Goal: Task Accomplishment & Management: Use online tool/utility

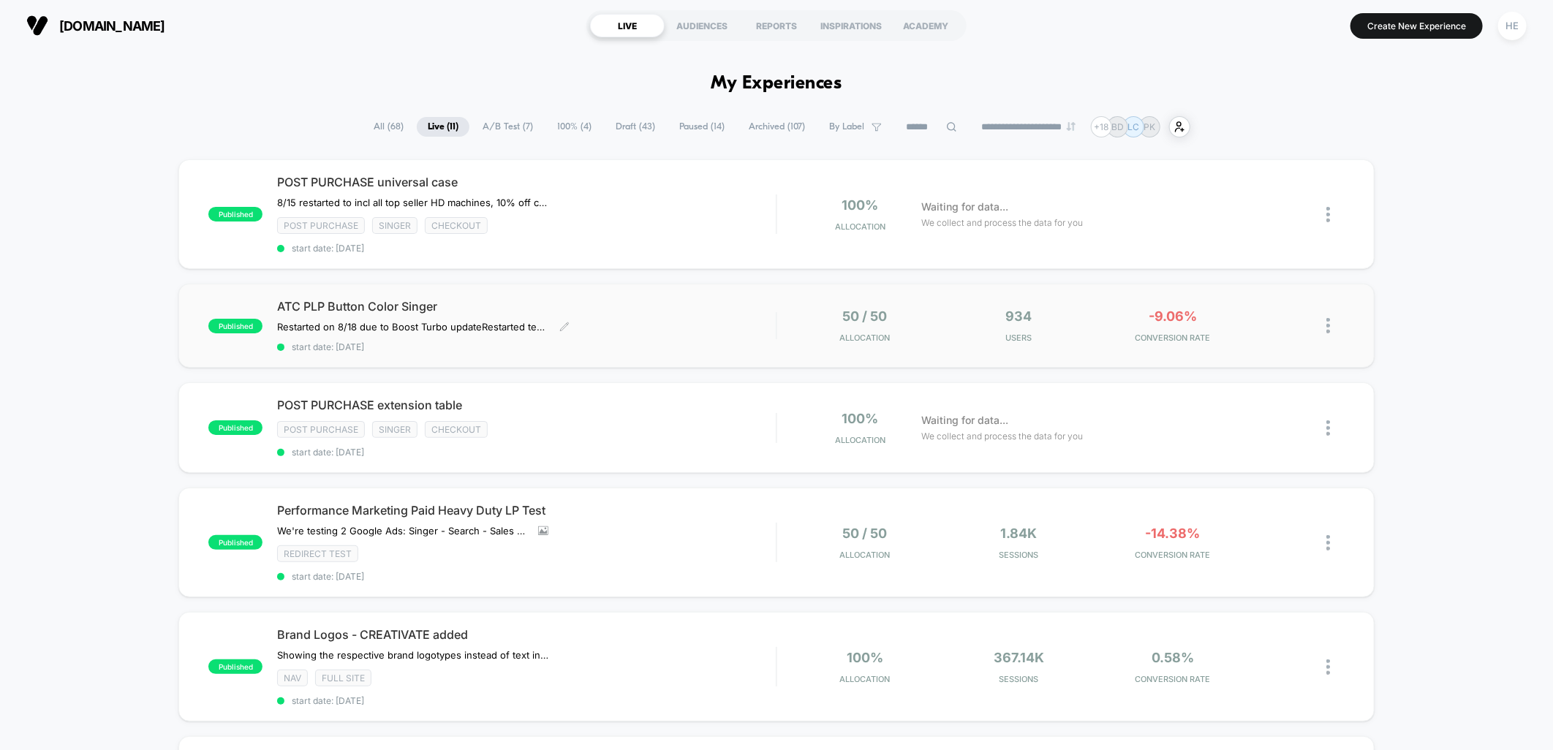
click at [645, 300] on span "ATC PLP Button Color Singer" at bounding box center [526, 306] width 499 height 15
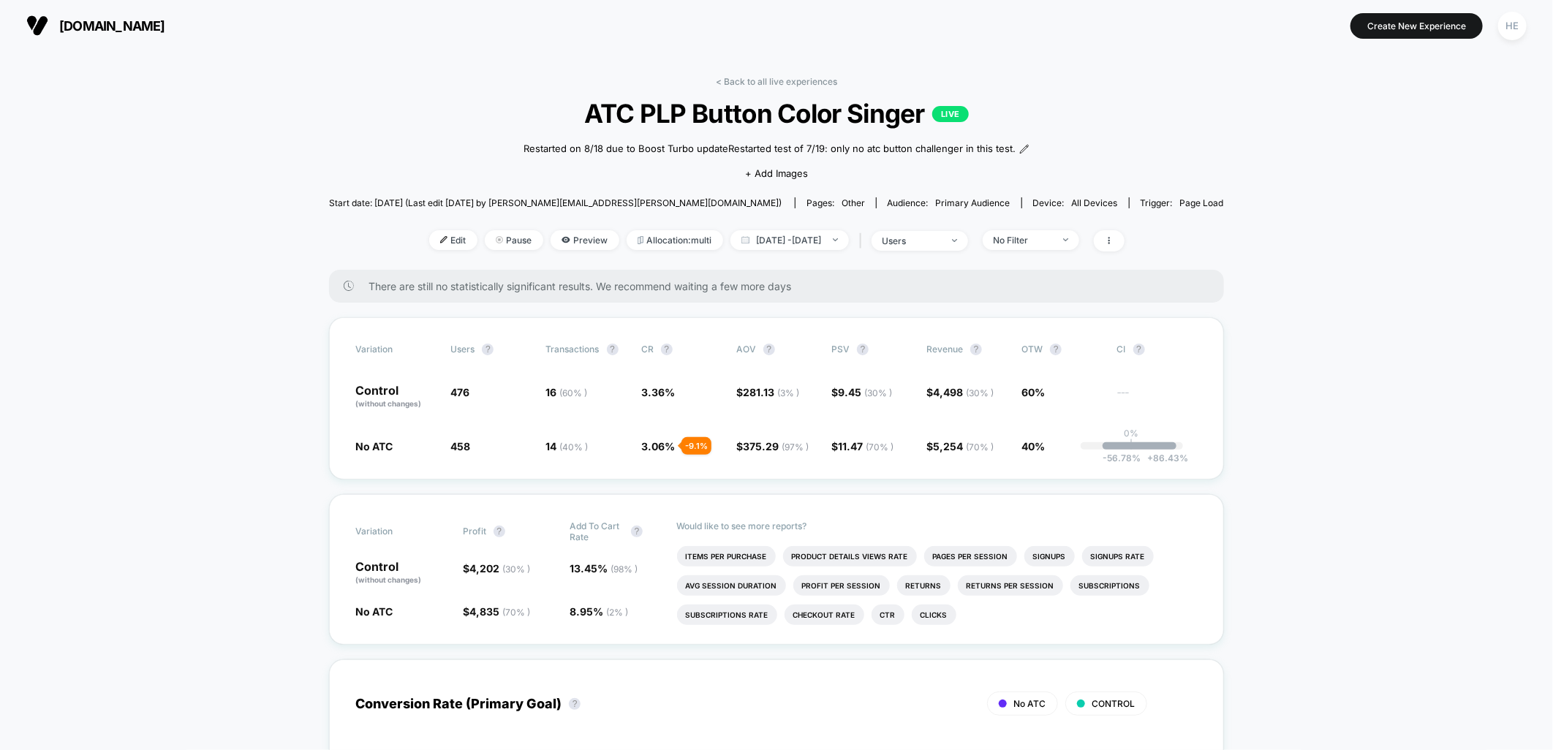
drag, startPoint x: 500, startPoint y: 456, endPoint x: 1238, endPoint y: 476, distance: 738.5
drag, startPoint x: 1078, startPoint y: 251, endPoint x: 1088, endPoint y: 261, distance: 13.4
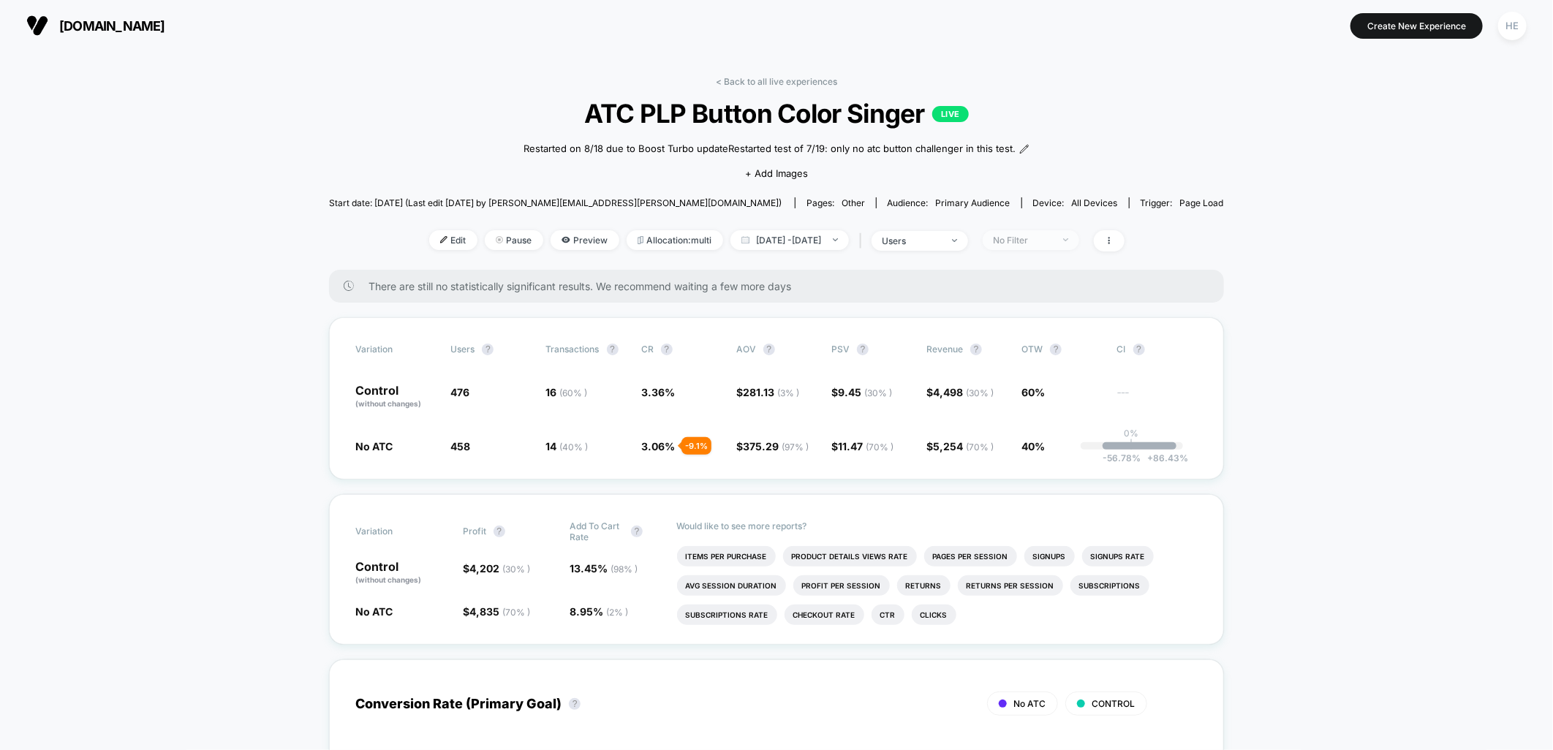
click at [1078, 250] on span "No Filter" at bounding box center [1030, 240] width 96 height 20
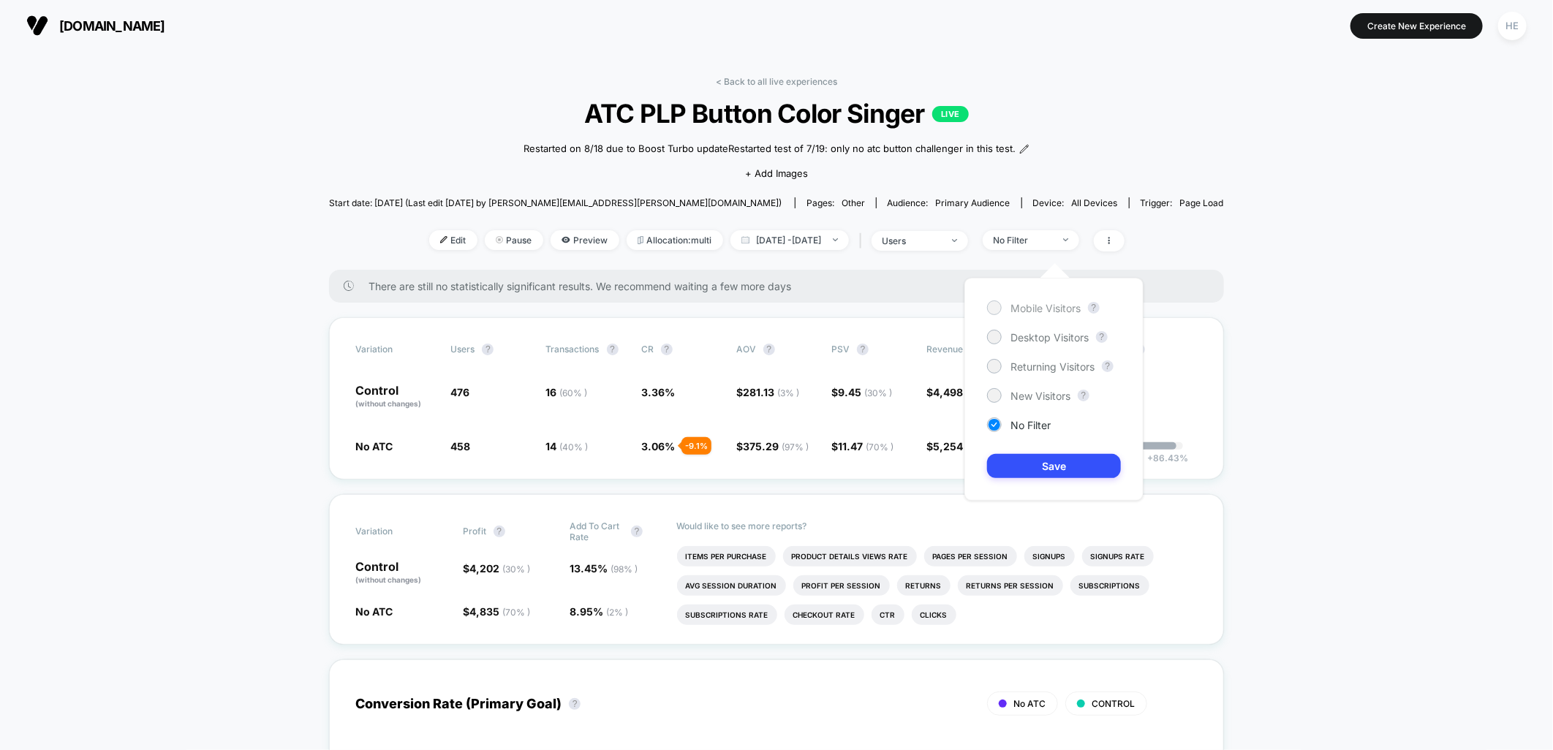
click at [1034, 310] on span "Mobile Visitors" at bounding box center [1045, 308] width 70 height 12
click at [1064, 459] on button "Save" at bounding box center [1054, 466] width 134 height 24
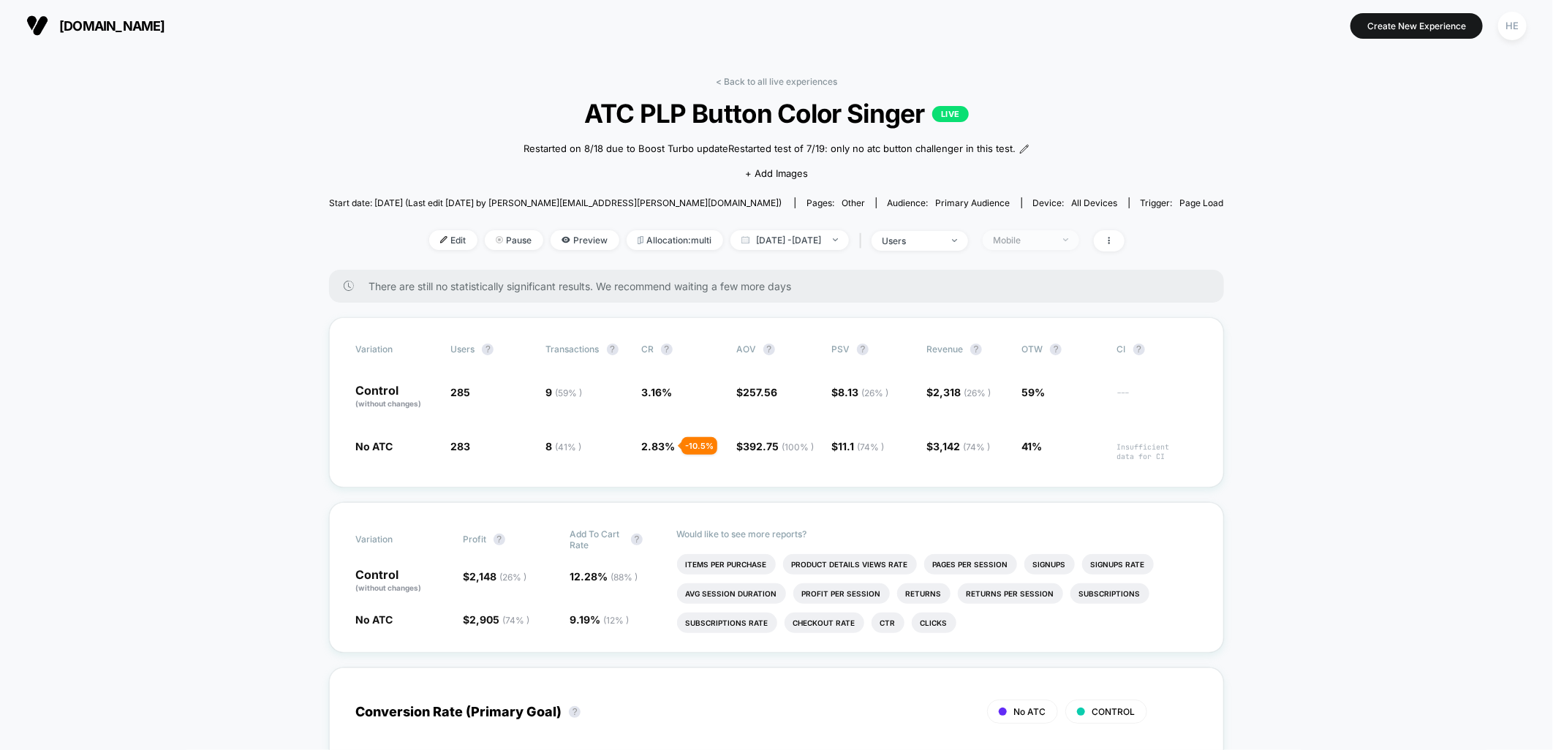
click at [1049, 246] on div "Mobile" at bounding box center [1022, 240] width 58 height 11
click at [1045, 338] on span "Desktop Visitors" at bounding box center [1049, 337] width 78 height 12
click at [1079, 473] on button "Save" at bounding box center [1054, 466] width 134 height 24
click at [1079, 250] on span "Desktop" at bounding box center [1030, 240] width 96 height 20
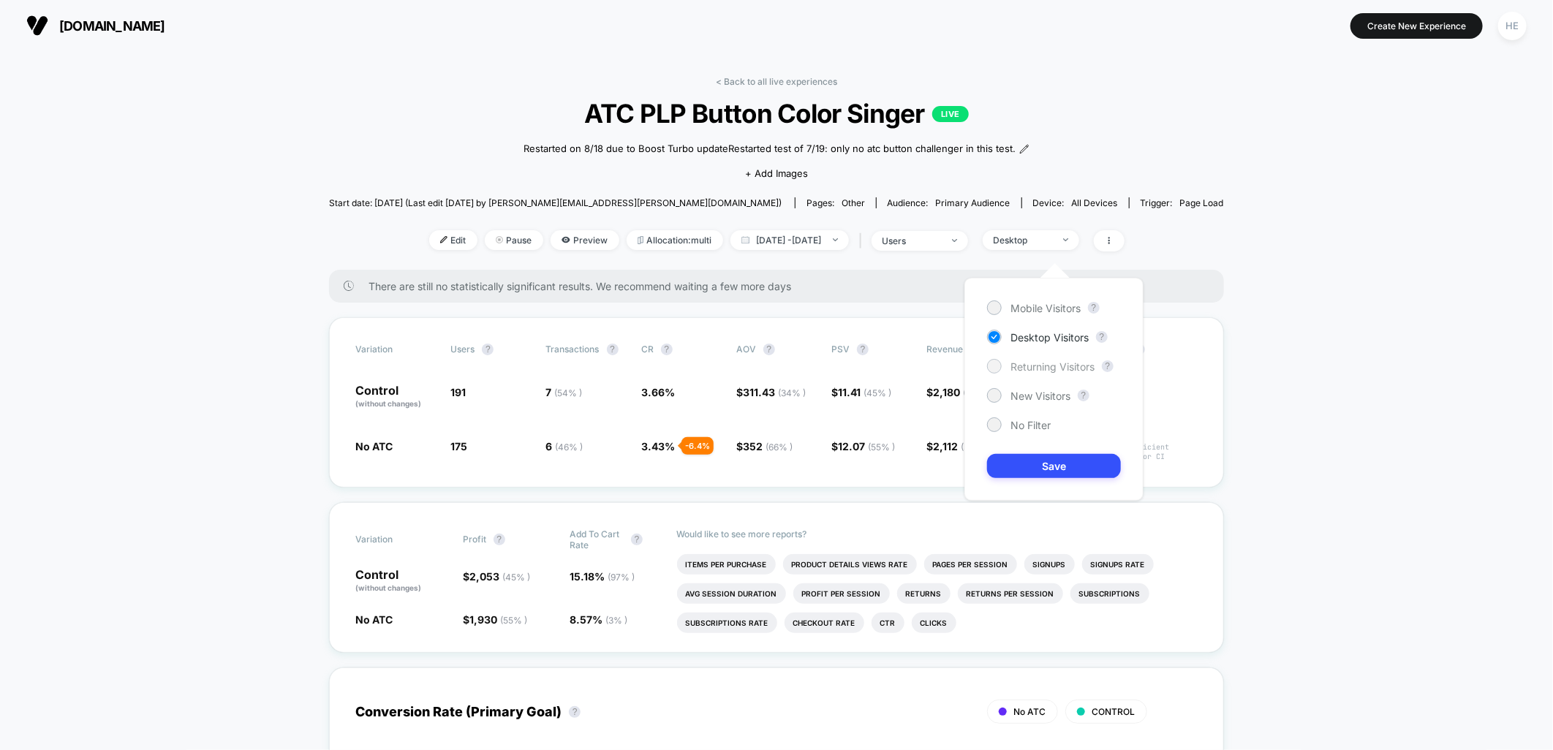
click at [1058, 371] on span "Returning Visitors" at bounding box center [1052, 366] width 84 height 12
click at [1054, 454] on button "Save" at bounding box center [1054, 466] width 134 height 24
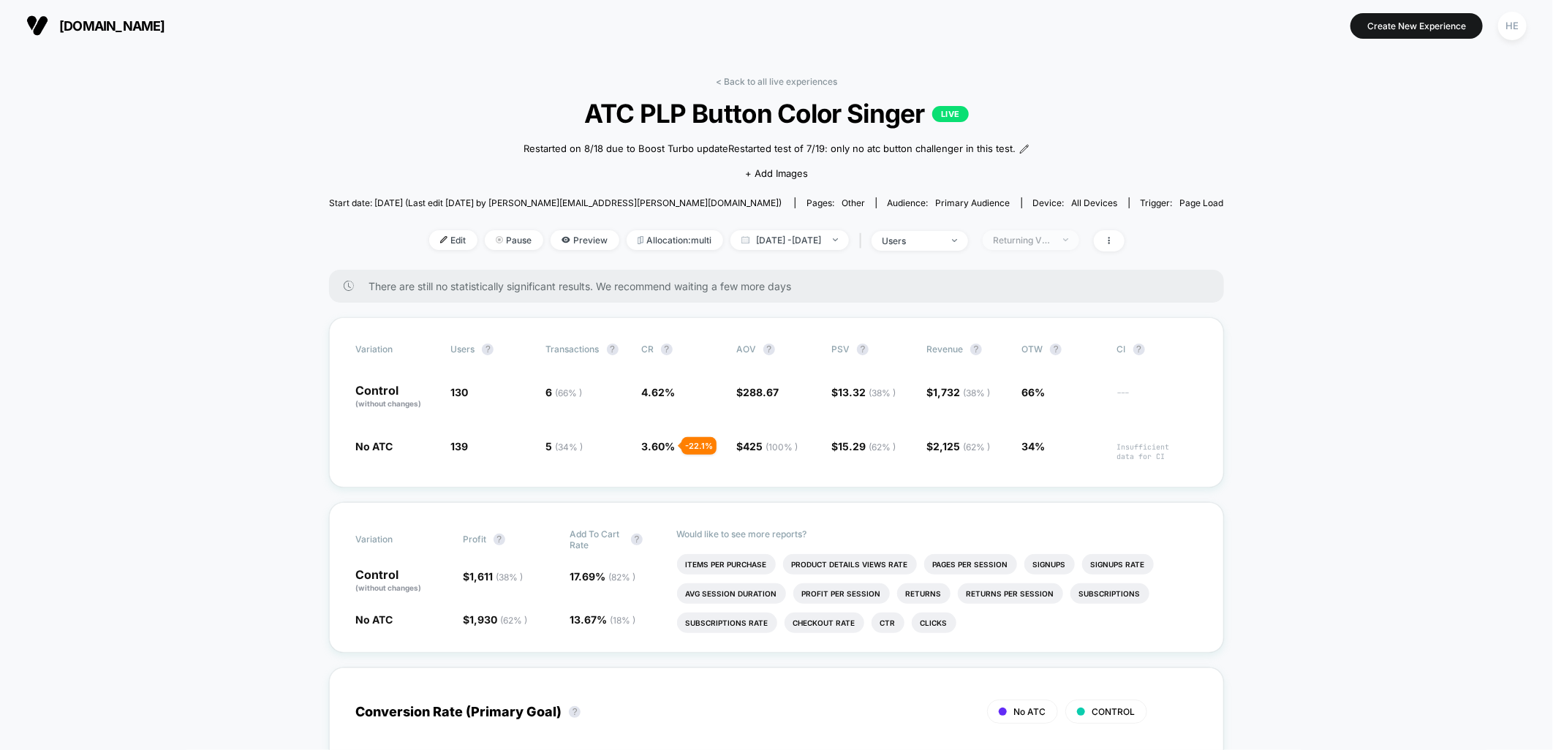
click at [1052, 246] on div "Returning Visitors" at bounding box center [1022, 240] width 58 height 11
click at [1025, 395] on span "New Visitors" at bounding box center [1040, 396] width 60 height 12
click at [1036, 471] on button "Save" at bounding box center [1054, 466] width 134 height 24
click at [1052, 246] on div "New Visitors" at bounding box center [1022, 240] width 58 height 11
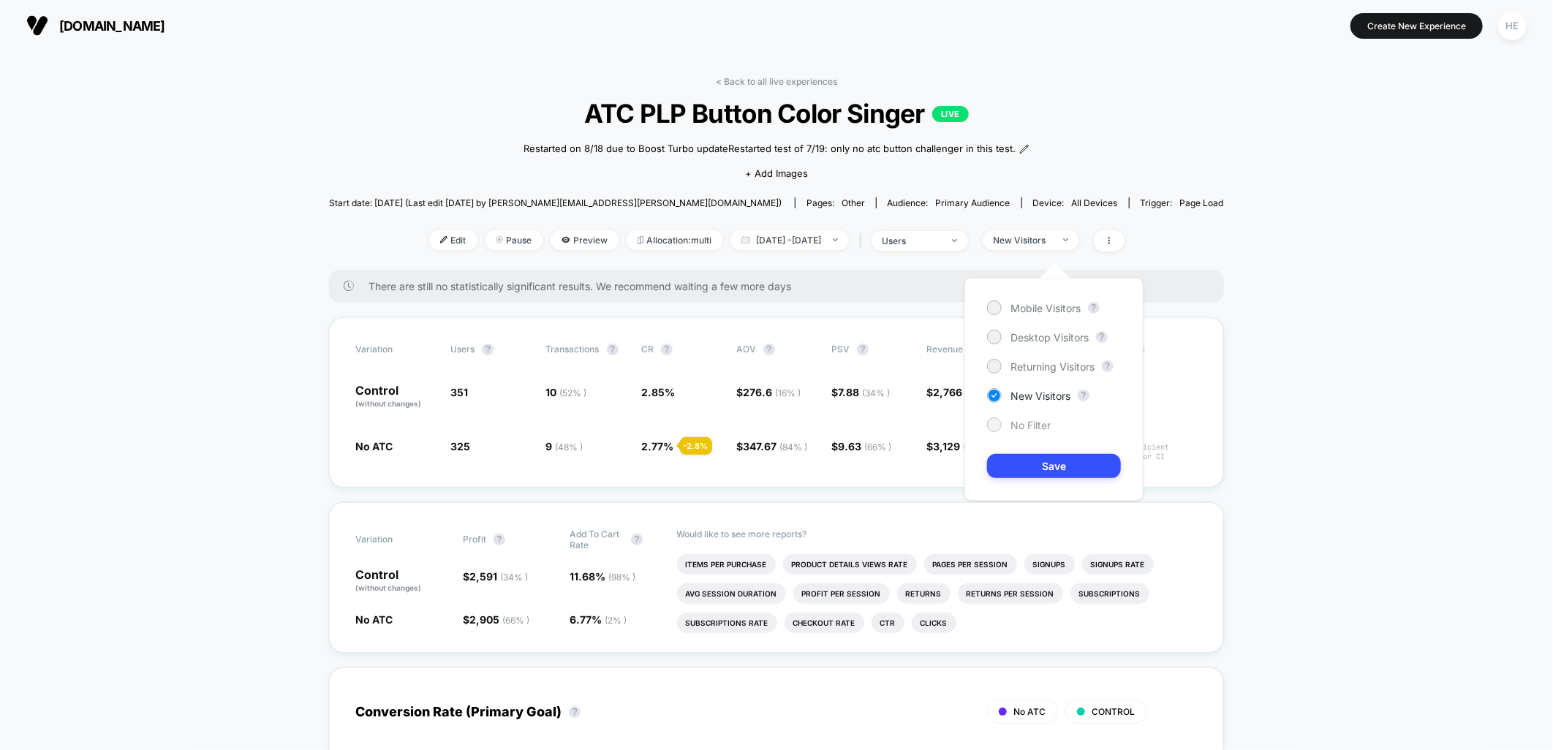
click at [1034, 422] on span "No Filter" at bounding box center [1030, 425] width 40 height 12
click at [1046, 464] on button "Save" at bounding box center [1054, 466] width 134 height 24
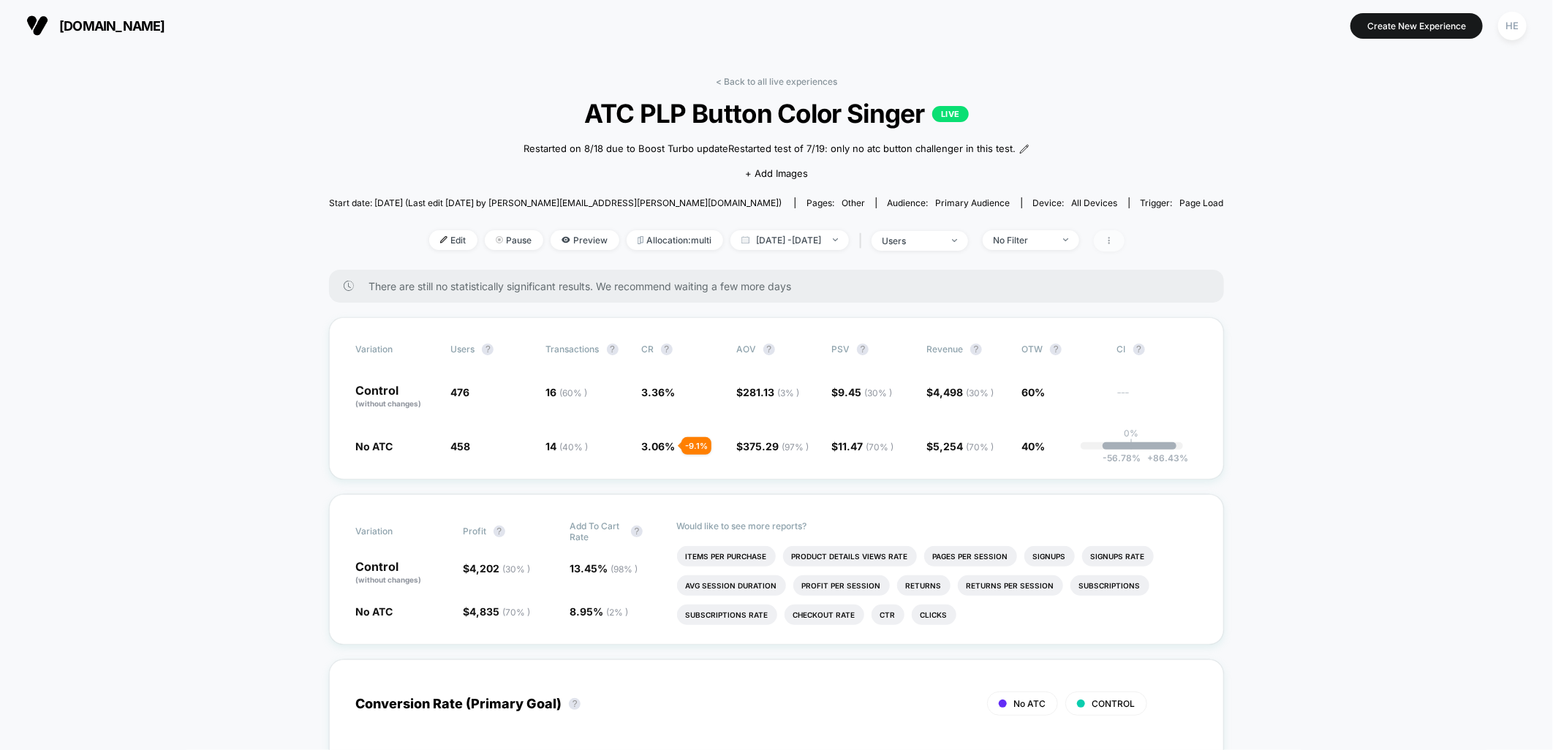
click at [1124, 251] on span at bounding box center [1108, 240] width 31 height 21
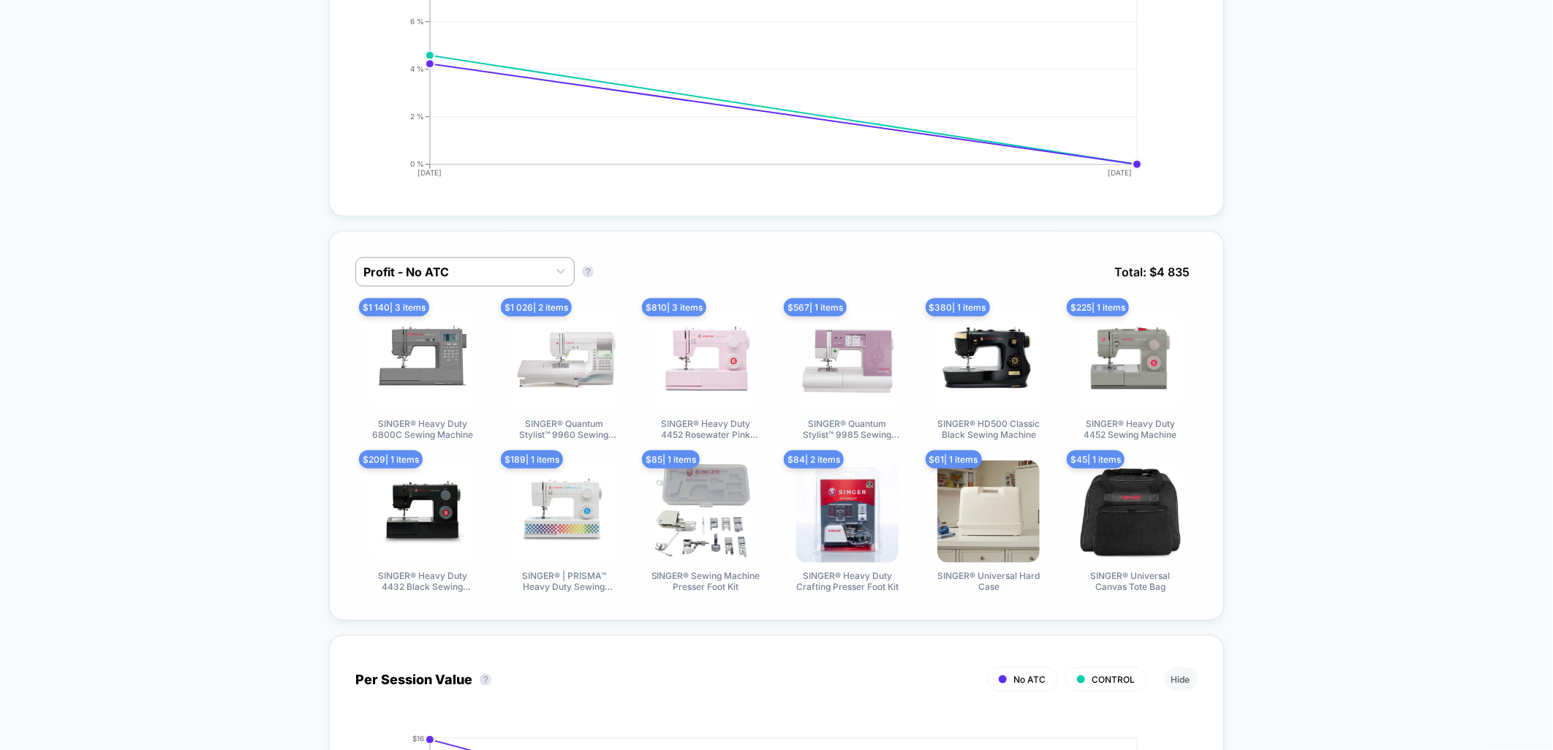
scroll to position [812, 0]
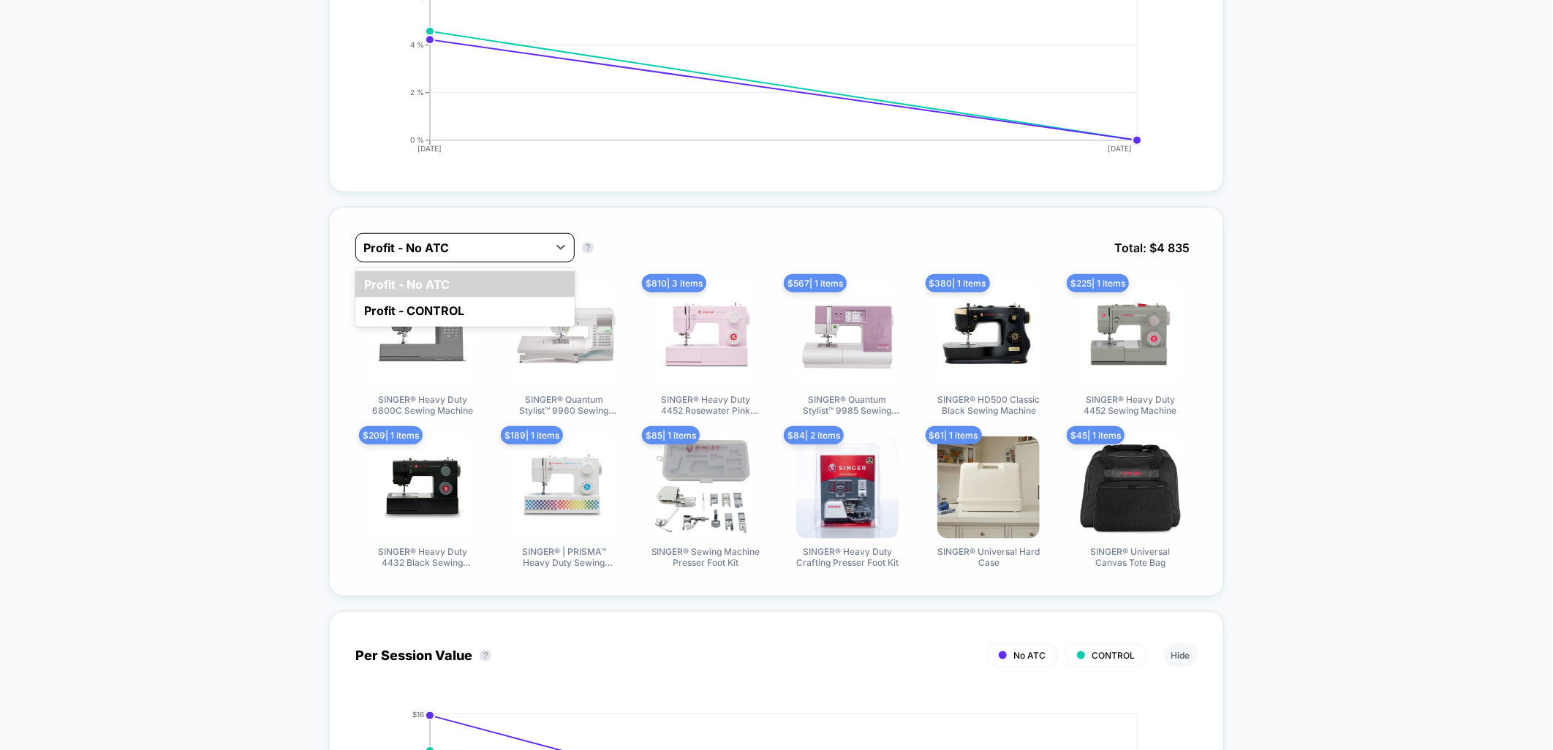
click at [418, 251] on div at bounding box center [451, 248] width 177 height 18
click at [432, 316] on div "Profit - CONTROL" at bounding box center [464, 310] width 219 height 26
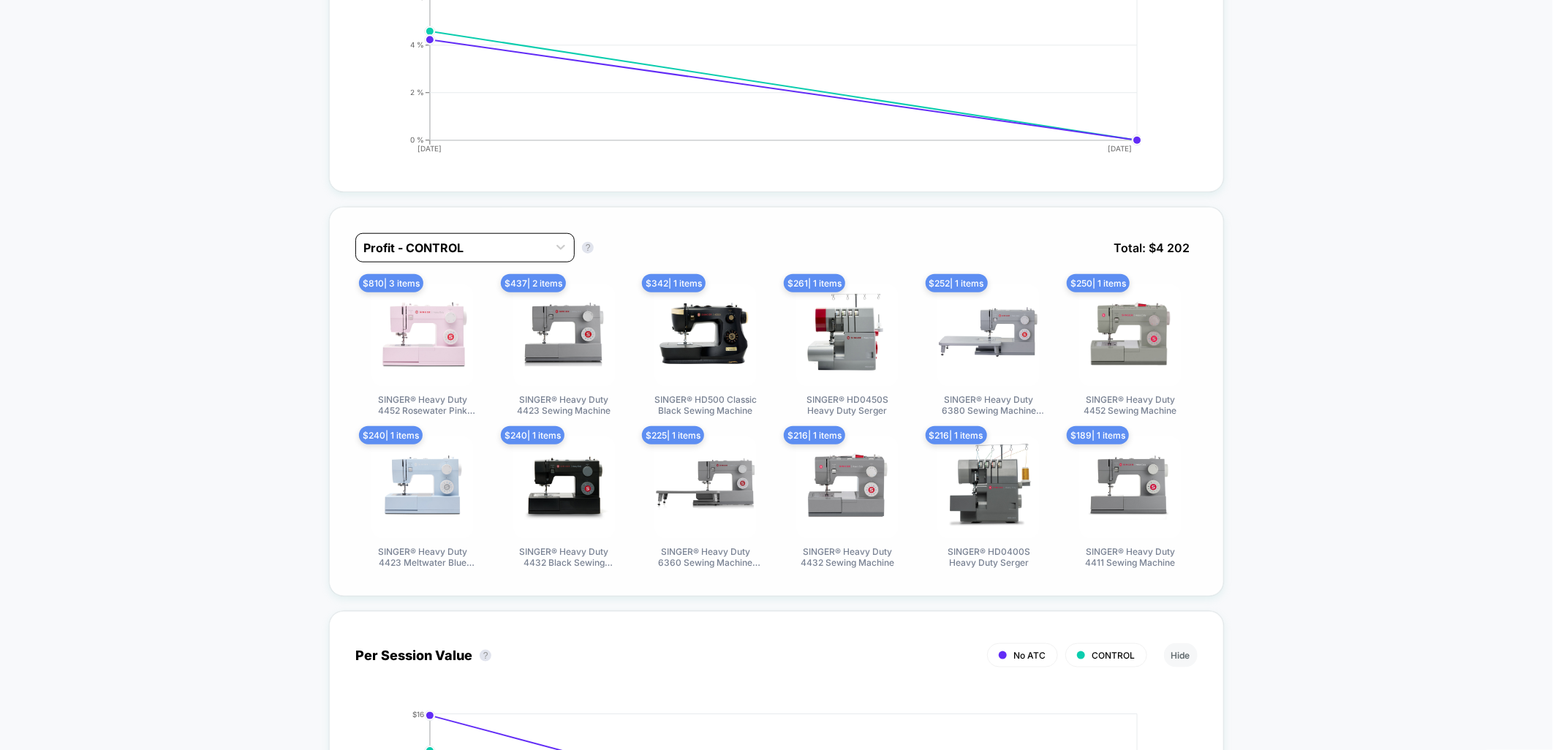
click at [406, 257] on div at bounding box center [451, 248] width 177 height 18
click at [420, 287] on div "Profit - No ATC" at bounding box center [464, 284] width 219 height 26
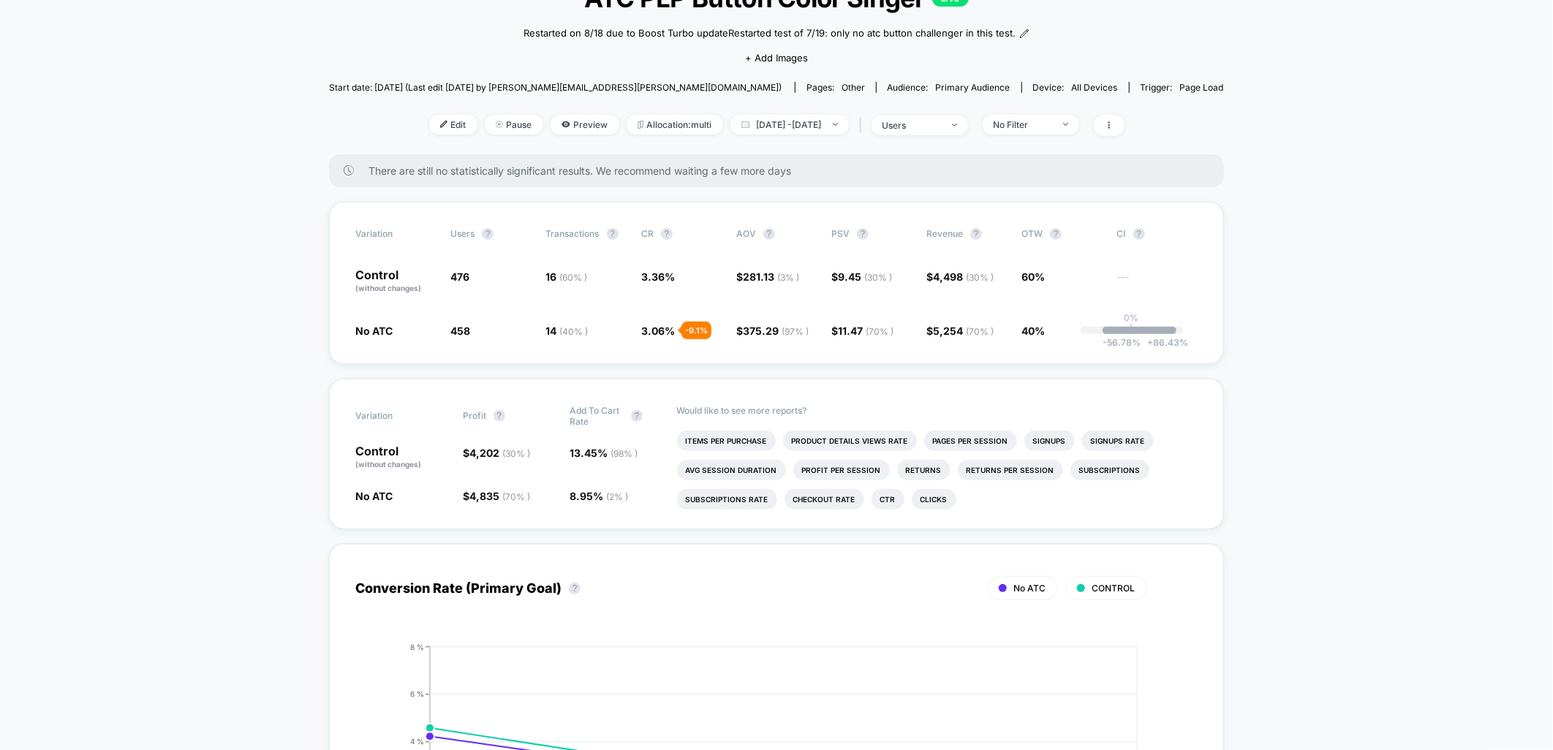
scroll to position [0, 0]
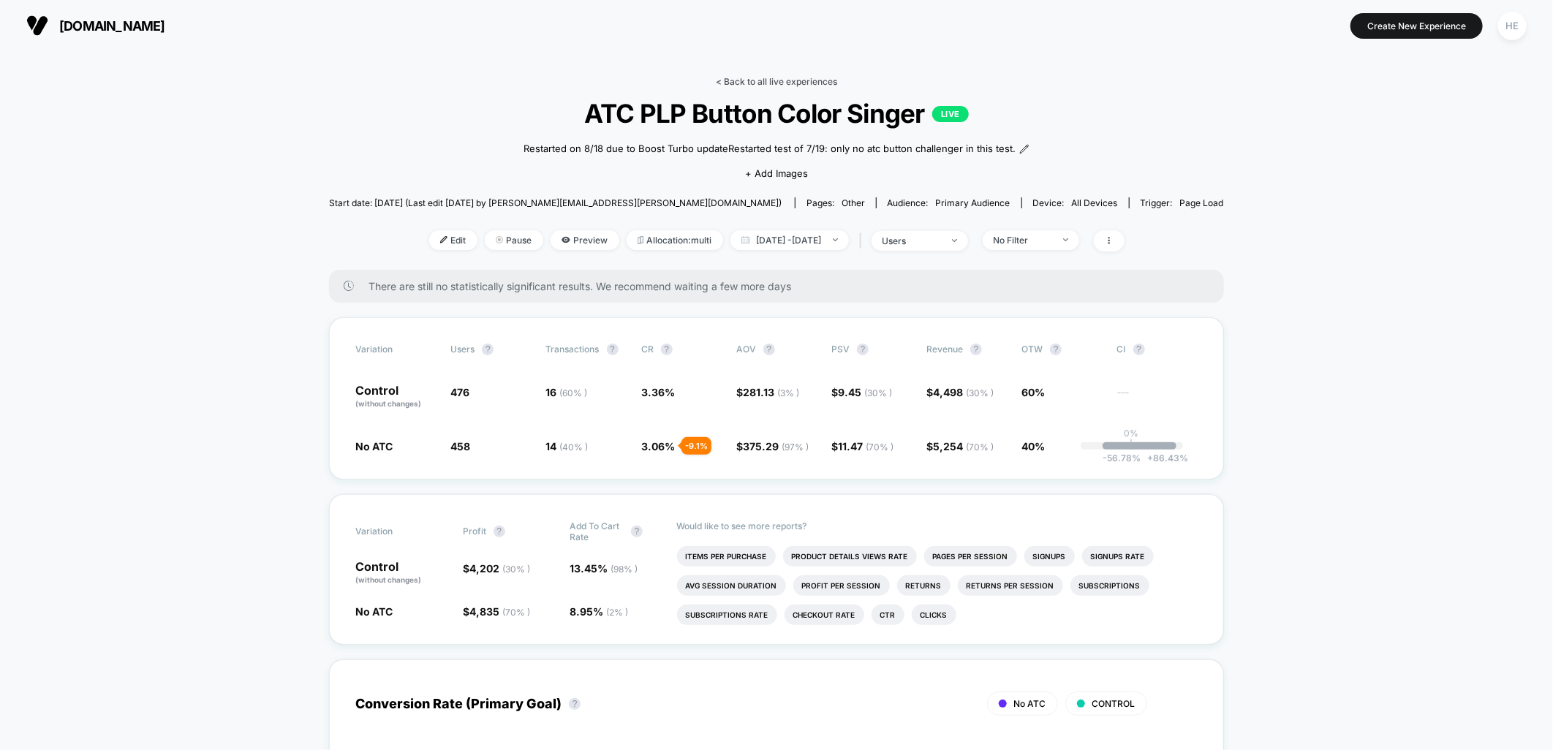
click at [748, 76] on link "< Back to all live experiences" at bounding box center [776, 81] width 121 height 11
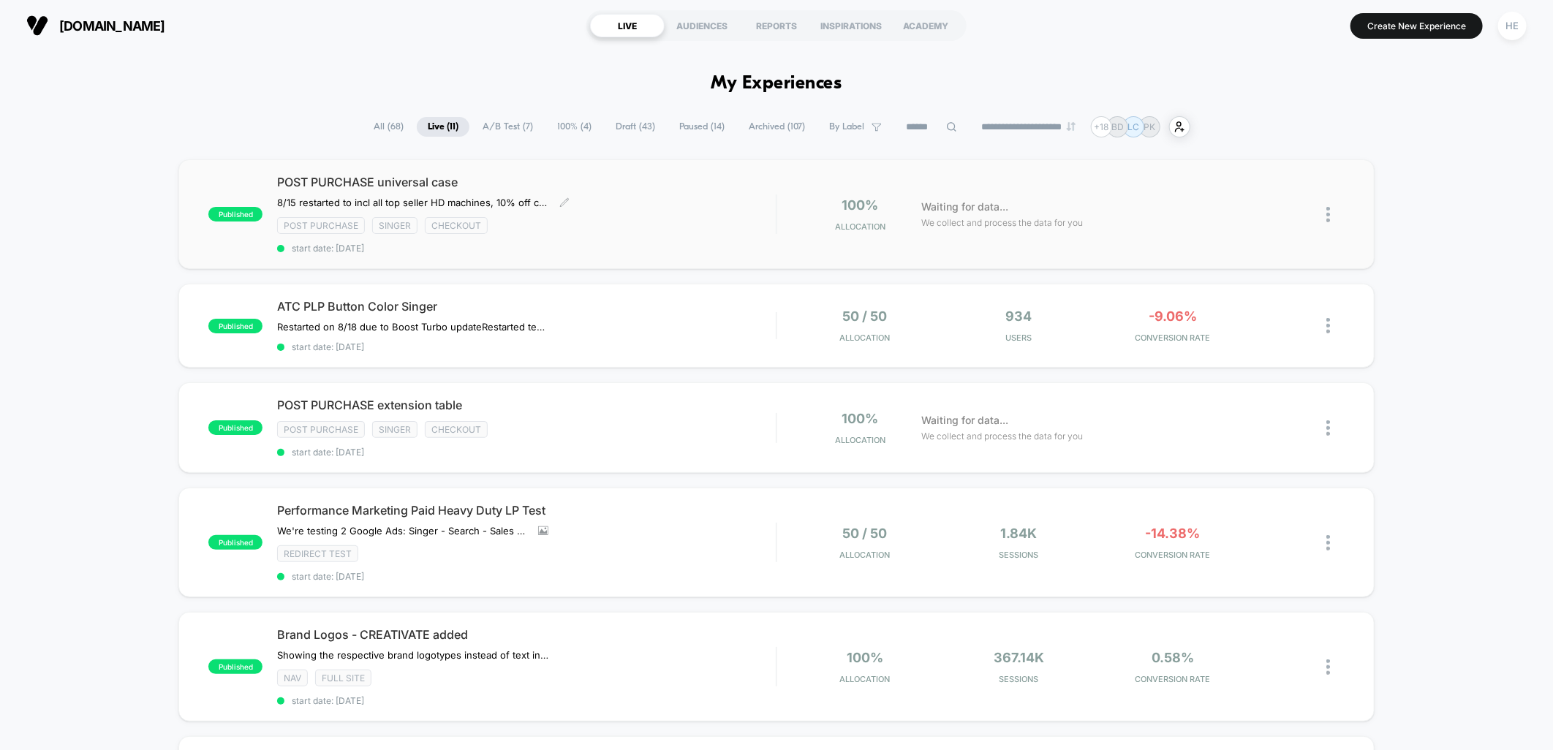
click at [693, 192] on div "POST PURCHASE universal case 8/15 restarted to incl all top seller HD machines,…" at bounding box center [526, 214] width 499 height 79
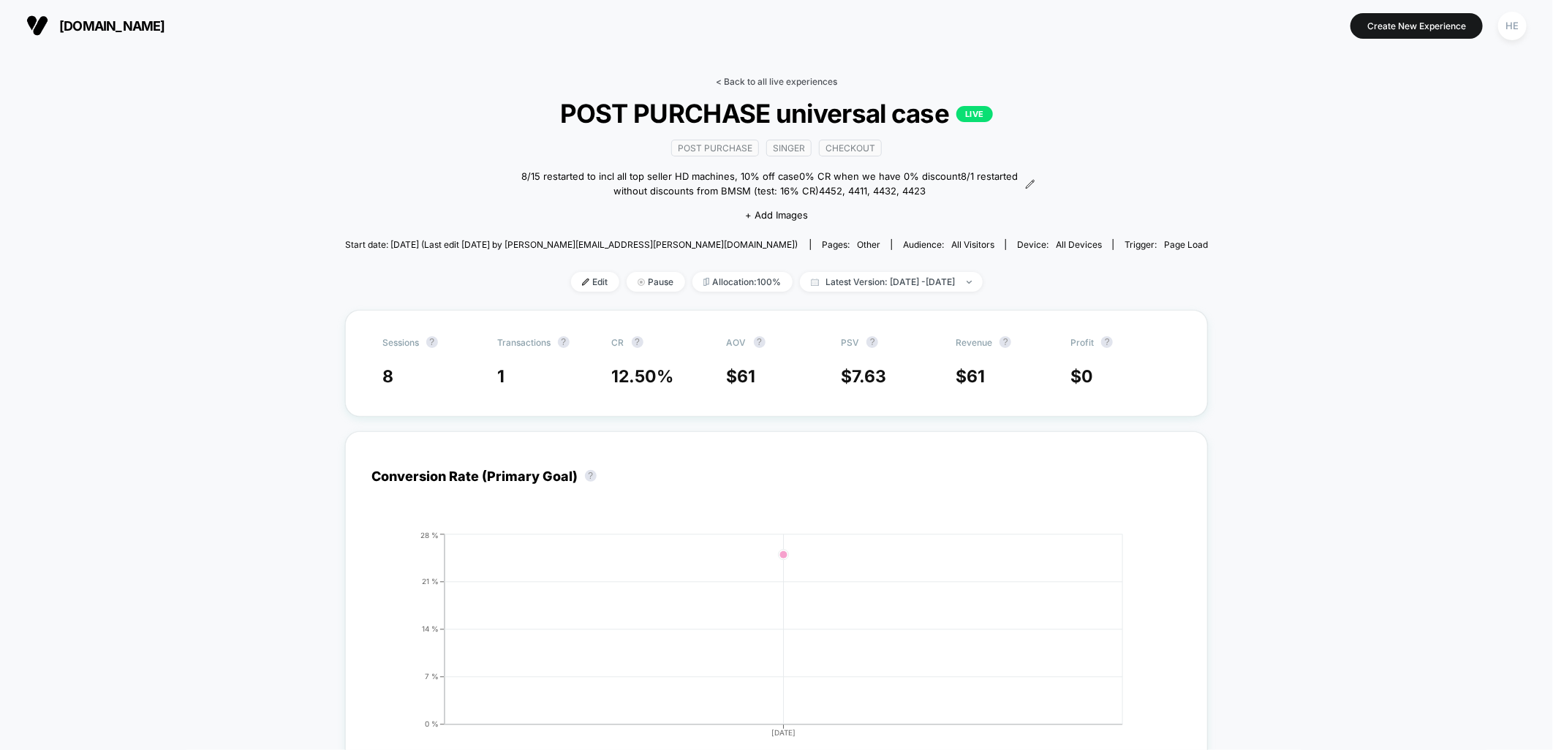
click at [734, 77] on link "< Back to all live experiences" at bounding box center [776, 81] width 121 height 11
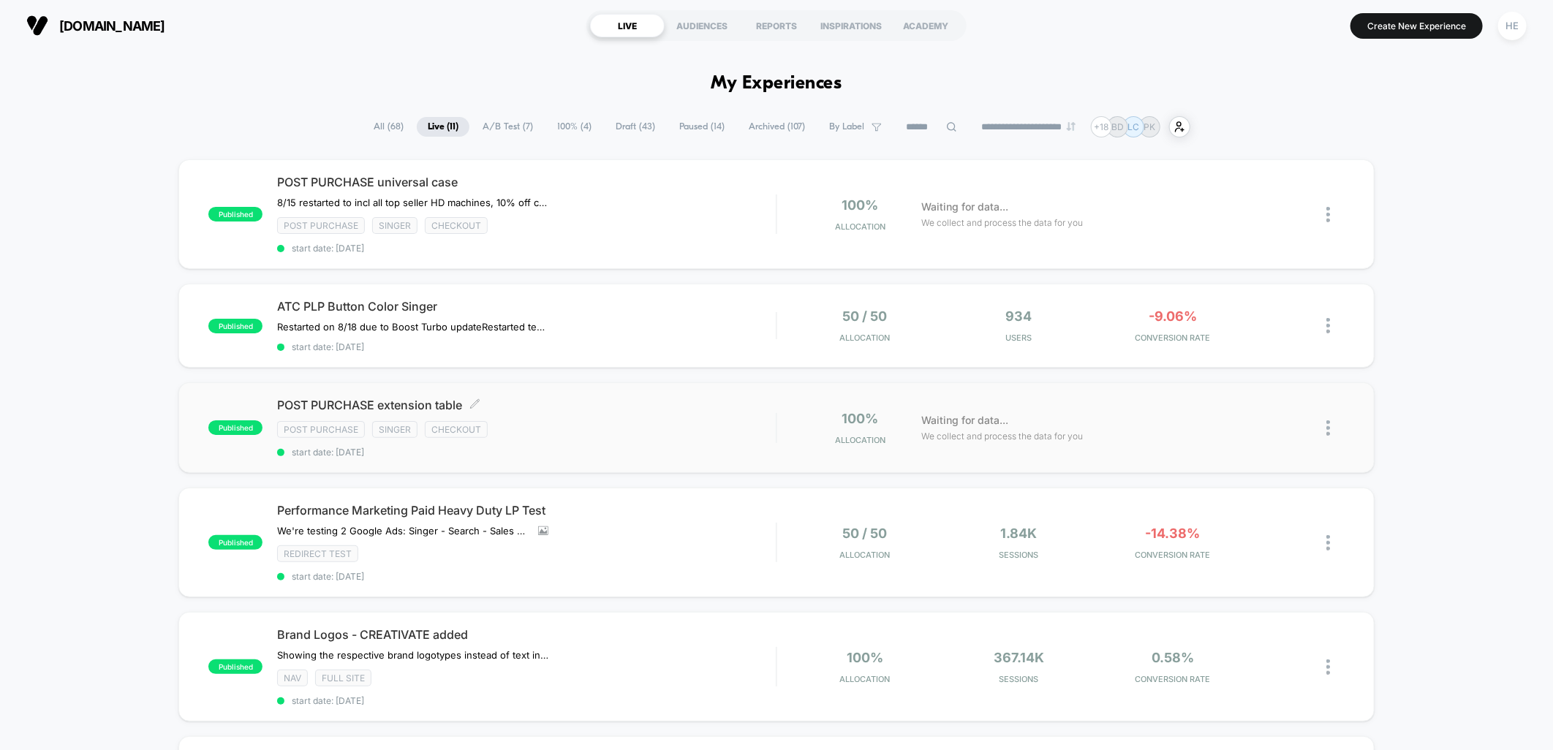
click at [623, 406] on span "POST PURCHASE extension table Click to edit experience details" at bounding box center [526, 405] width 499 height 15
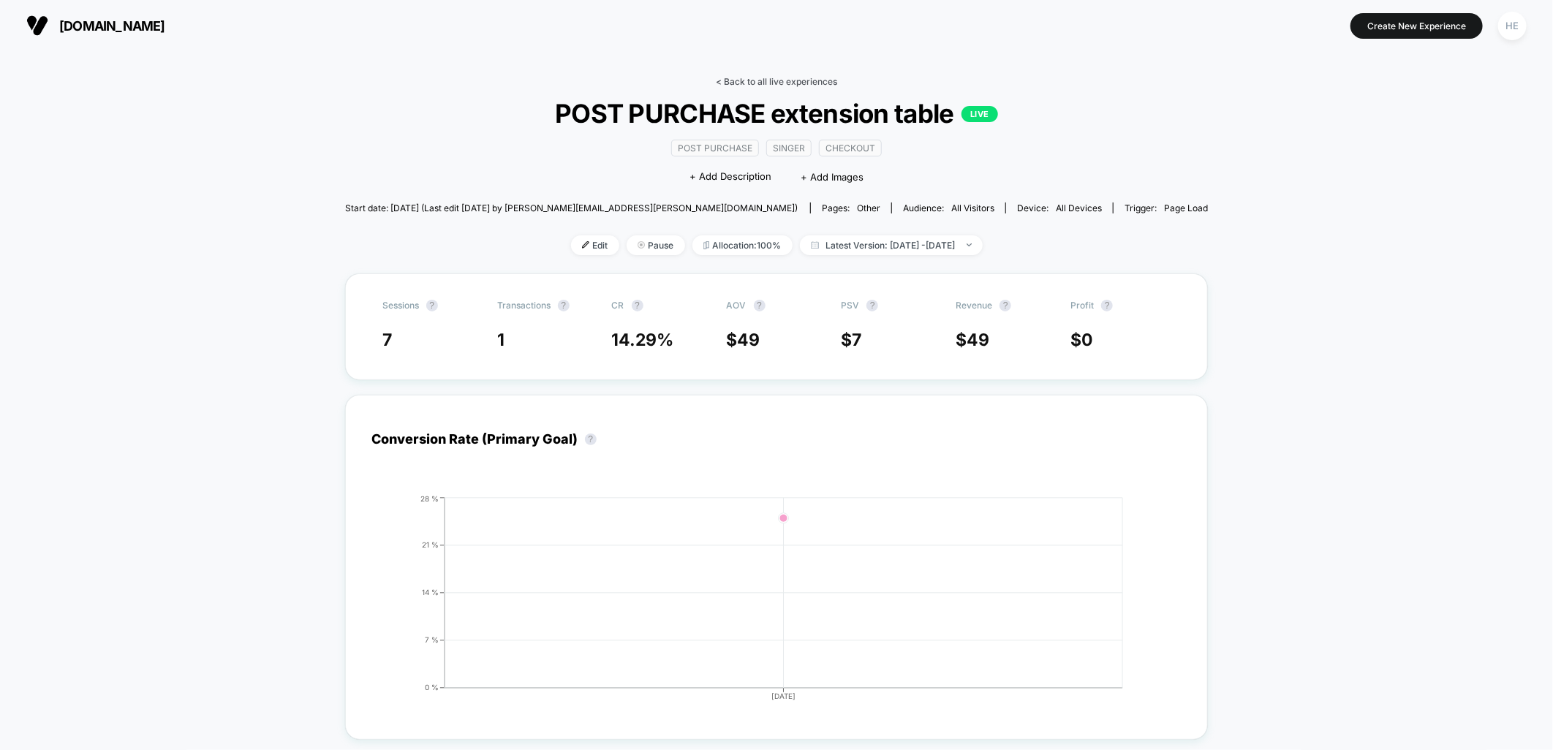
click at [763, 85] on link "< Back to all live experiences" at bounding box center [776, 81] width 121 height 11
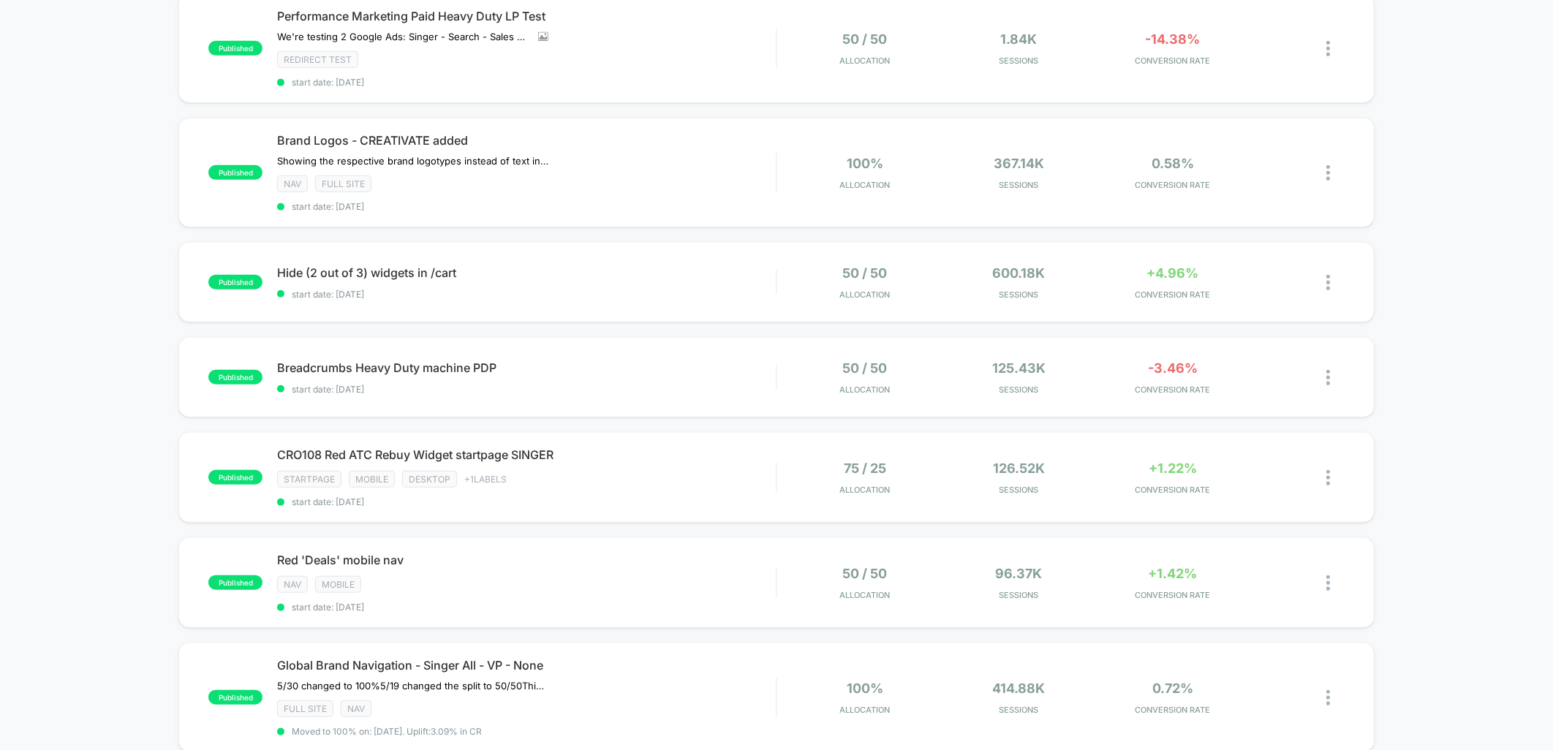
scroll to position [568, 0]
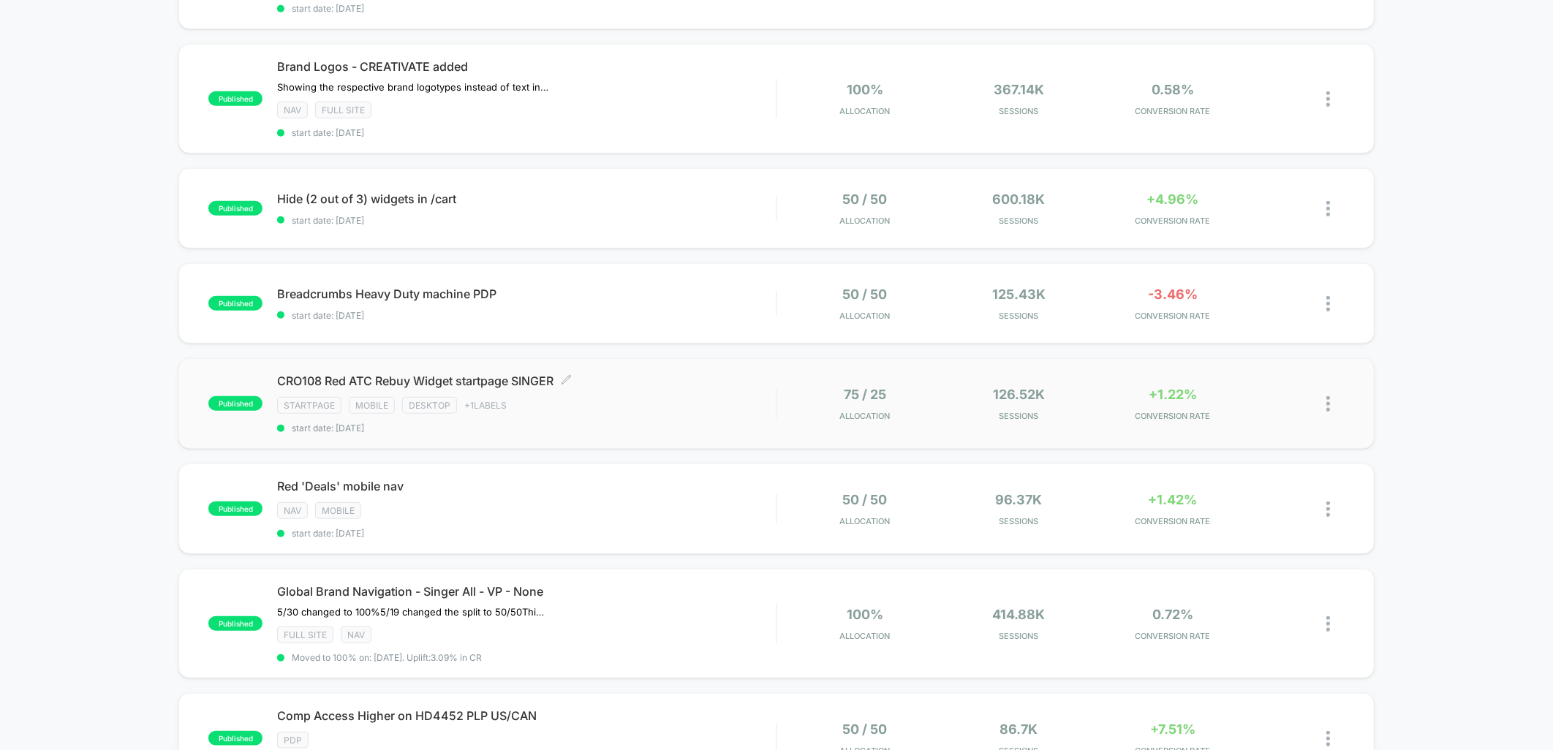
click at [718, 374] on span "CRO108 Red ATC Rebuy Widget startpage SINGER Click to edit experience details" at bounding box center [526, 381] width 499 height 15
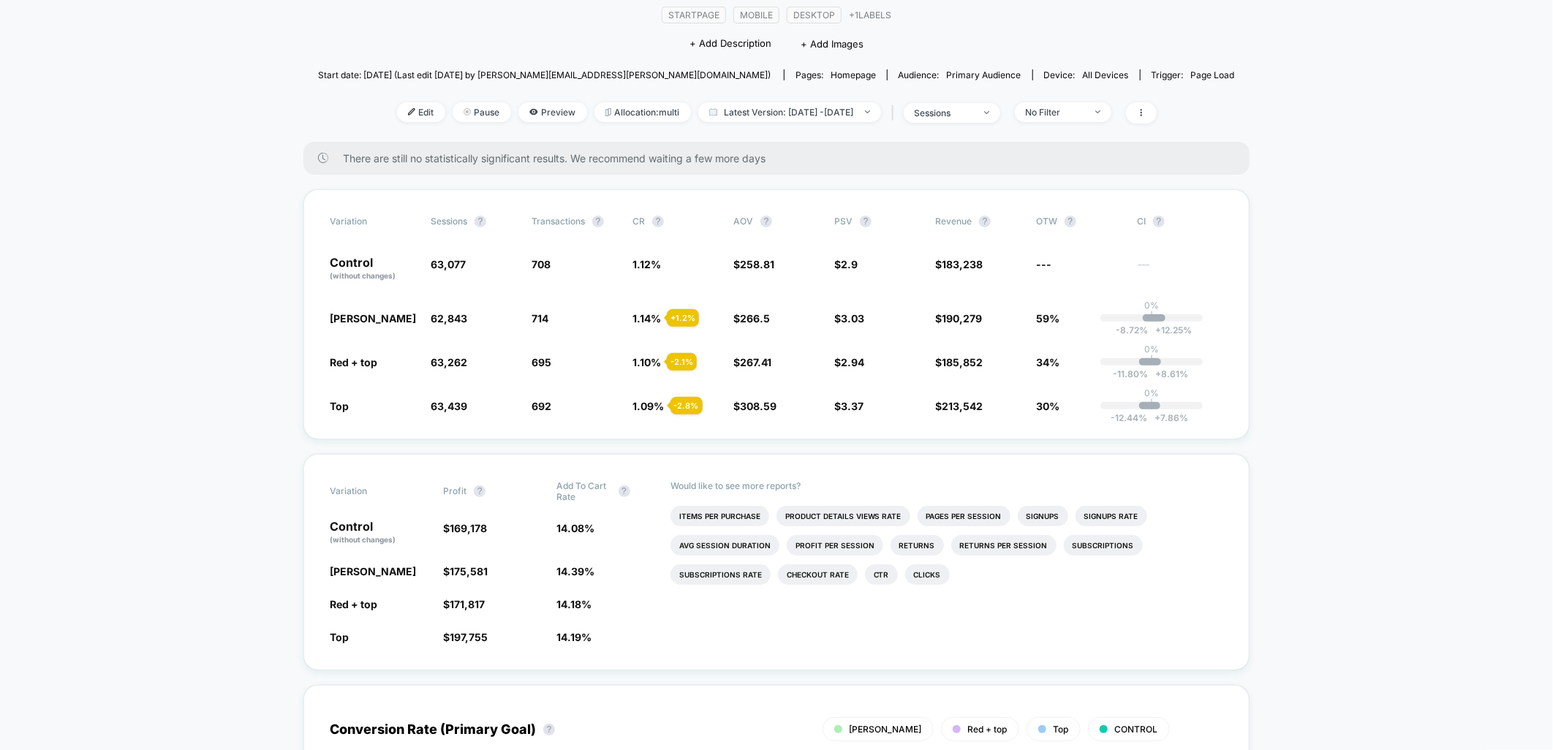
scroll to position [81, 0]
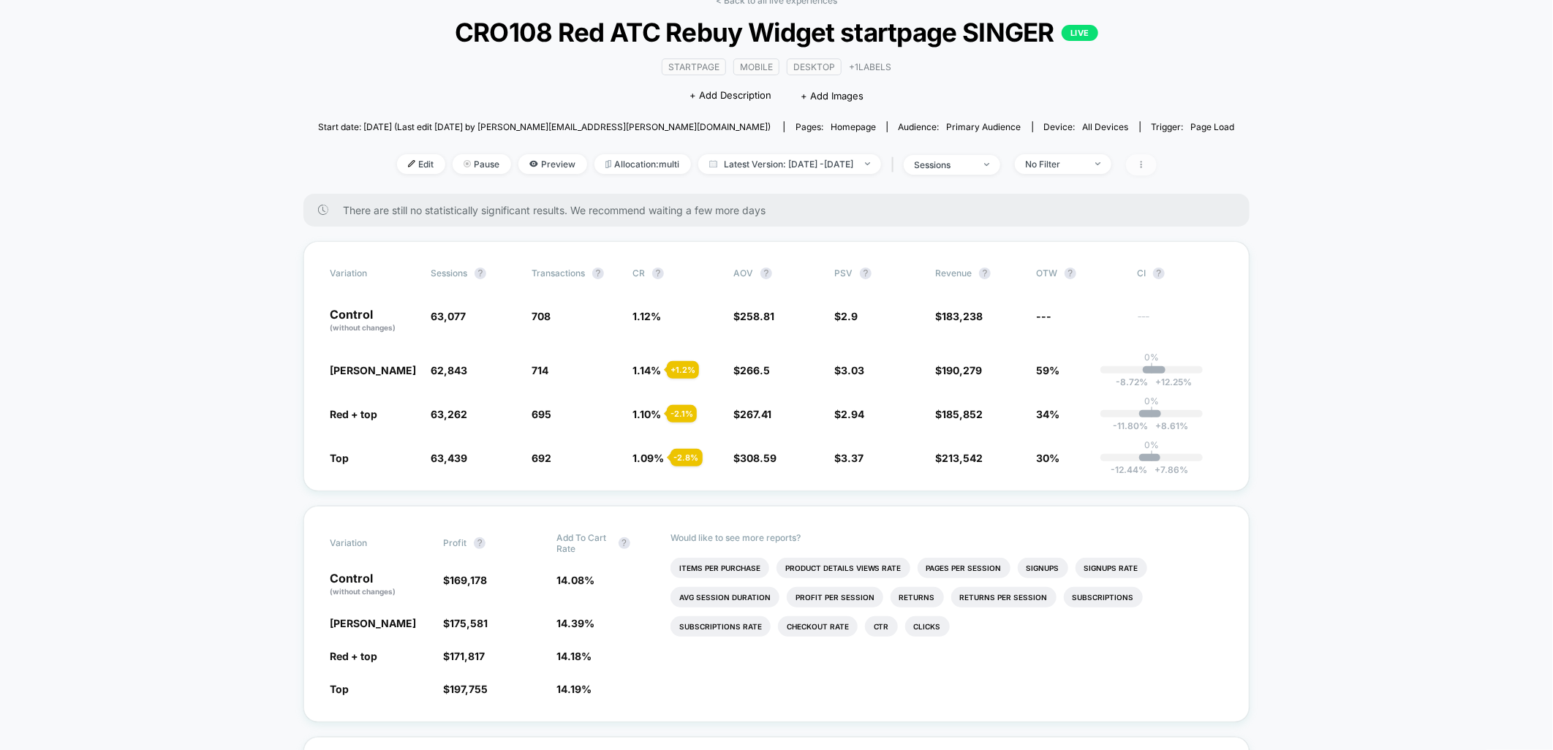
click at [1141, 161] on icon at bounding box center [1140, 164] width 1 height 7
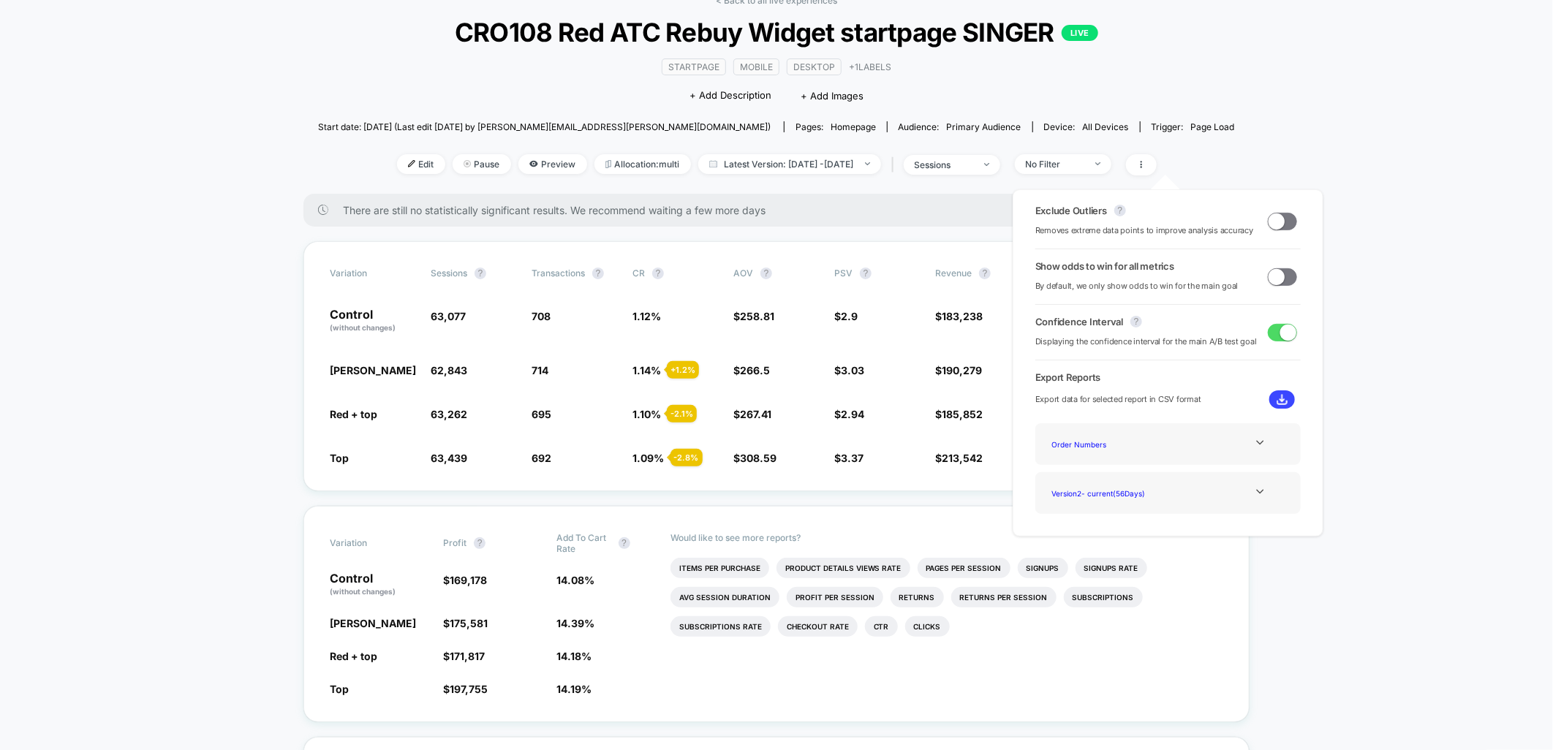
click at [1281, 223] on span at bounding box center [1281, 222] width 29 height 18
click at [1272, 273] on span at bounding box center [1276, 276] width 16 height 16
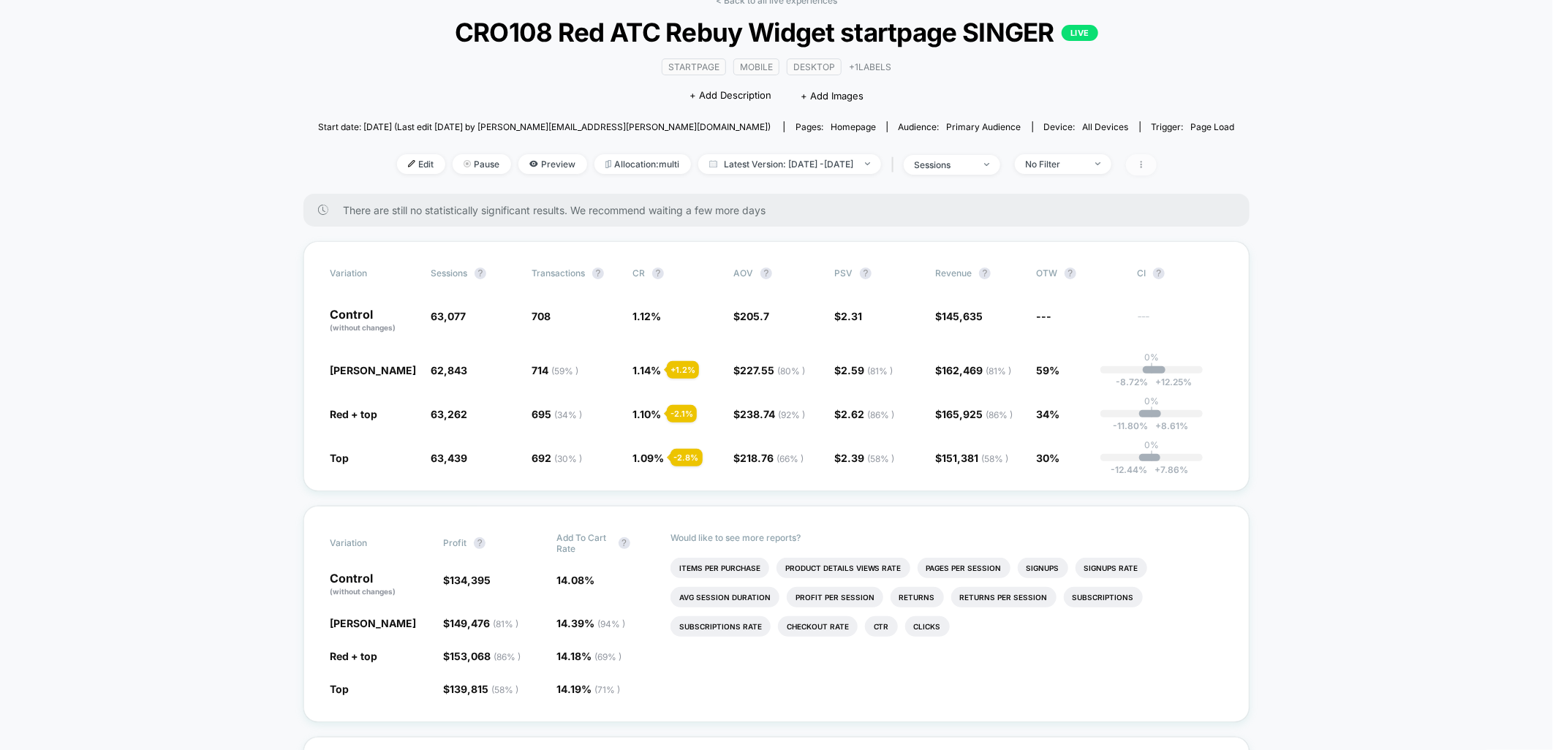
click at [1156, 173] on span at bounding box center [1141, 164] width 31 height 21
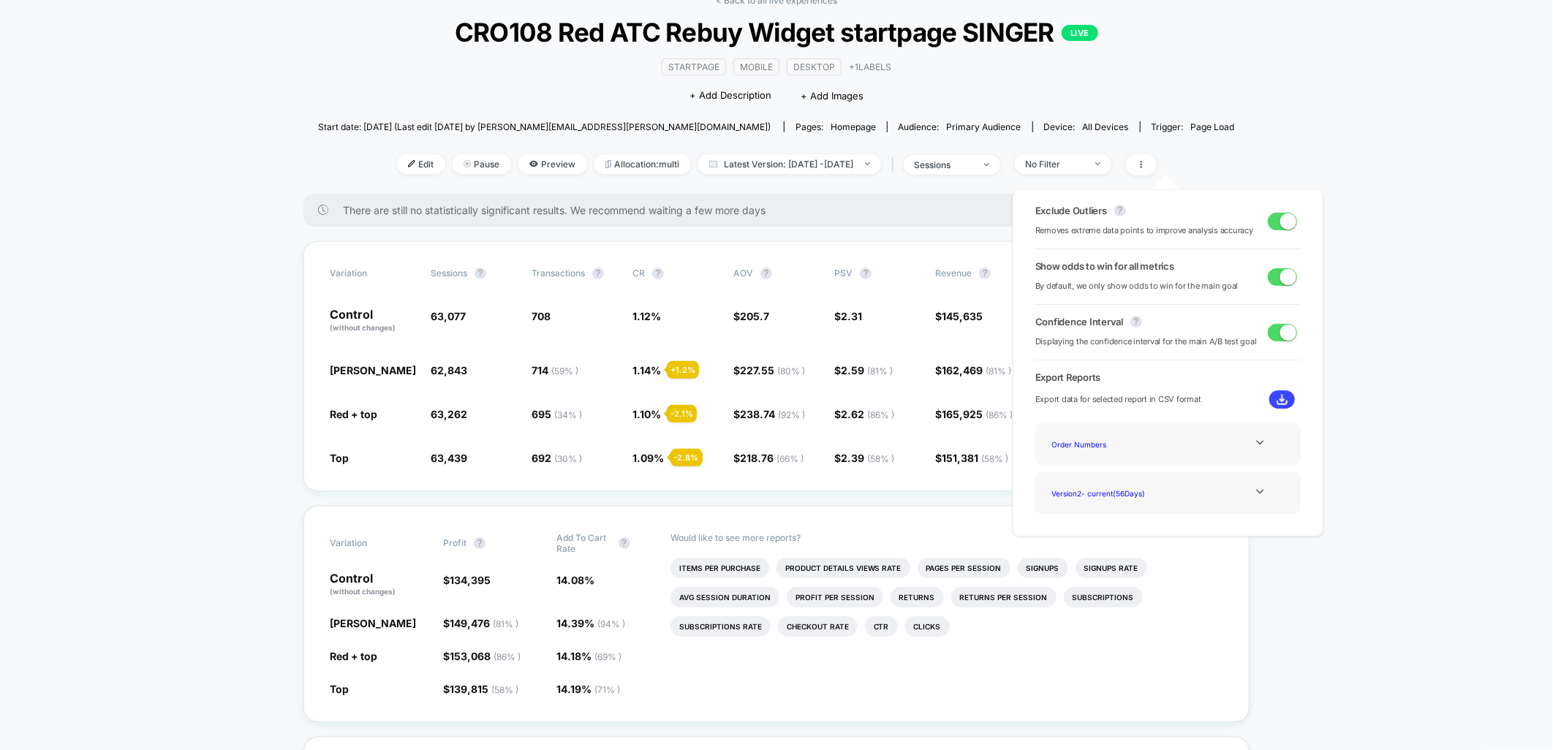
click at [1277, 284] on span at bounding box center [1281, 277] width 29 height 18
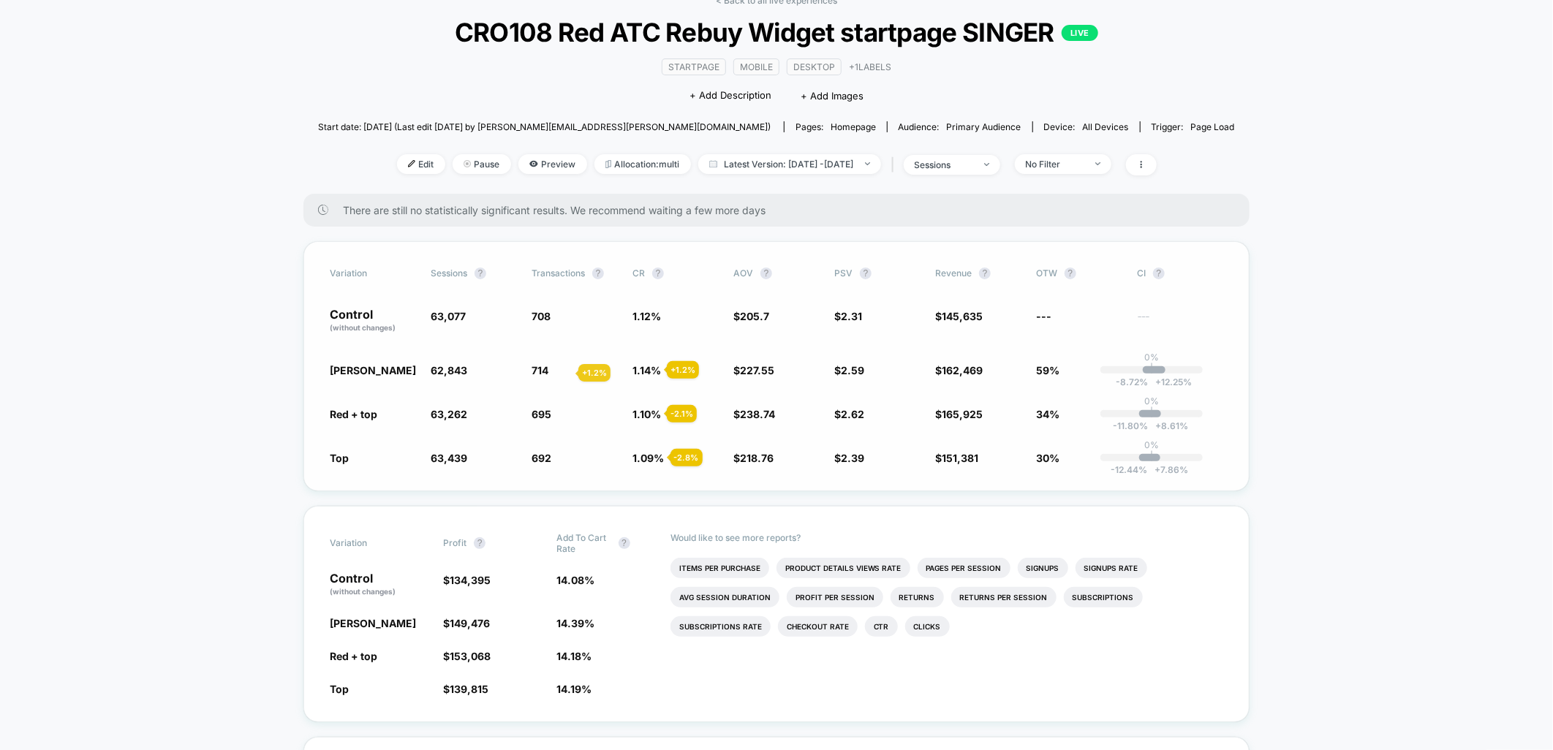
drag, startPoint x: 542, startPoint y: 375, endPoint x: 561, endPoint y: 373, distance: 19.1
click at [561, 373] on div "Red buttons 62,843 - 0.37 % 714 + 1.2 % 1.14 % + 1.2 % $ 227.55 + 10.6 % $ 2.59…" at bounding box center [776, 370] width 893 height 15
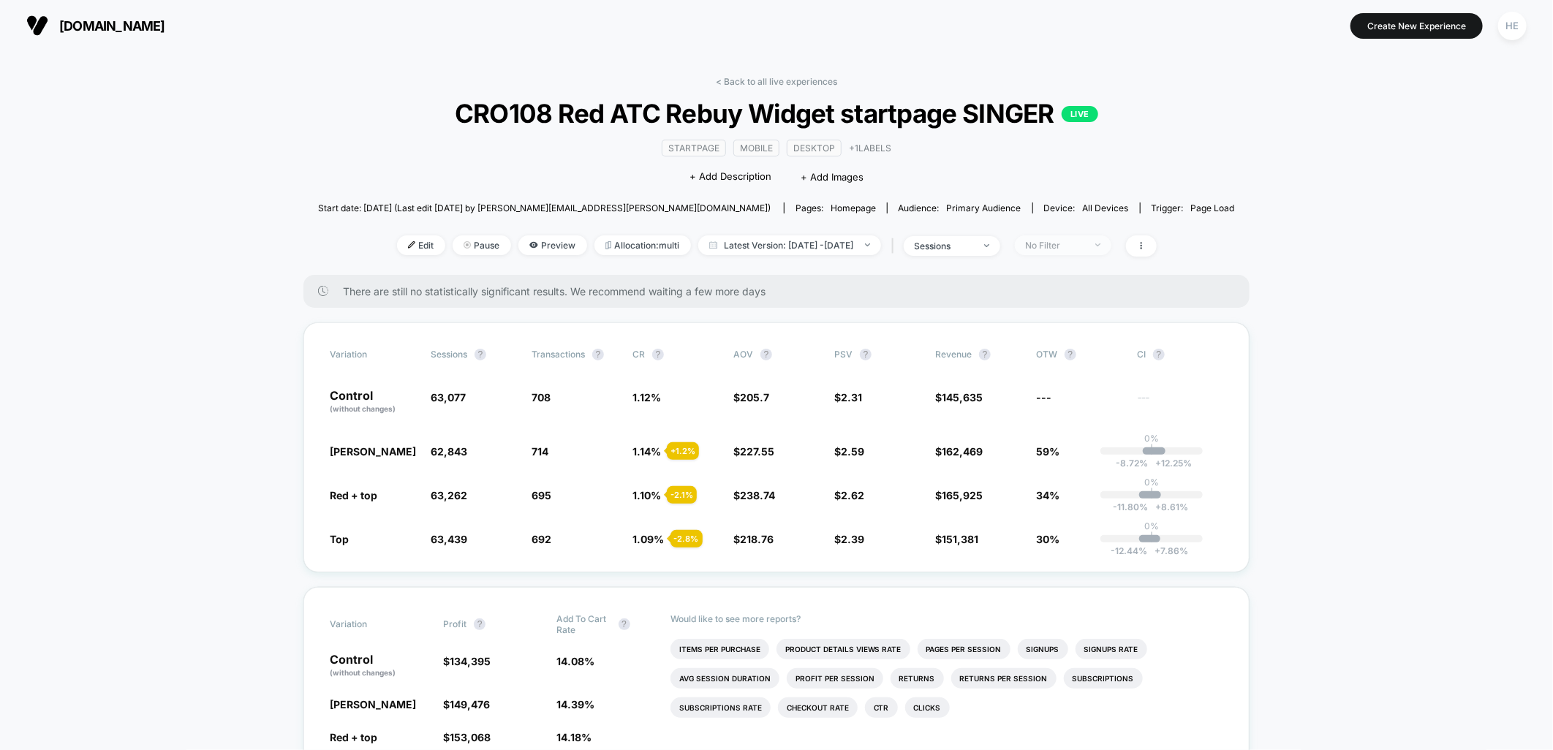
click at [1073, 243] on div "No Filter" at bounding box center [1055, 245] width 58 height 11
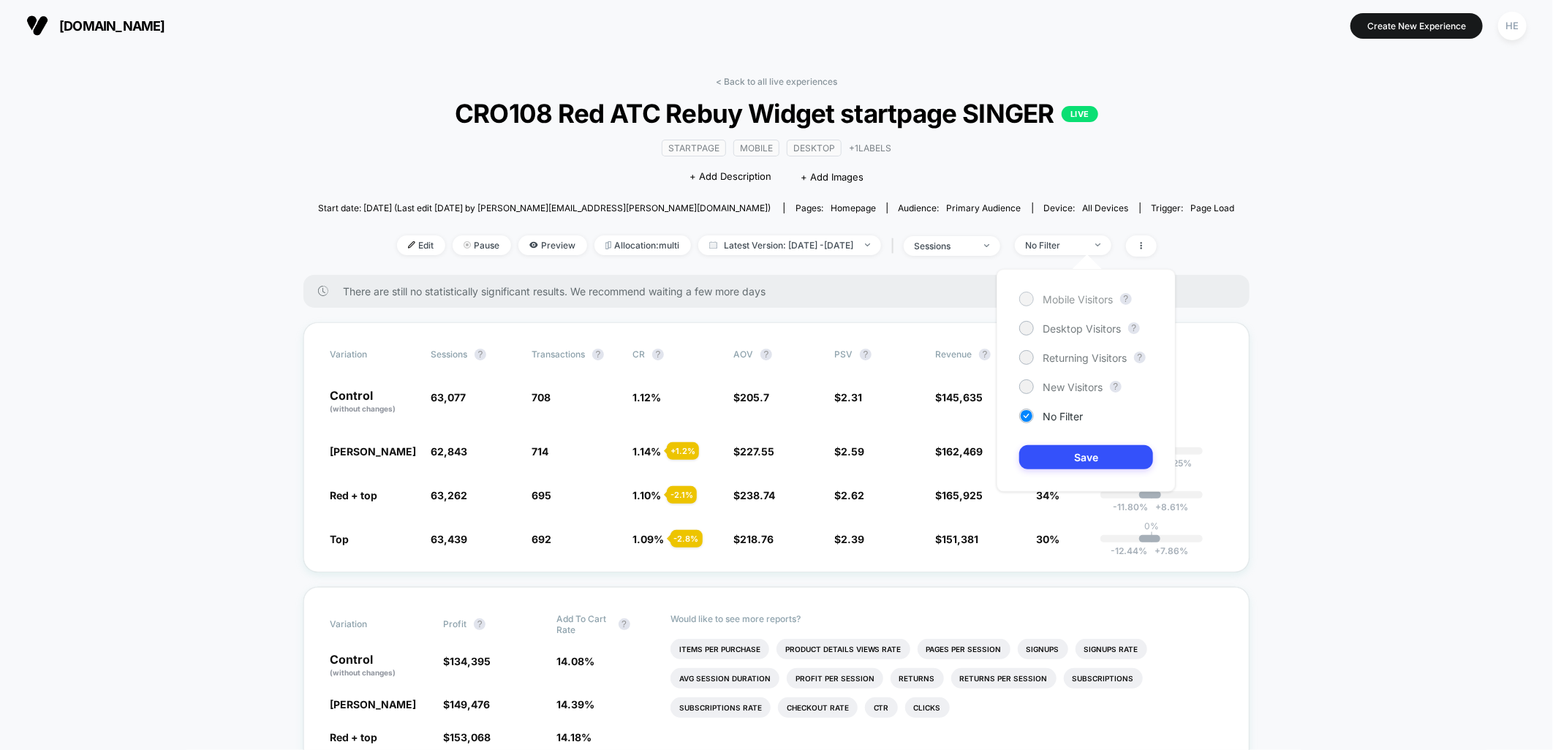
click at [1061, 293] on span "Mobile Visitors" at bounding box center [1077, 299] width 70 height 12
click at [1093, 460] on button "Save" at bounding box center [1086, 457] width 134 height 24
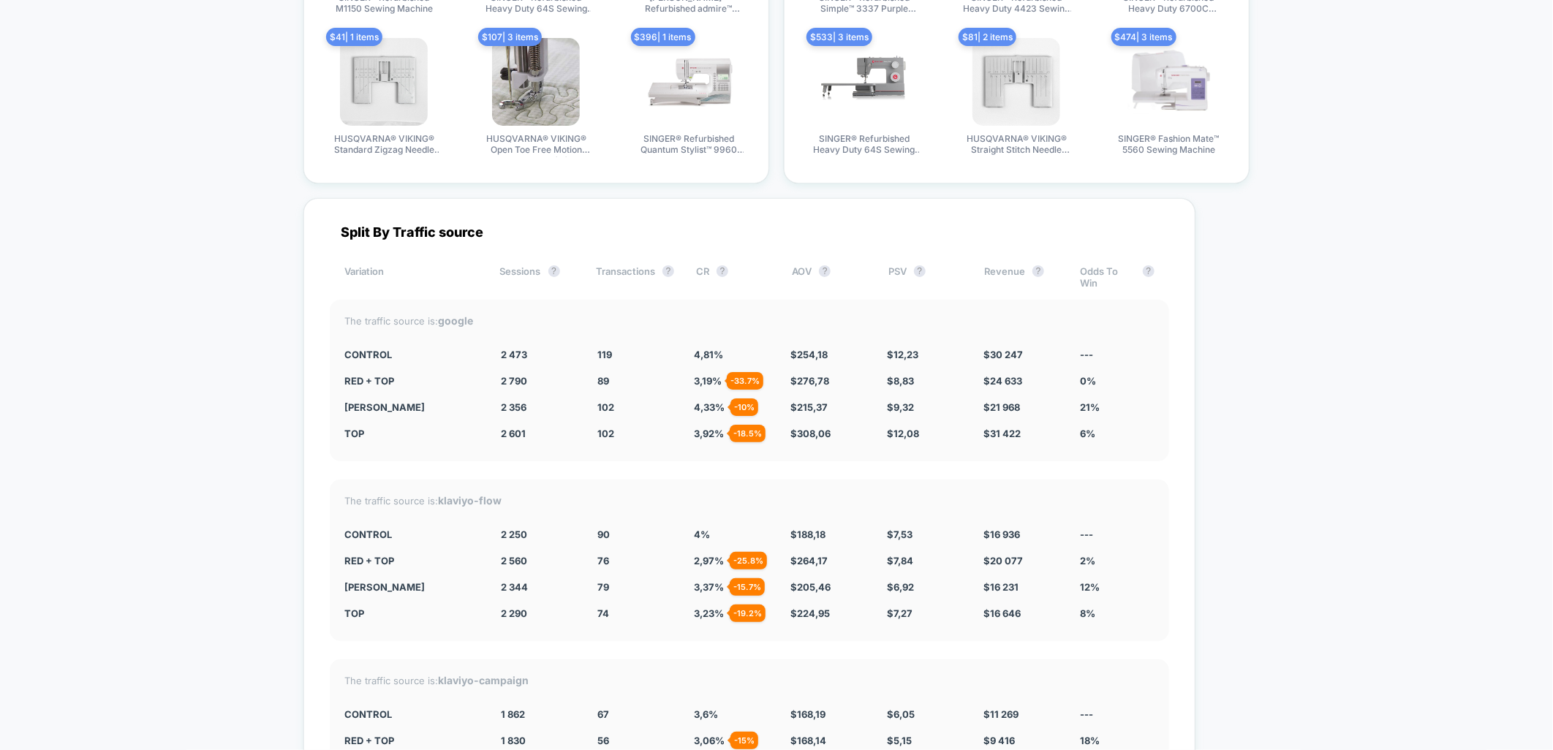
scroll to position [2973, 0]
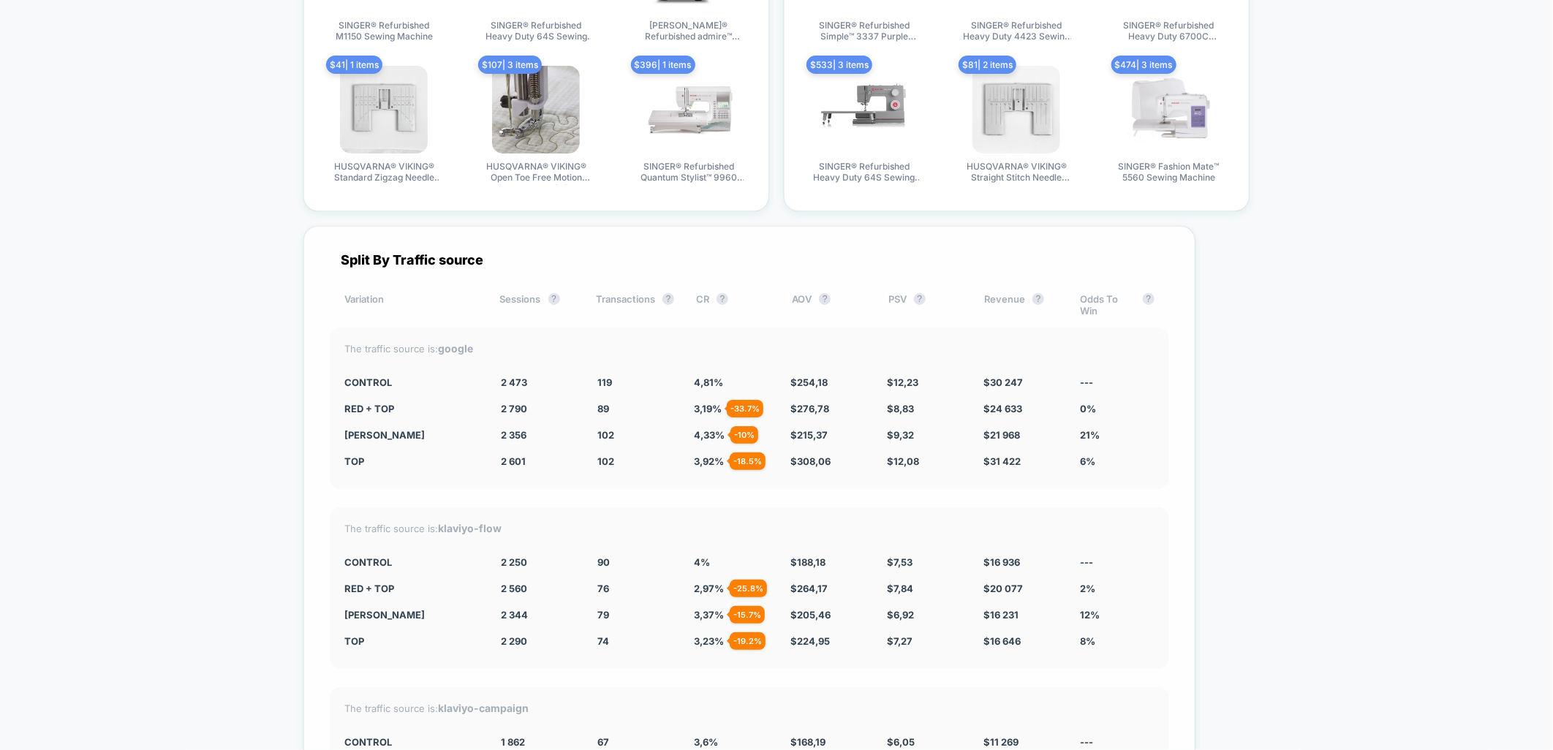
drag, startPoint x: 520, startPoint y: 376, endPoint x: 557, endPoint y: 446, distance: 79.5
click at [557, 446] on div "The traffic source is: google CONTROL 2 473 119 4,81 % $ 254,18 $ 12,23 $ 30 24…" at bounding box center [749, 408] width 839 height 162
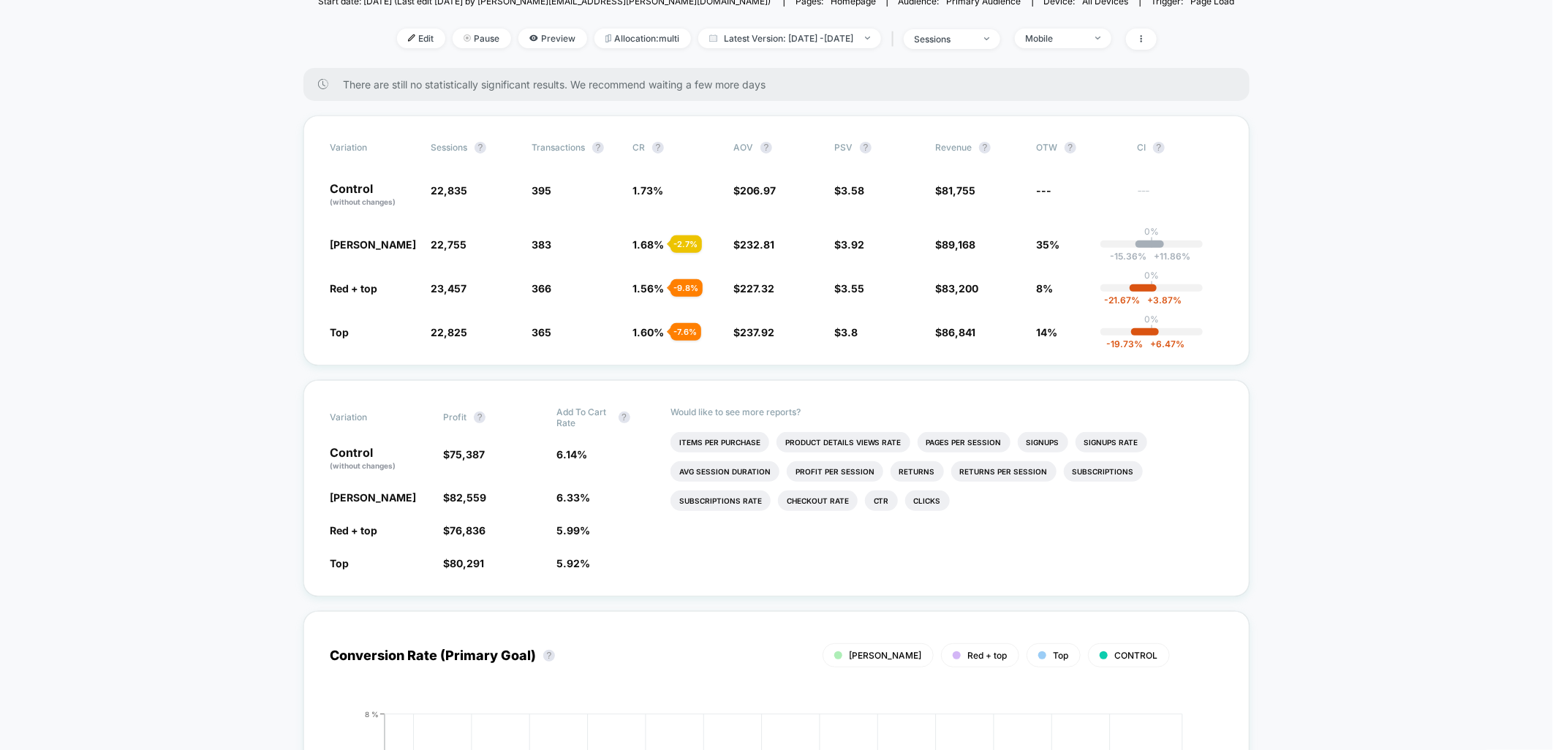
scroll to position [0, 0]
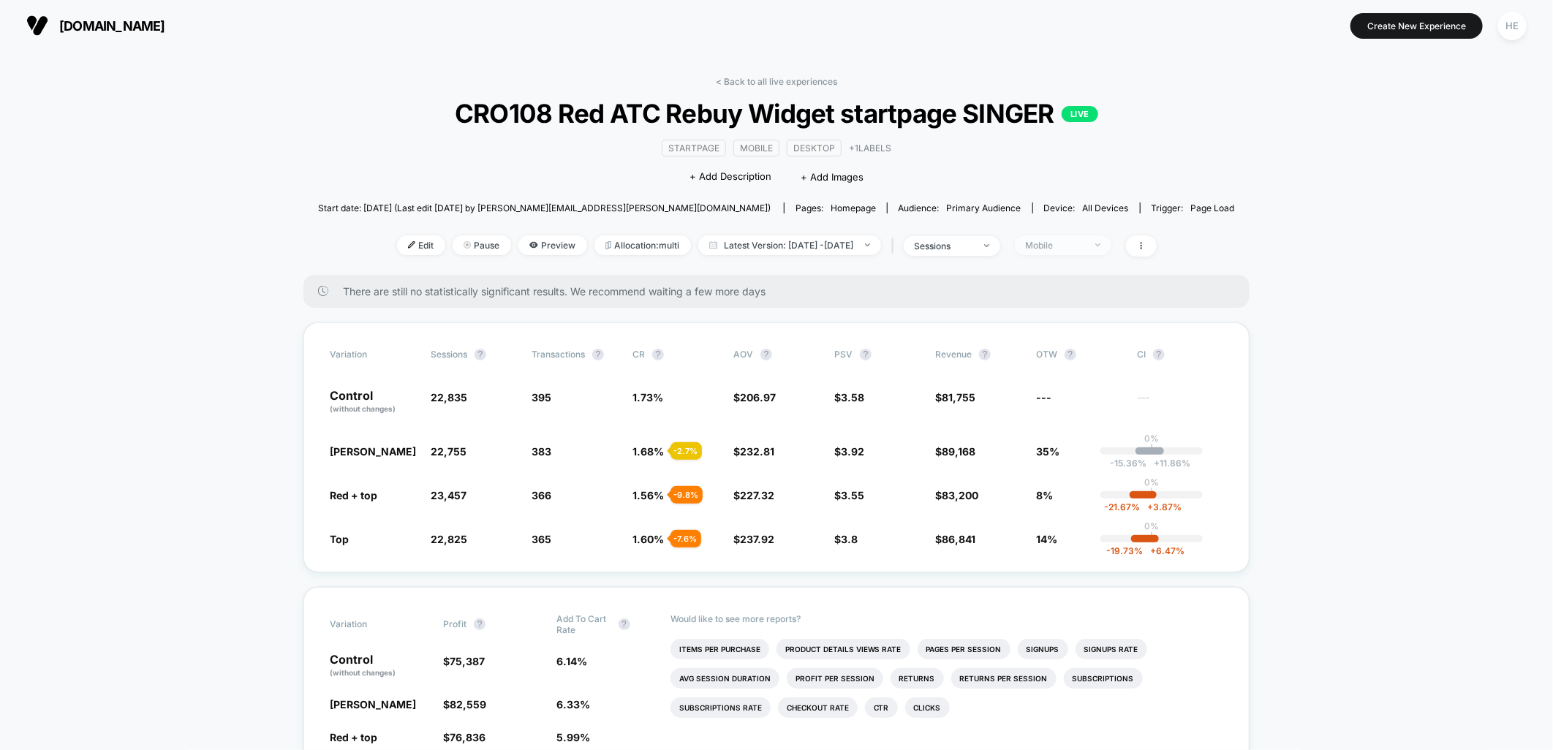
click at [1078, 253] on span "Mobile" at bounding box center [1063, 245] width 96 height 20
click at [1053, 420] on span "No Filter" at bounding box center [1062, 416] width 40 height 12
click at [1078, 460] on button "Save" at bounding box center [1086, 457] width 134 height 24
click at [784, 82] on link "< Back to all live experiences" at bounding box center [776, 81] width 121 height 11
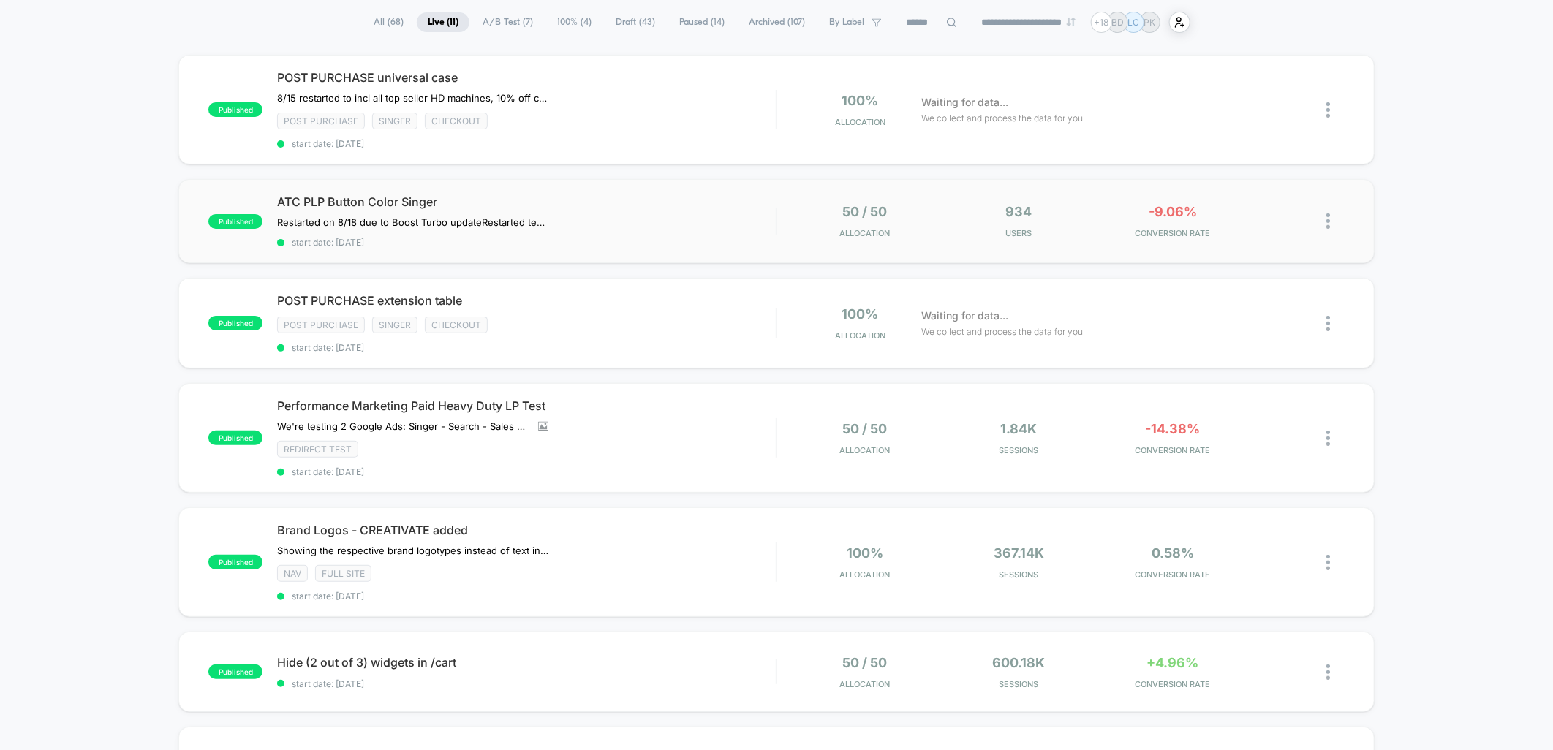
scroll to position [81, 0]
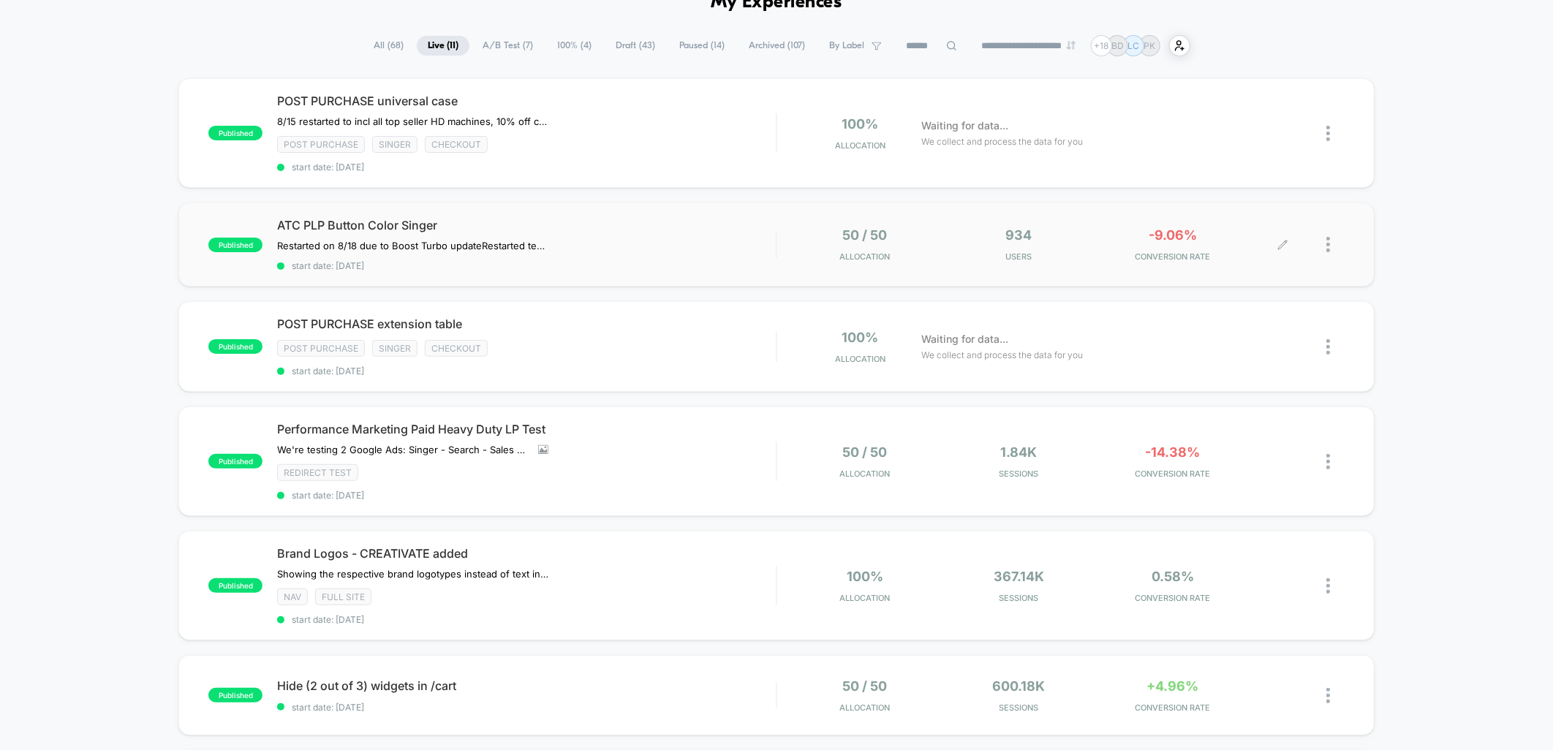
click at [1275, 238] on div at bounding box center [1268, 244] width 29 height 34
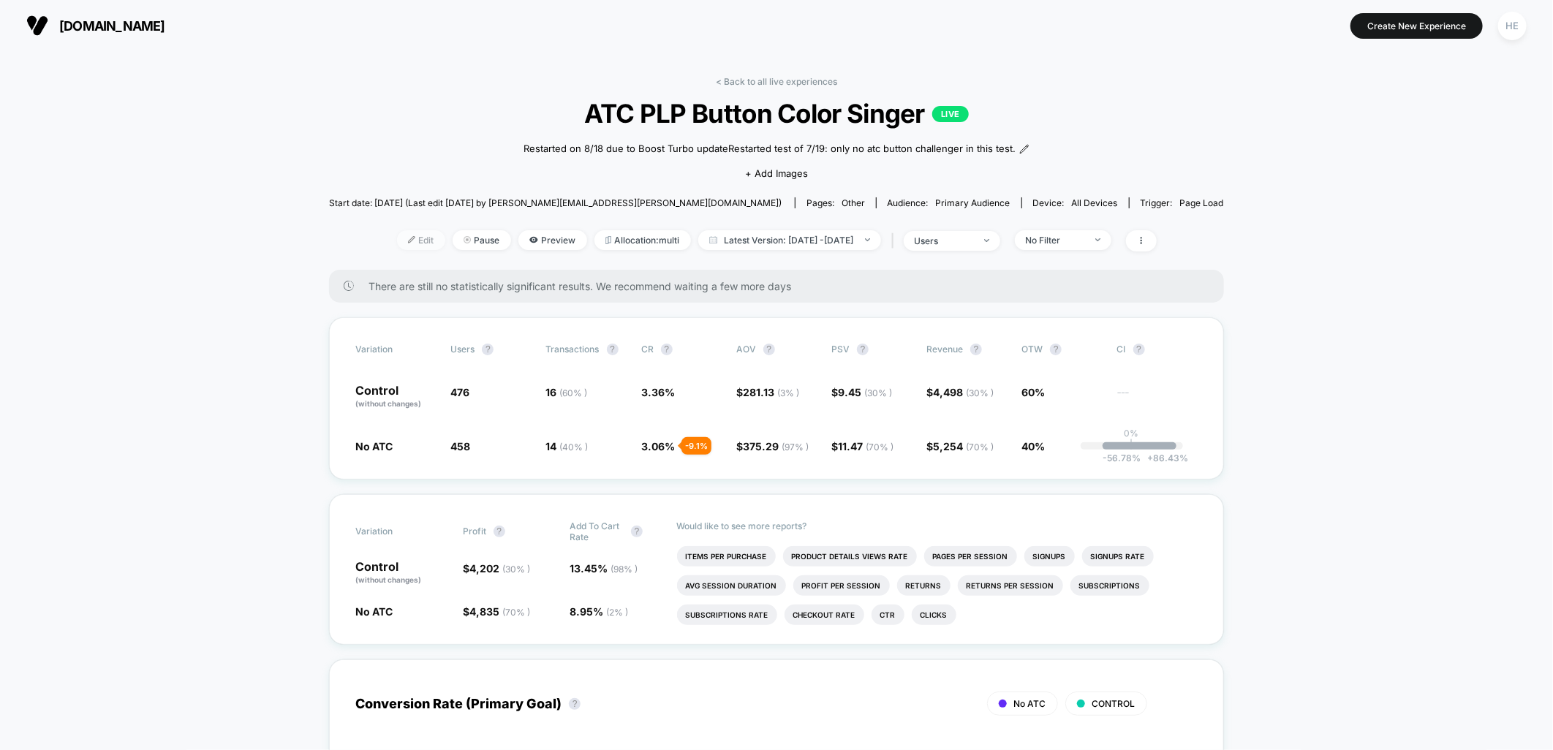
click at [397, 250] on span "Edit" at bounding box center [421, 240] width 48 height 20
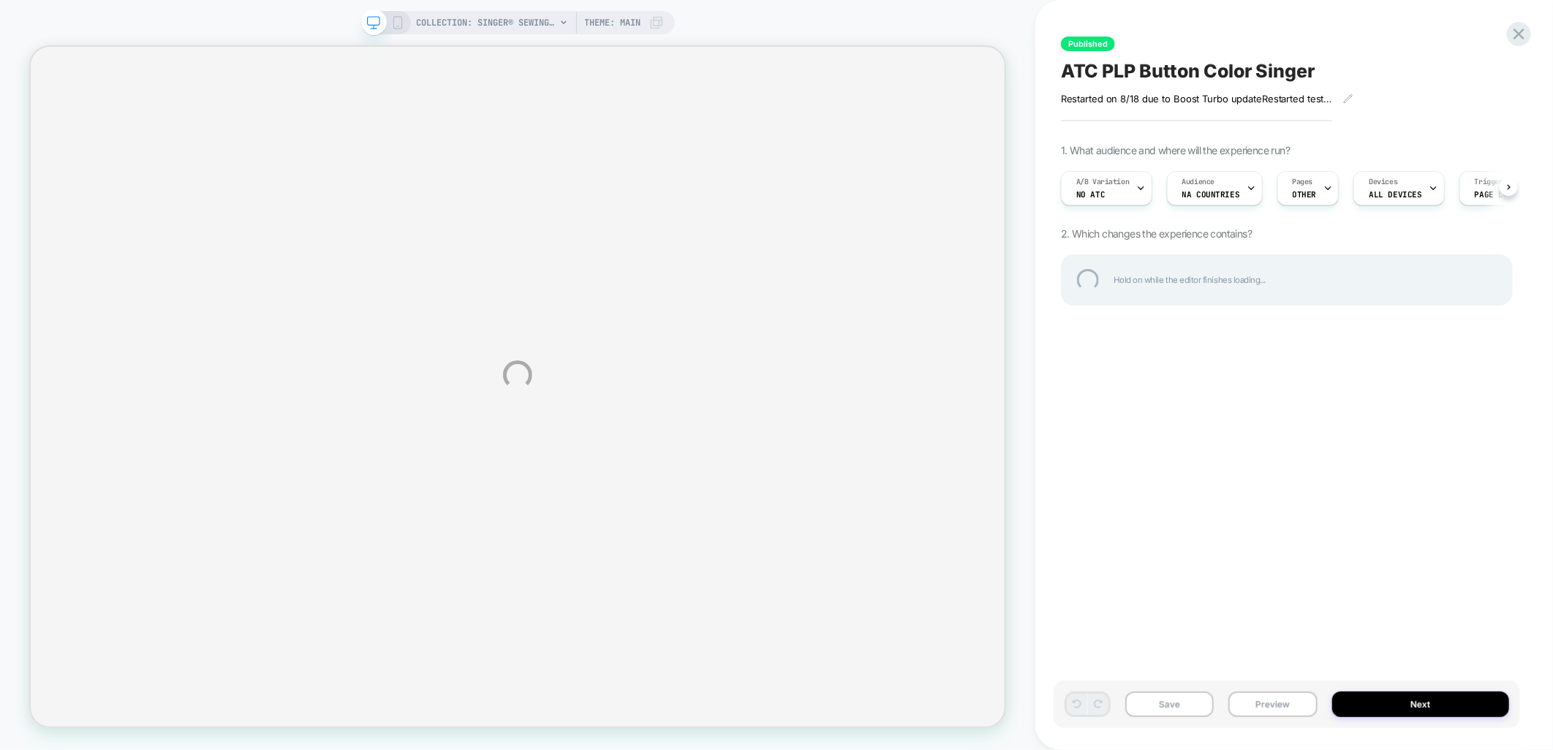
click at [1365, 702] on div "COLLECTION: SINGER® Sewing Machines | Unleash Your Creativity (Category) COLLEC…" at bounding box center [776, 375] width 1553 height 750
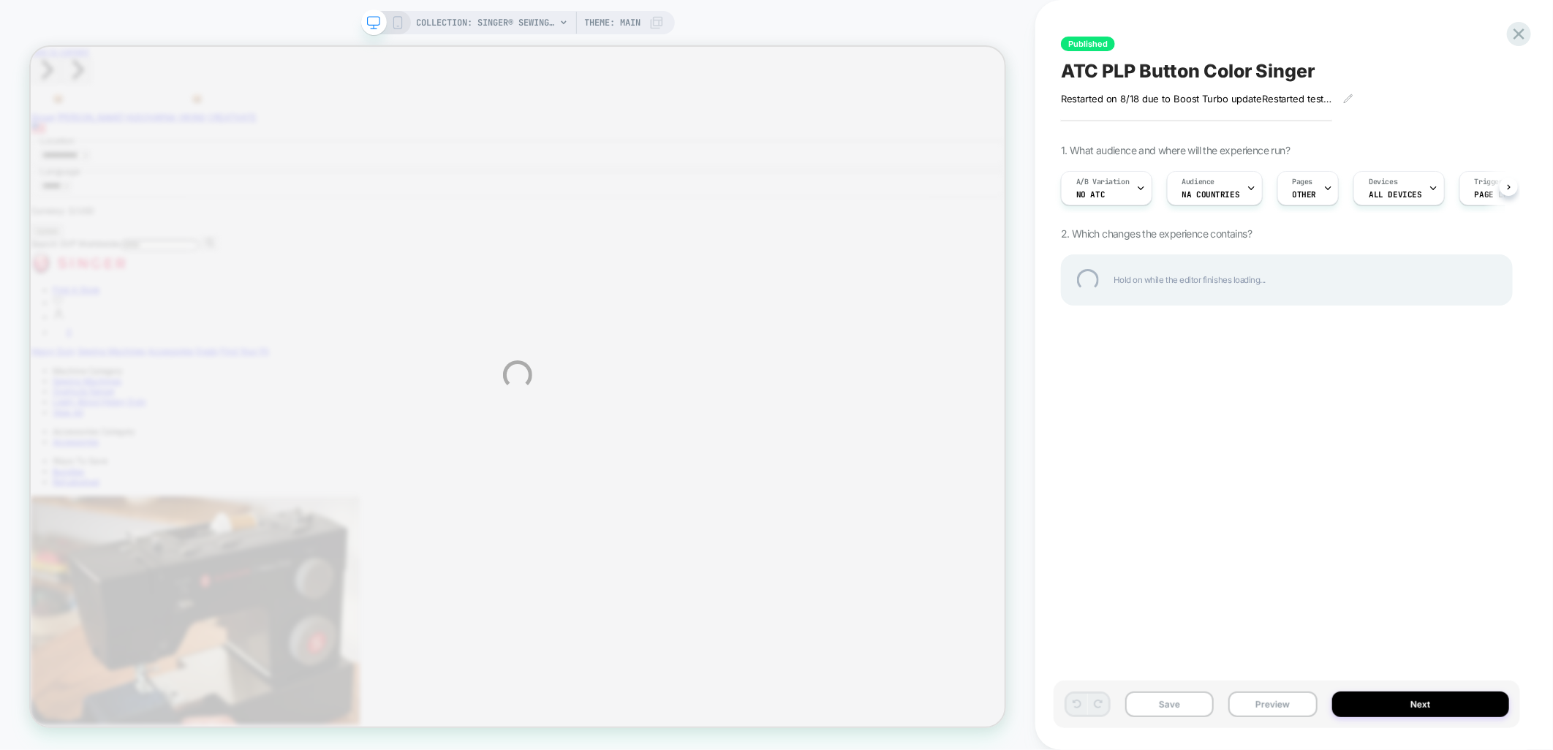
click at [1365, 702] on div "COLLECTION: SINGER® Sewing Machines | Unleash Your Creativity (Category) COLLEC…" at bounding box center [776, 375] width 1553 height 750
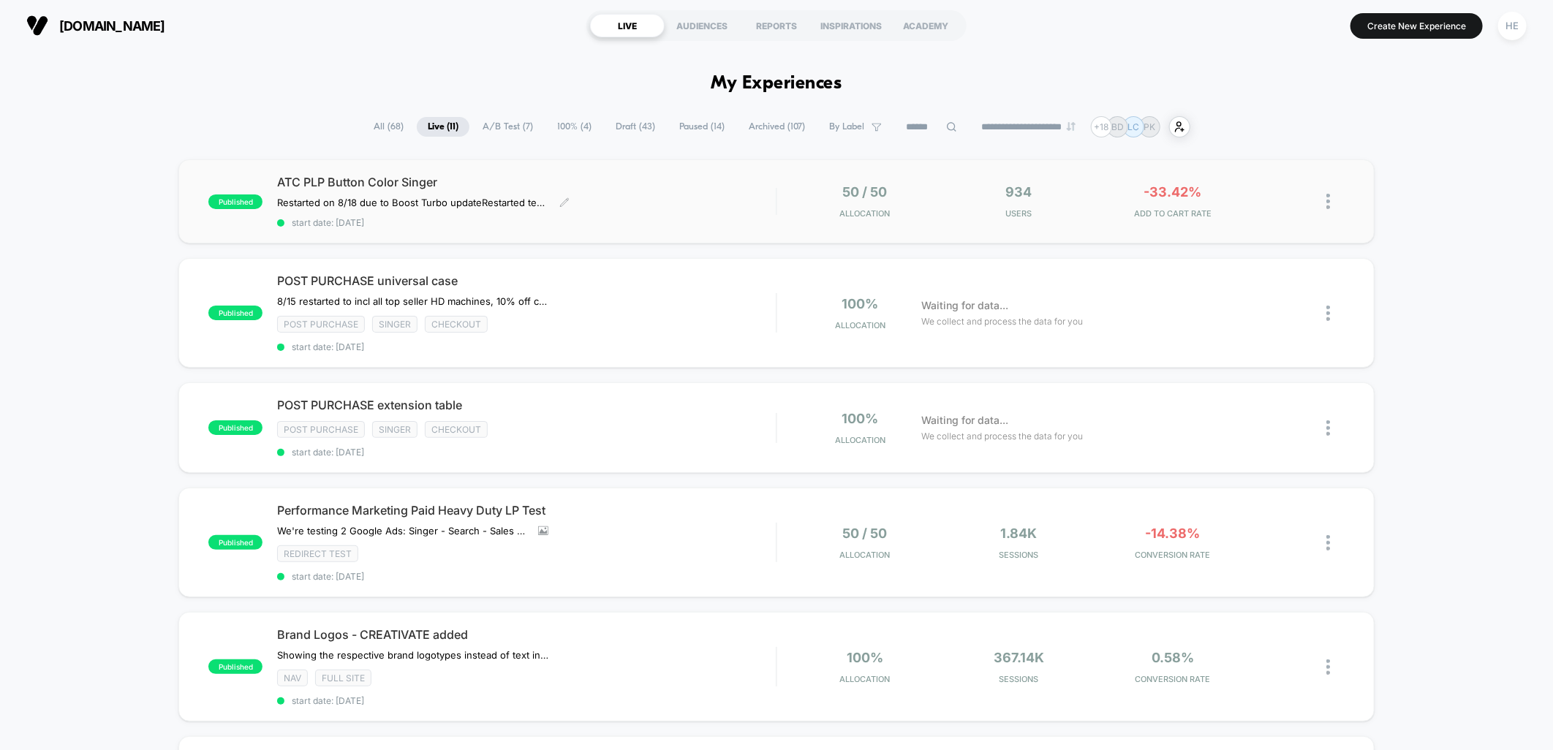
click at [715, 205] on div "ATC PLP Button Color Singer Restarted on 8/18 due to Boost Turbo update Restart…" at bounding box center [526, 201] width 499 height 53
click at [713, 399] on span "POST PURCHASE extension table Click to edit experience details" at bounding box center [526, 405] width 499 height 15
click at [726, 294] on div "POST PURCHASE universal case 8/15 restarted to incl all top seller HD machines,…" at bounding box center [526, 312] width 499 height 79
click at [624, 202] on div "Restarted on 8/18 due to Boost Turbo update Restarted test of 7/19: only no atc…" at bounding box center [451, 203] width 349 height 12
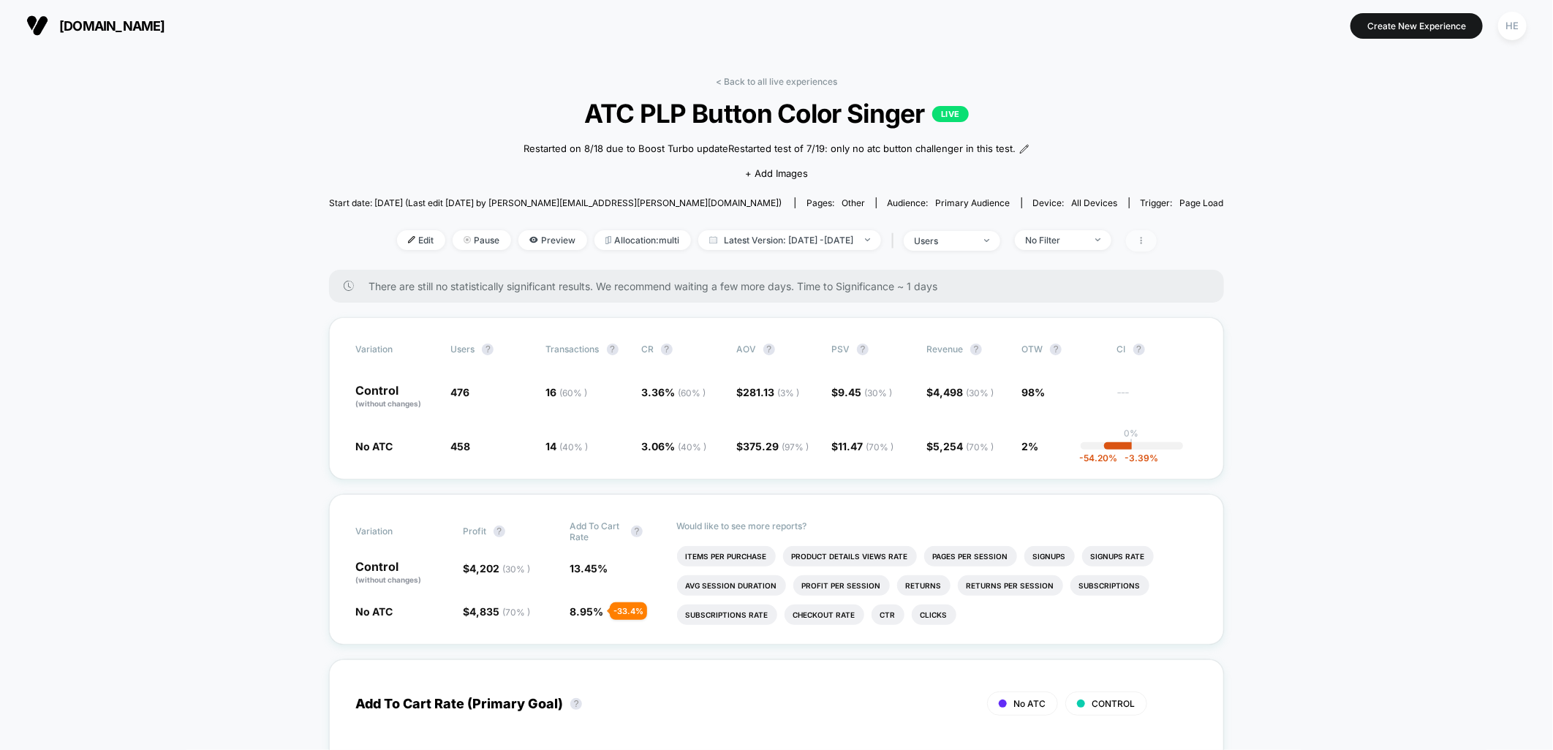
click at [1156, 251] on span at bounding box center [1141, 240] width 31 height 21
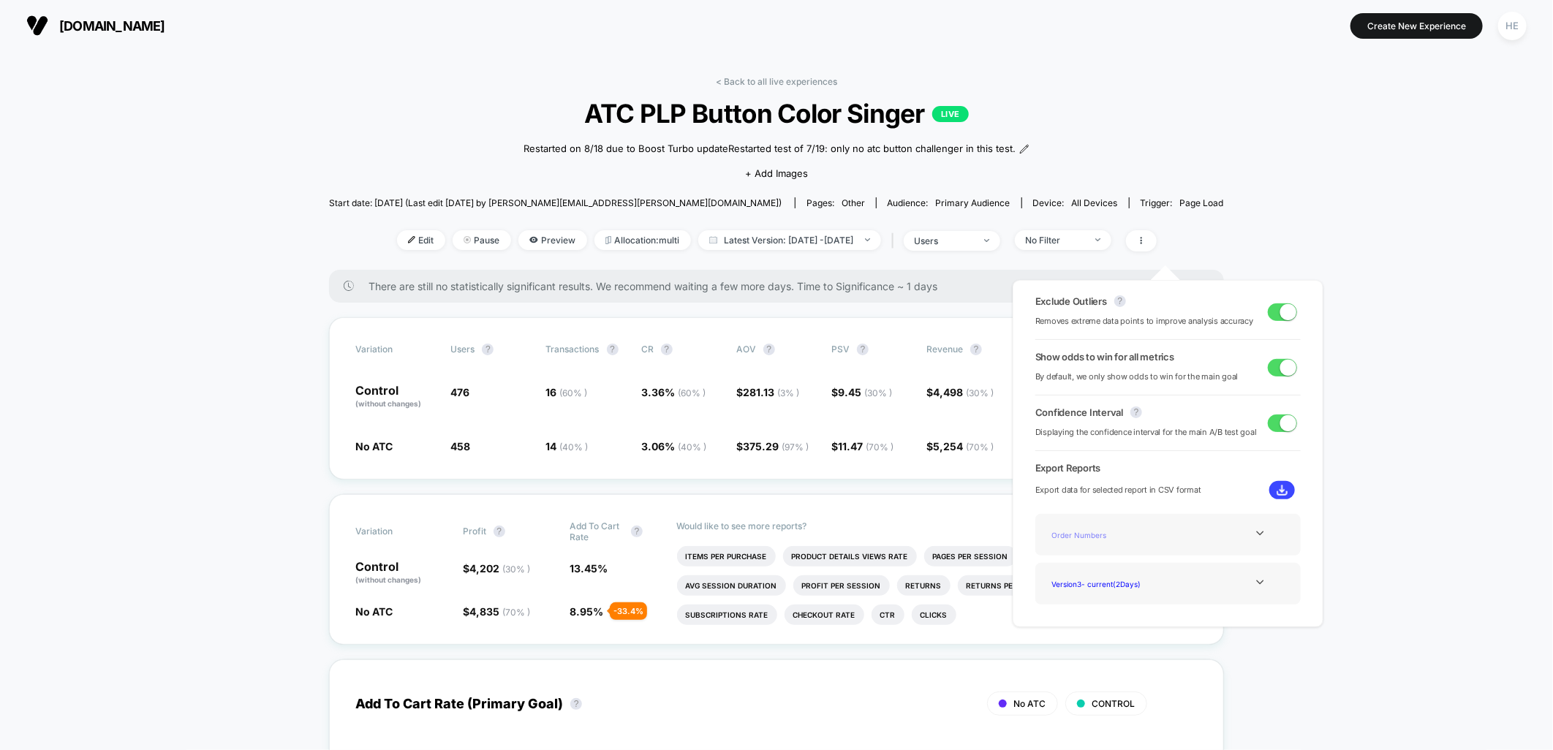
click at [1112, 531] on div "Order Numbers" at bounding box center [1104, 535] width 117 height 20
click at [1254, 536] on icon at bounding box center [1259, 533] width 11 height 11
click at [1089, 556] on div "Experience Data" at bounding box center [1104, 555] width 117 height 20
click at [1232, 541] on div "Experience Data" at bounding box center [1167, 535] width 243 height 20
click at [1101, 529] on div "Experience Data" at bounding box center [1104, 535] width 117 height 20
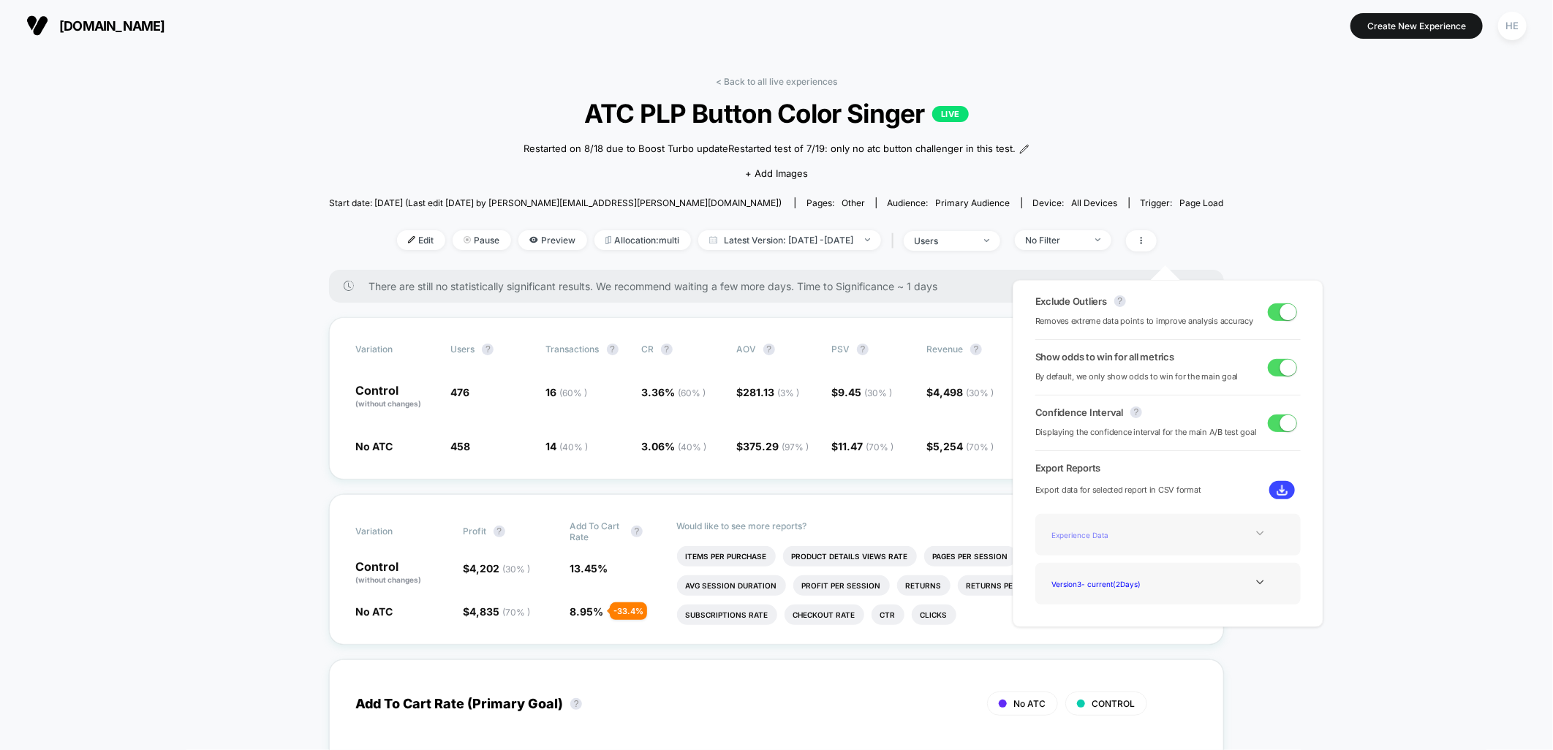
click at [1072, 541] on div "Experience Data" at bounding box center [1104, 535] width 117 height 20
click at [1254, 534] on icon at bounding box center [1259, 533] width 11 height 11
click at [1092, 549] on div "Experience Data" at bounding box center [1104, 555] width 117 height 20
click at [1288, 485] on button at bounding box center [1282, 490] width 26 height 18
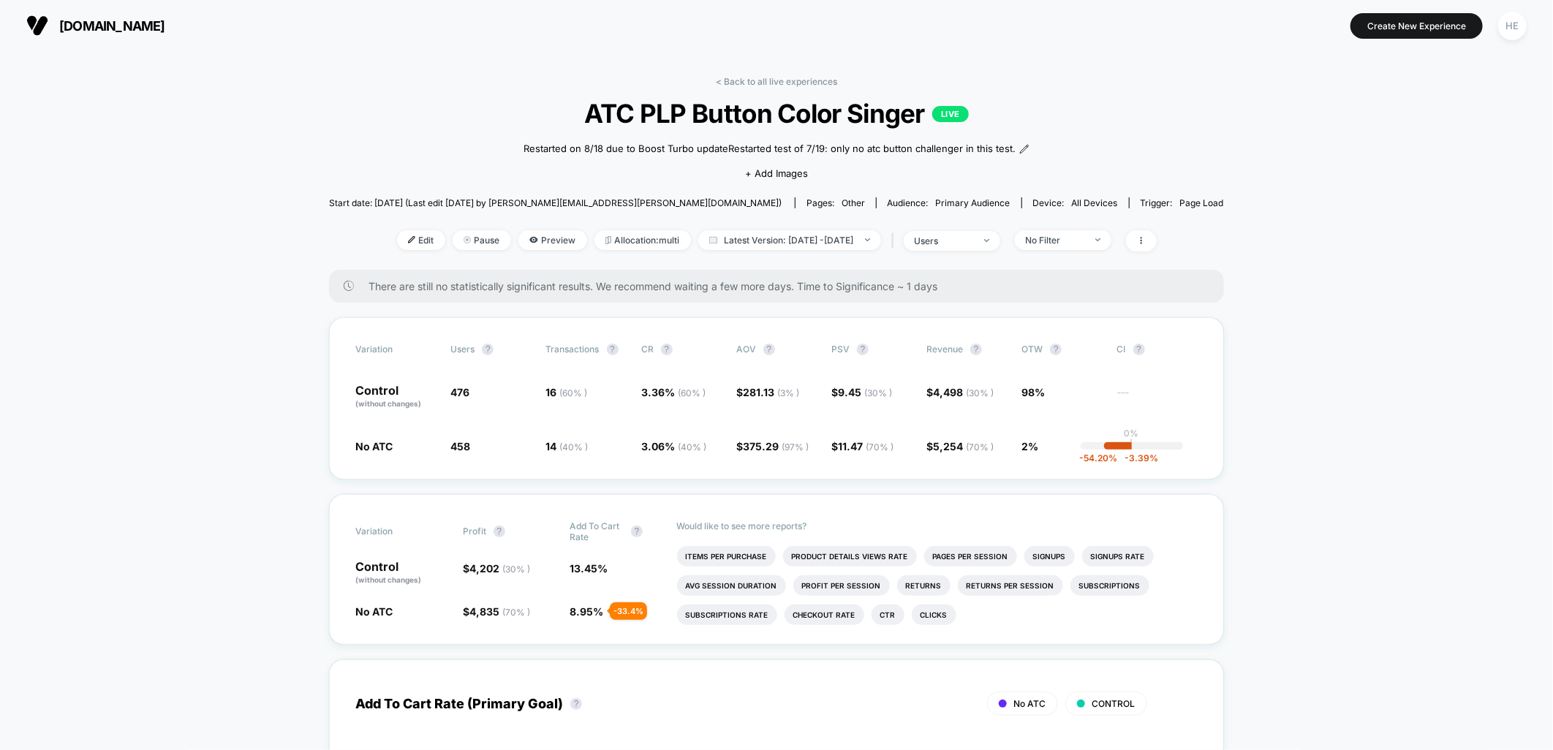
drag, startPoint x: 747, startPoint y: 76, endPoint x: 1217, endPoint y: 312, distance: 526.0
click at [747, 76] on link "< Back to all live experiences" at bounding box center [776, 81] width 121 height 11
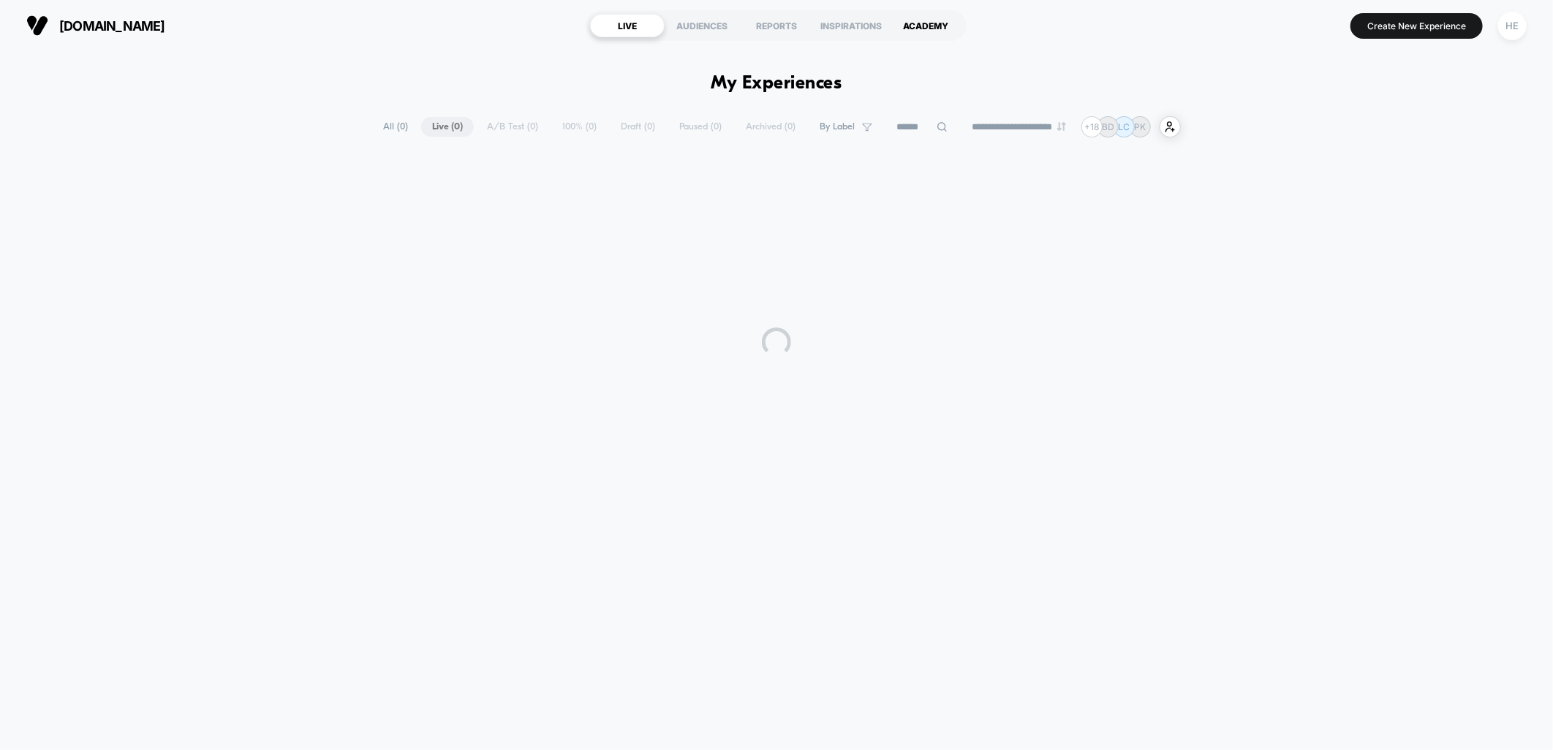
click at [916, 20] on div "ACADEMY" at bounding box center [925, 25] width 75 height 23
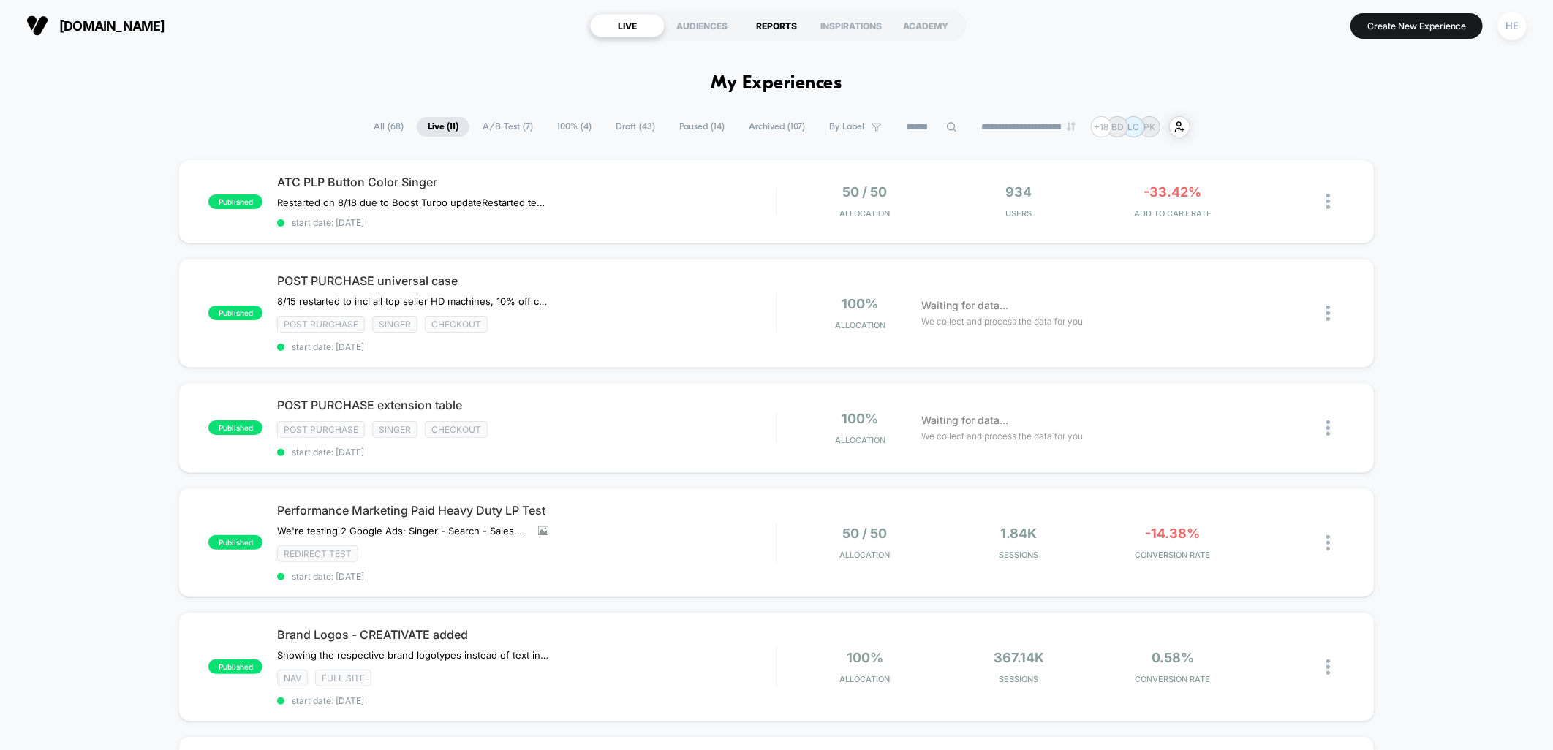
click at [775, 25] on div "REPORTS" at bounding box center [776, 25] width 75 height 23
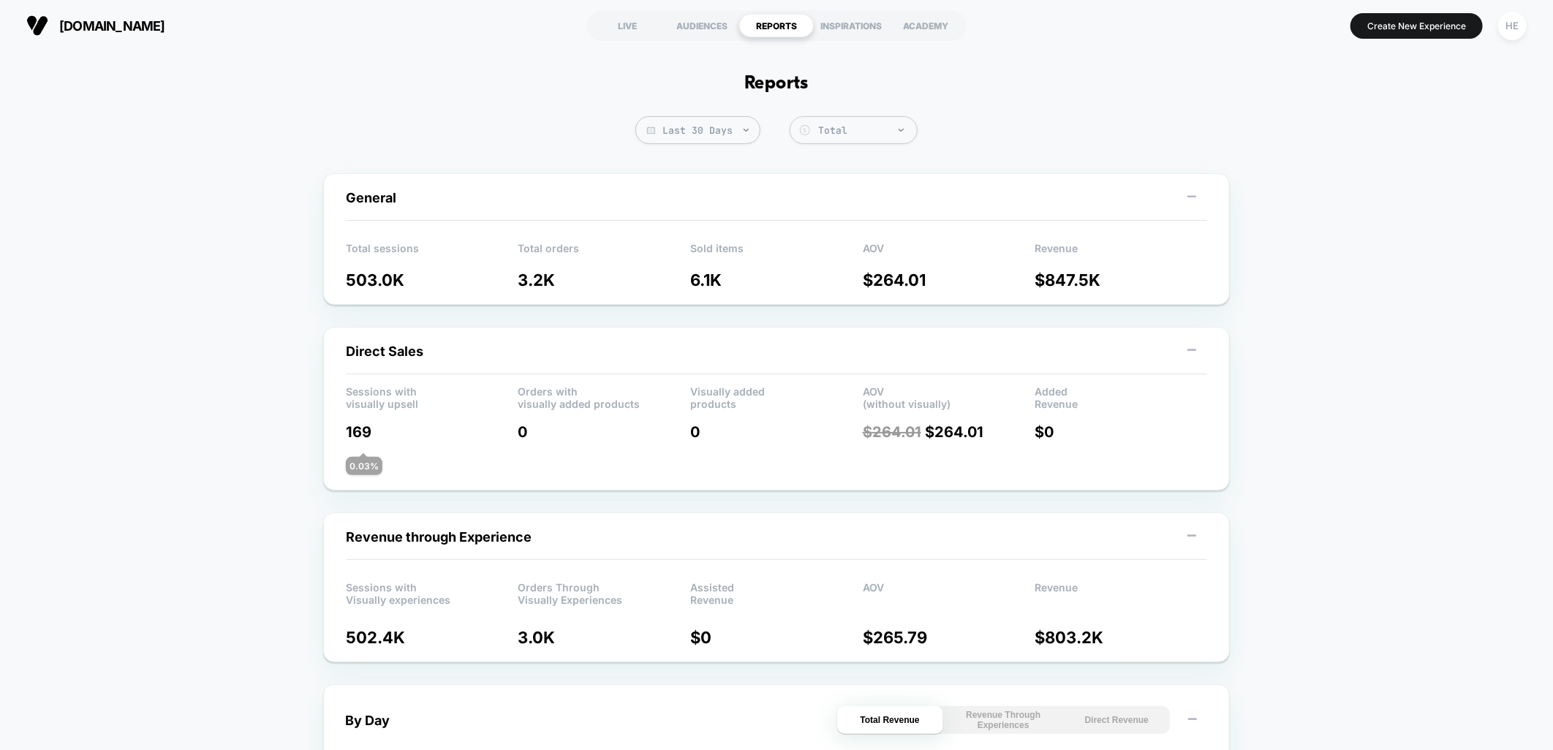
drag, startPoint x: 363, startPoint y: 352, endPoint x: 455, endPoint y: 355, distance: 92.1
click at [455, 355] on div "Direct Sales" at bounding box center [776, 358] width 861 height 32
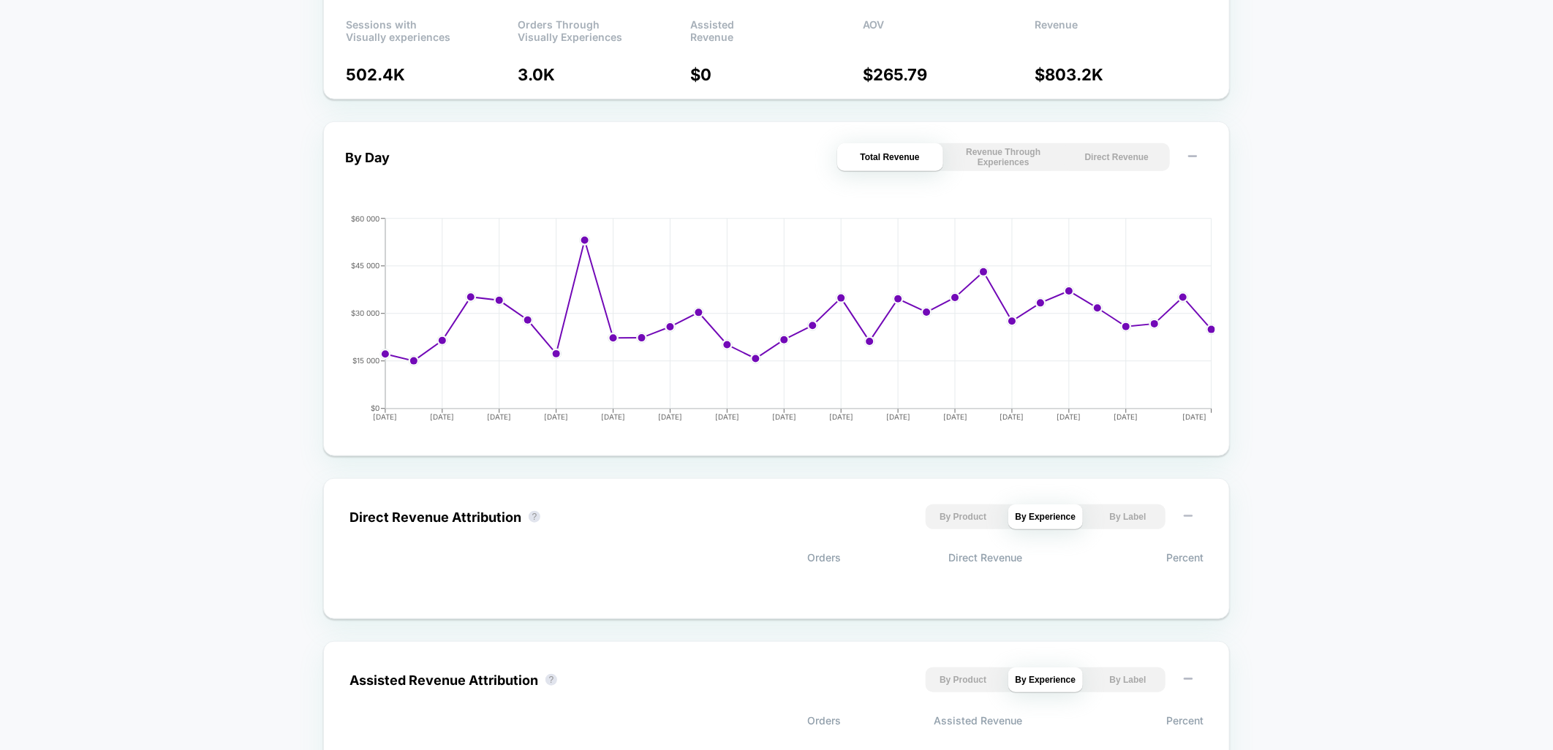
scroll to position [568, 0]
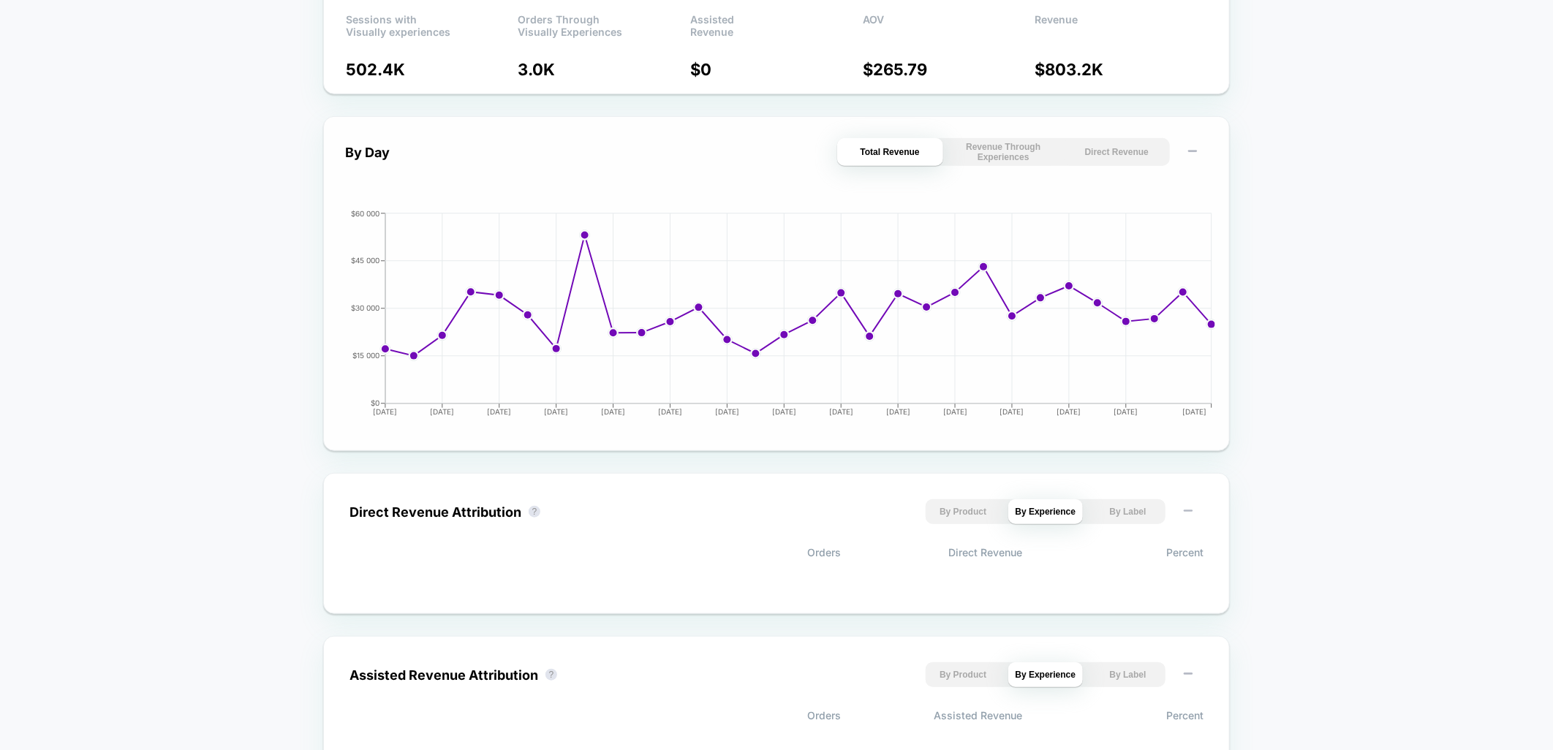
click at [1124, 154] on button "Direct Revenue" at bounding box center [1117, 152] width 106 height 28
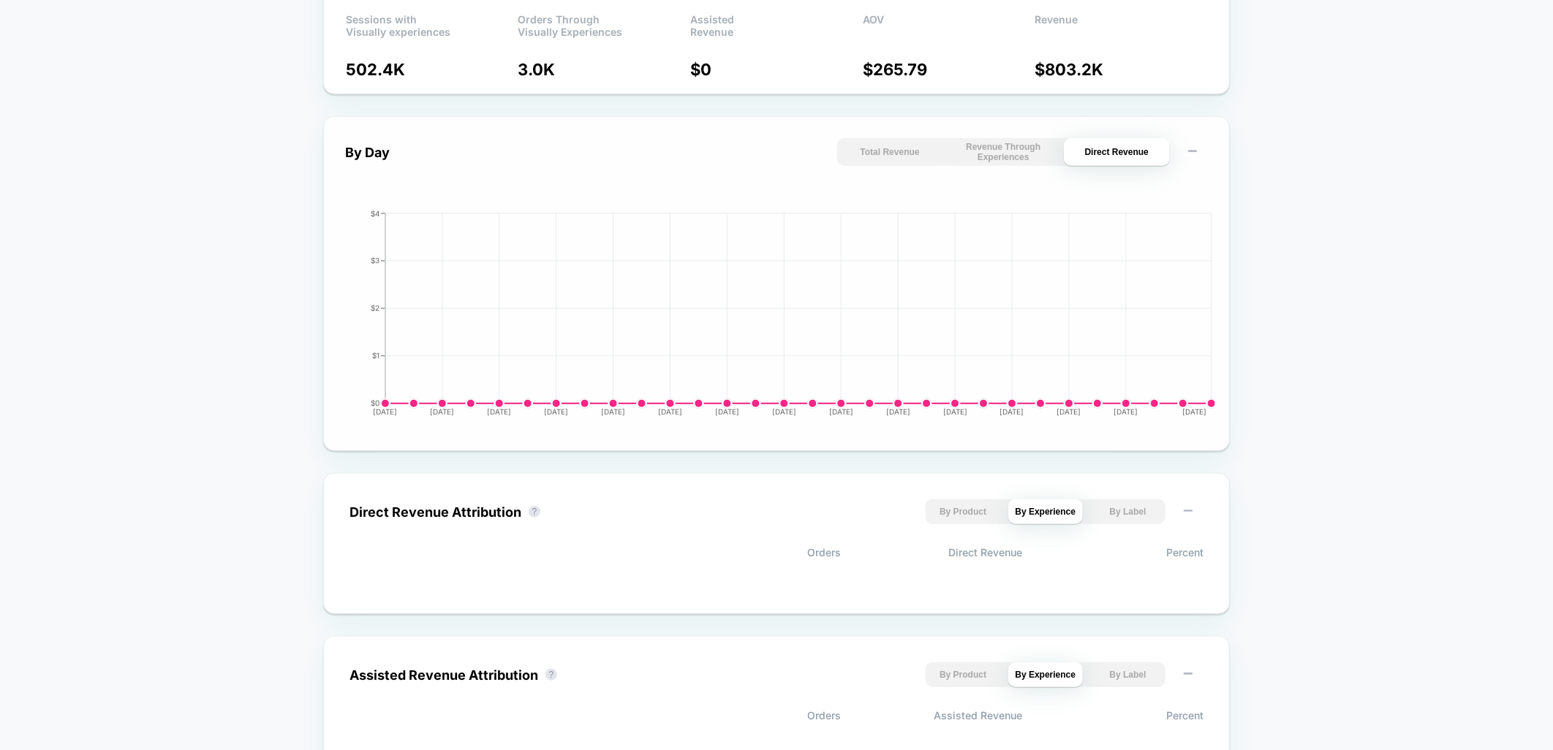
click at [1026, 148] on button "Revenue Through Experiences" at bounding box center [1003, 152] width 106 height 28
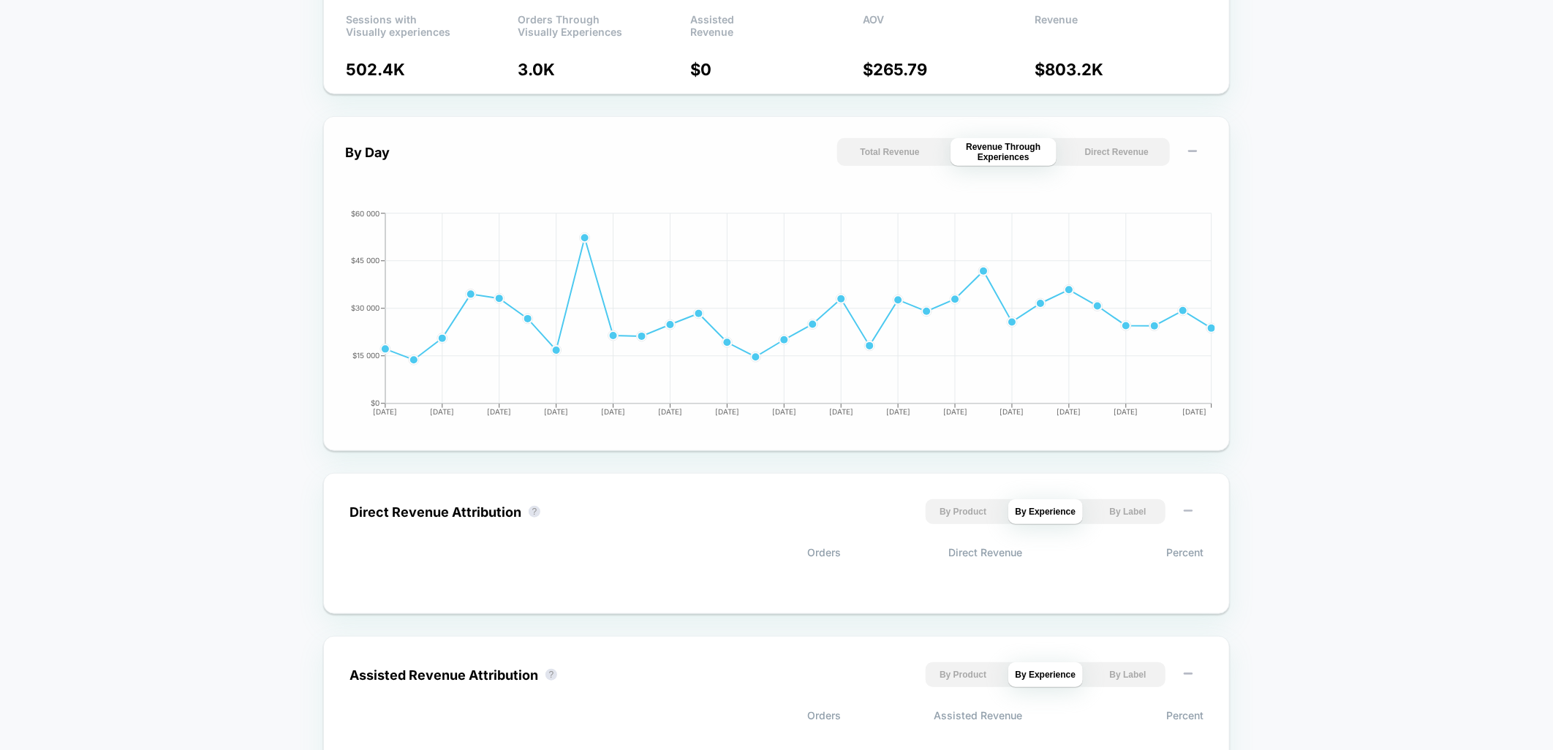
click at [926, 149] on button "Total Revenue" at bounding box center [890, 152] width 106 height 28
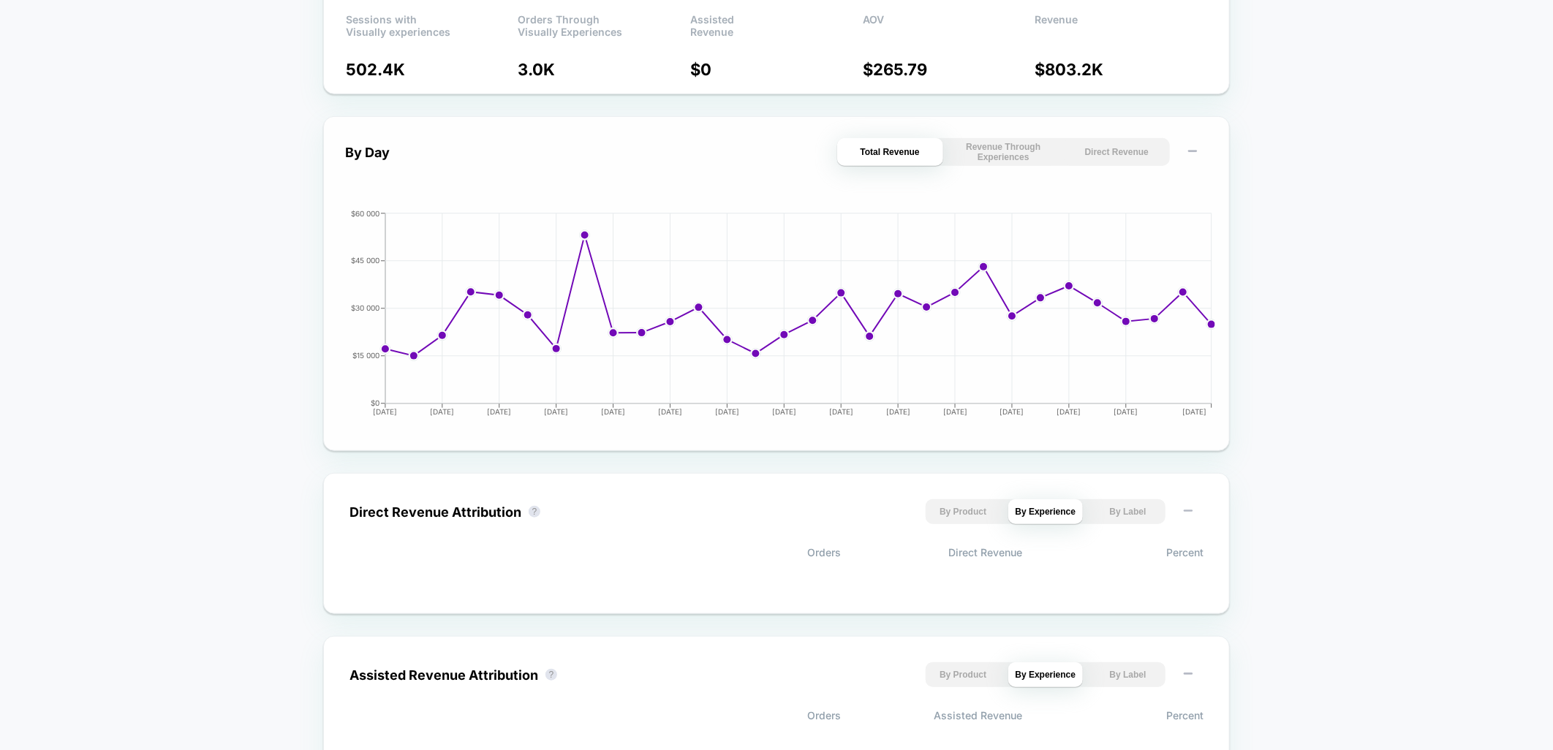
click at [966, 130] on div "By Day Total Revenue Revenue Through Experiences Direct Revenue 2025-07-20 2025…" at bounding box center [776, 283] width 906 height 335
click at [974, 143] on button "Revenue Through Experiences" at bounding box center [1003, 152] width 106 height 28
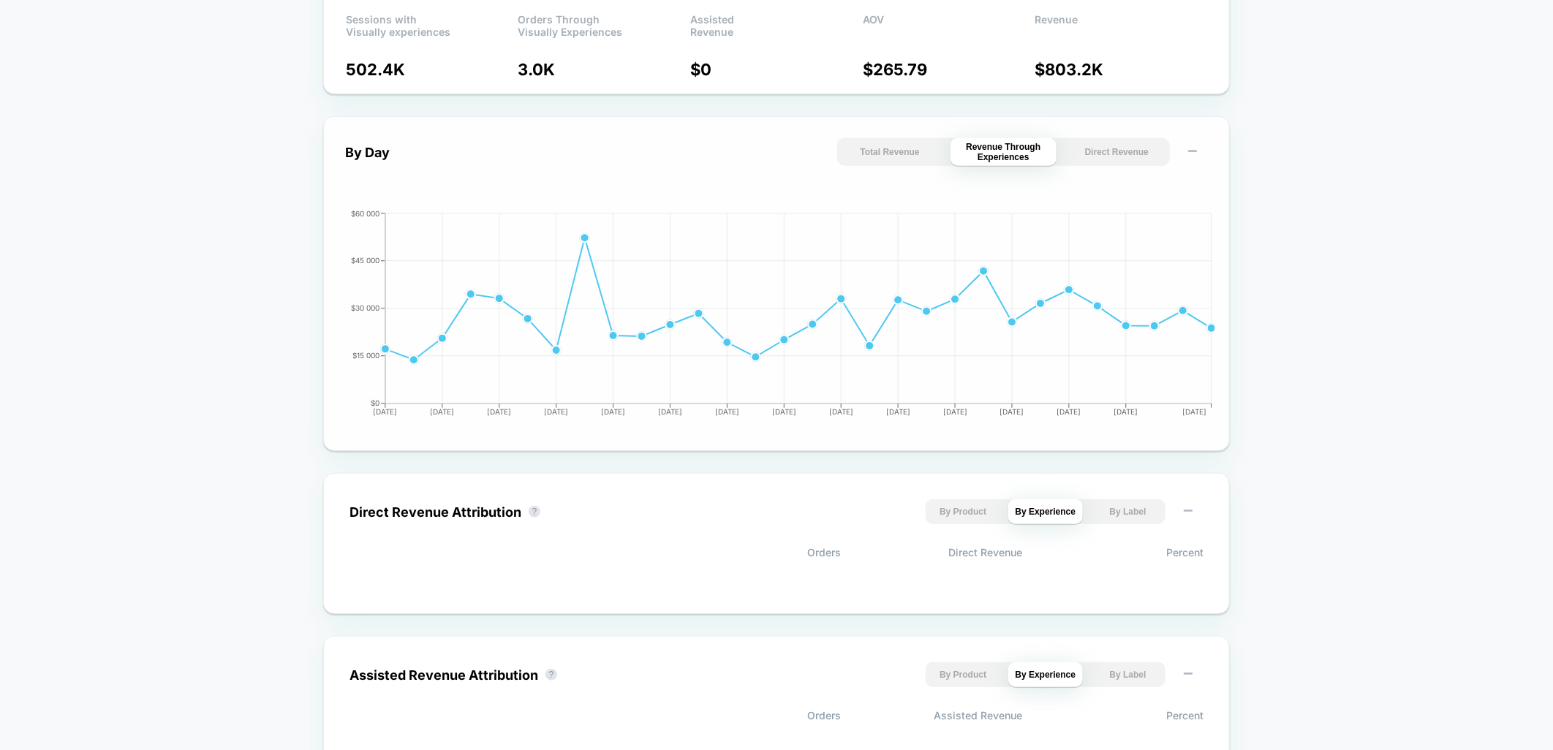
click at [903, 146] on button "Total Revenue" at bounding box center [890, 152] width 106 height 28
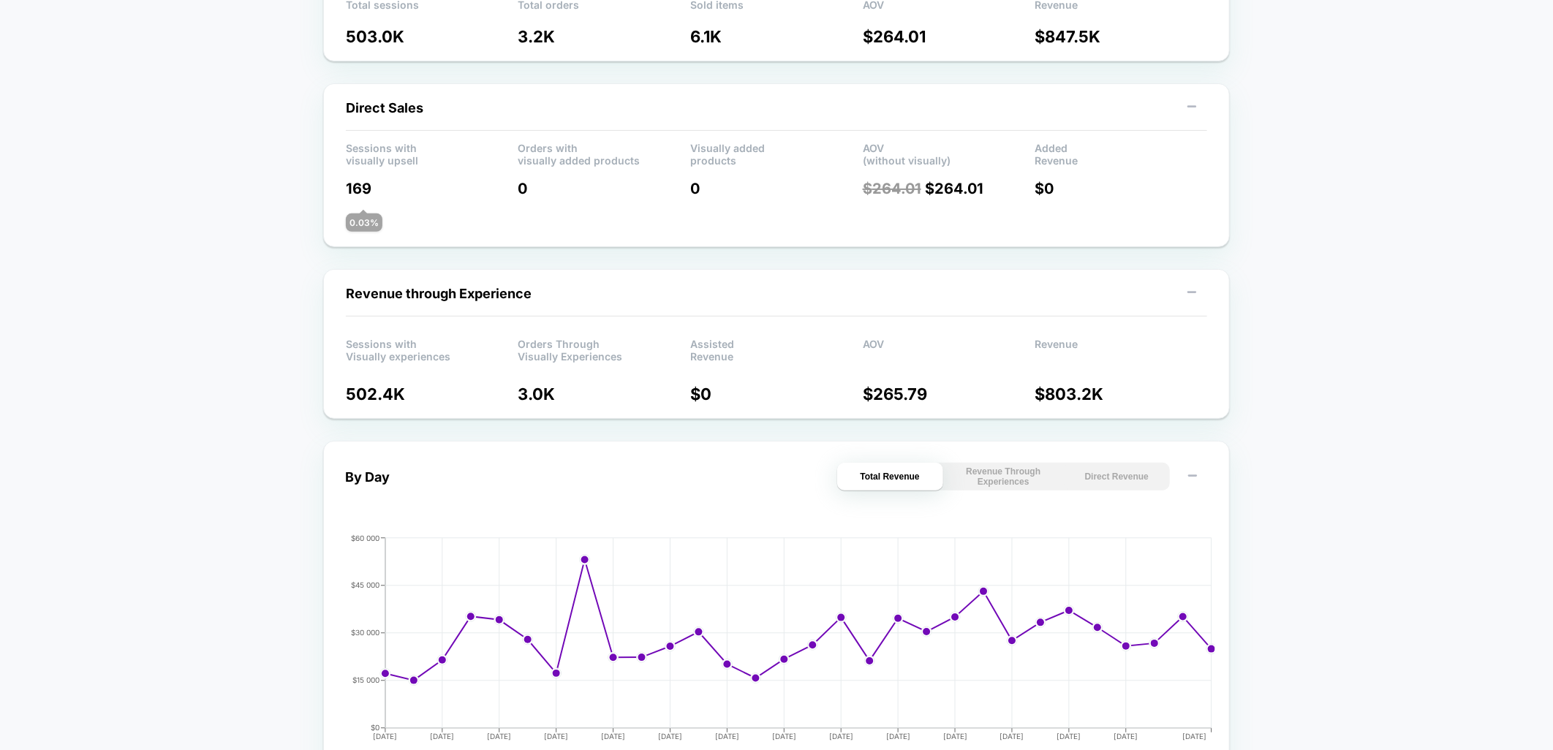
scroll to position [0, 0]
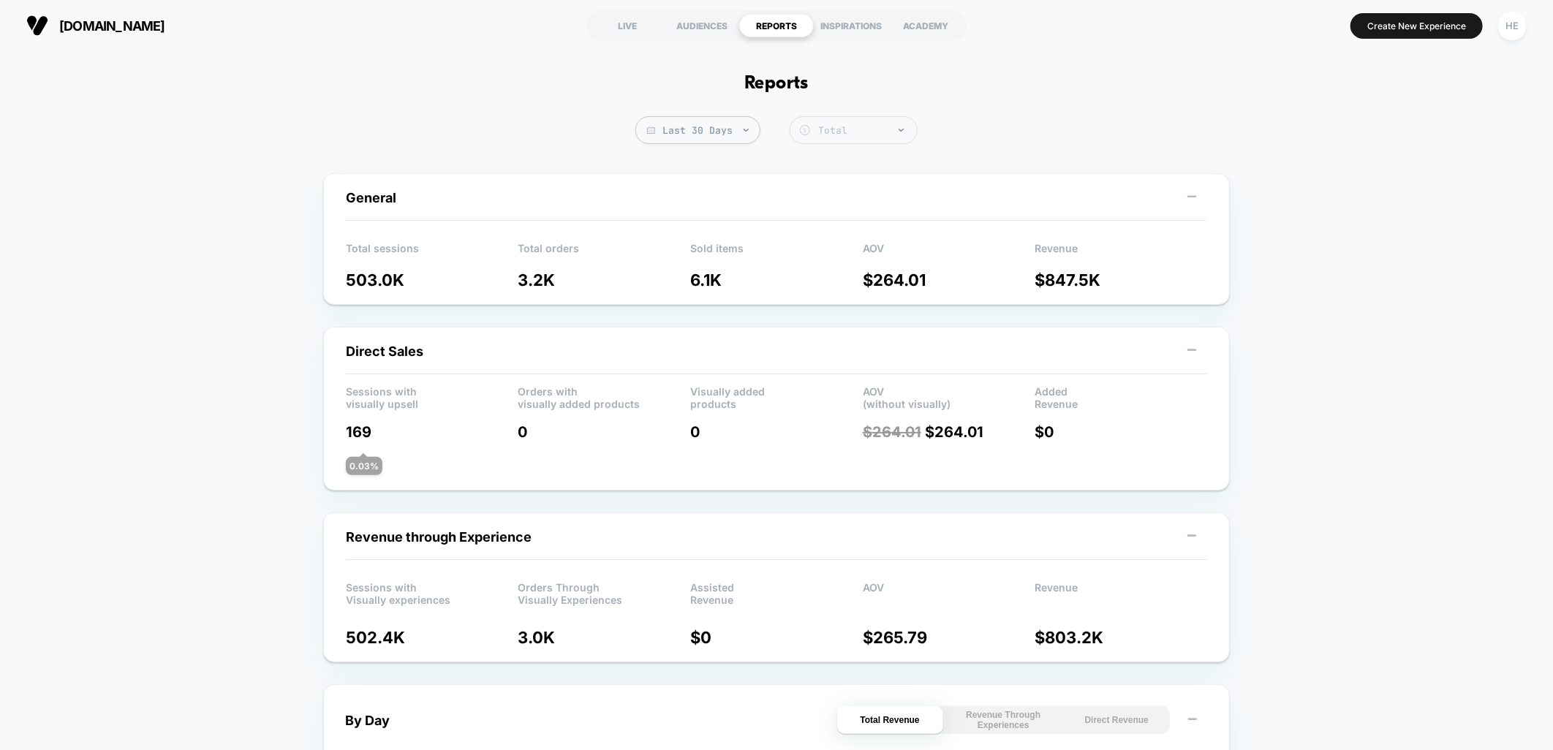
click at [837, 134] on div "Total" at bounding box center [863, 130] width 91 height 12
click at [1184, 191] on icon at bounding box center [1191, 196] width 15 height 15
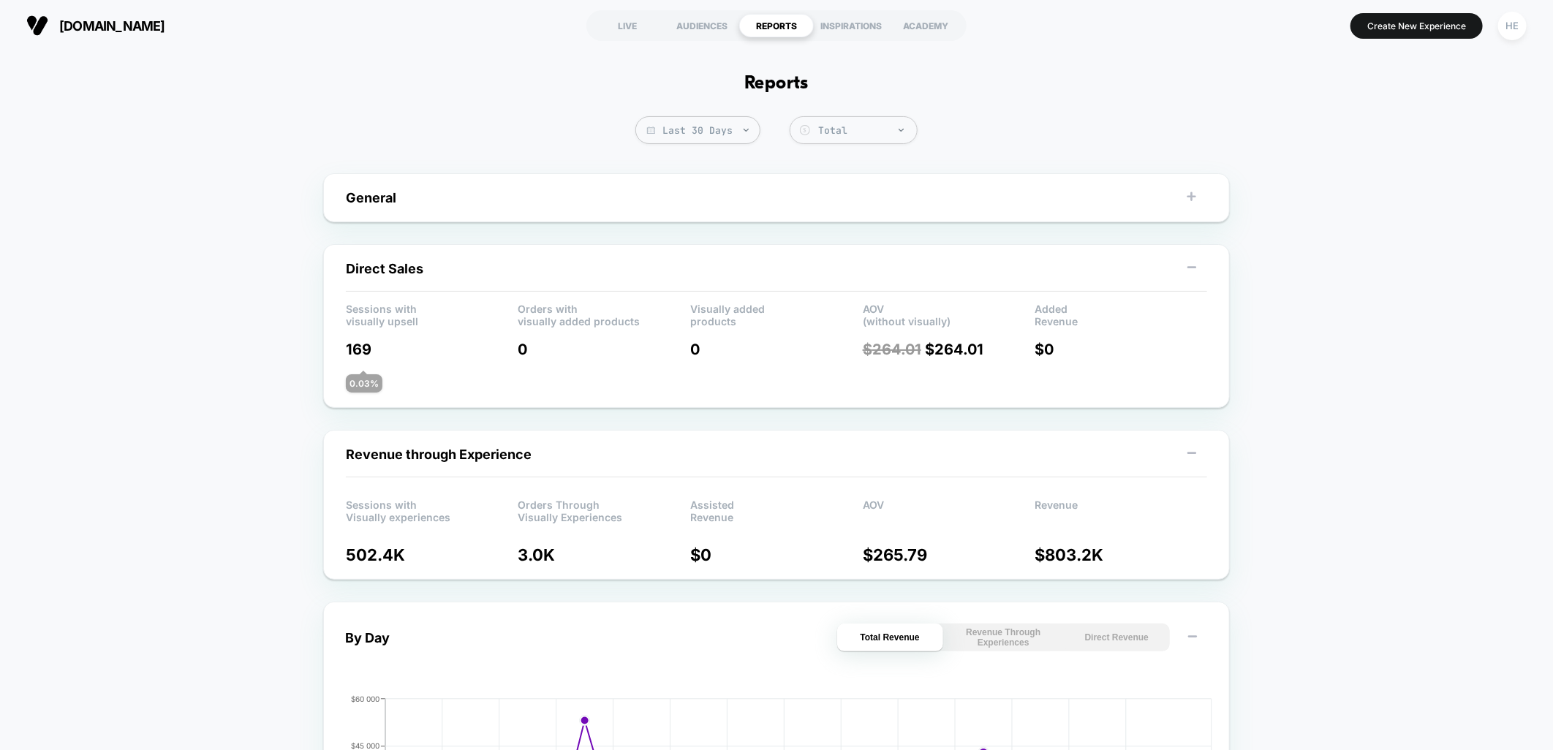
click at [1184, 191] on icon at bounding box center [1191, 196] width 15 height 15
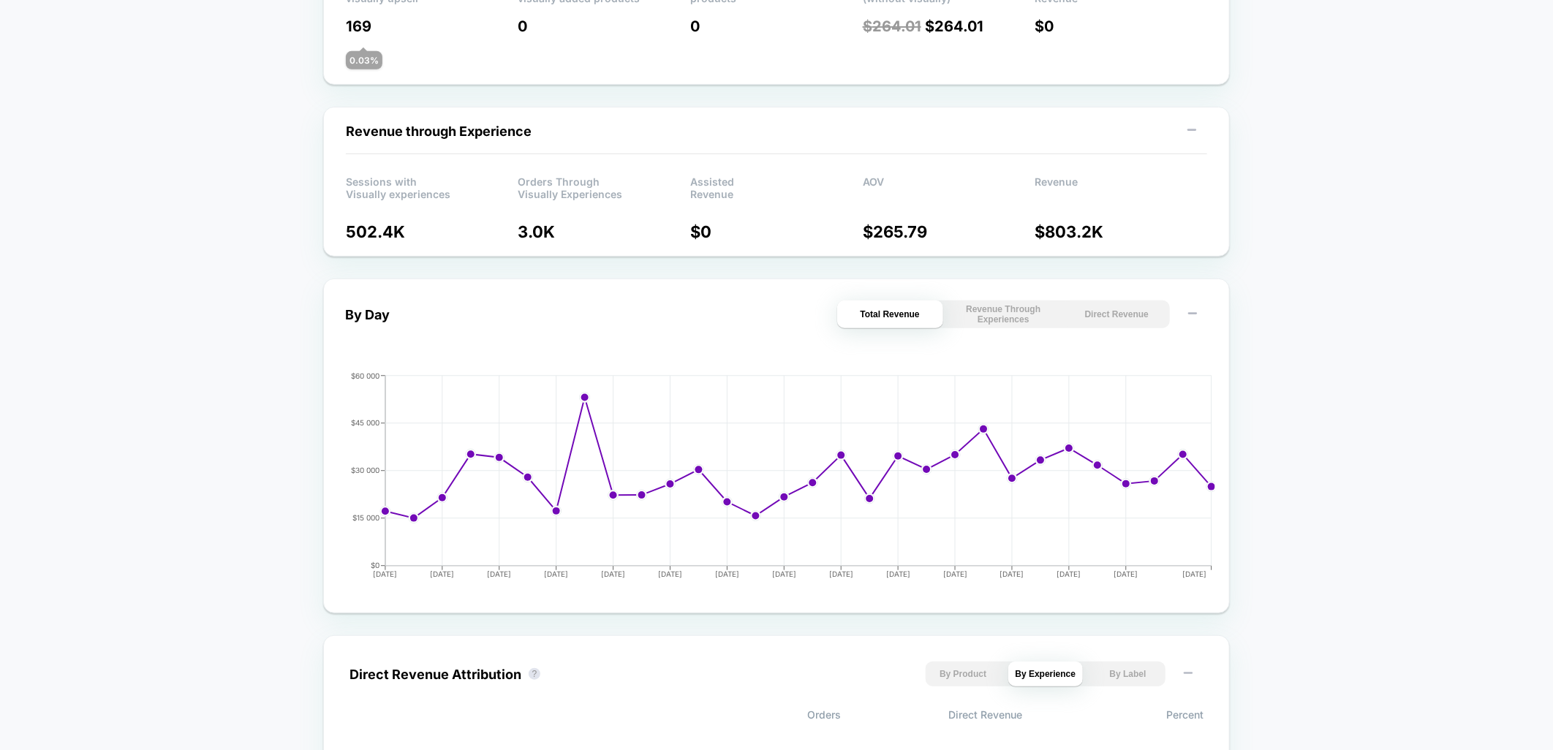
scroll to position [731, 0]
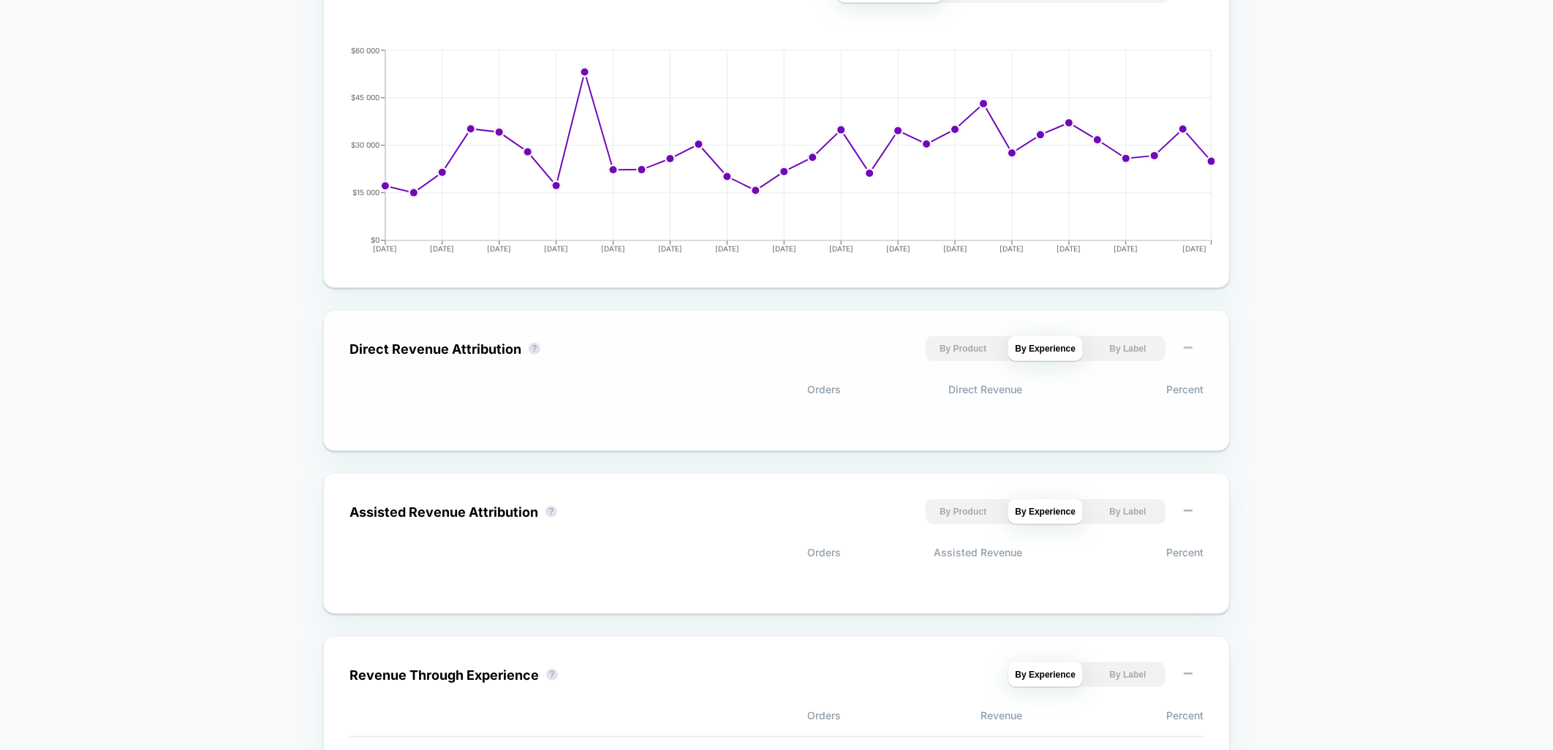
click at [956, 352] on button "By Product" at bounding box center [962, 348] width 75 height 25
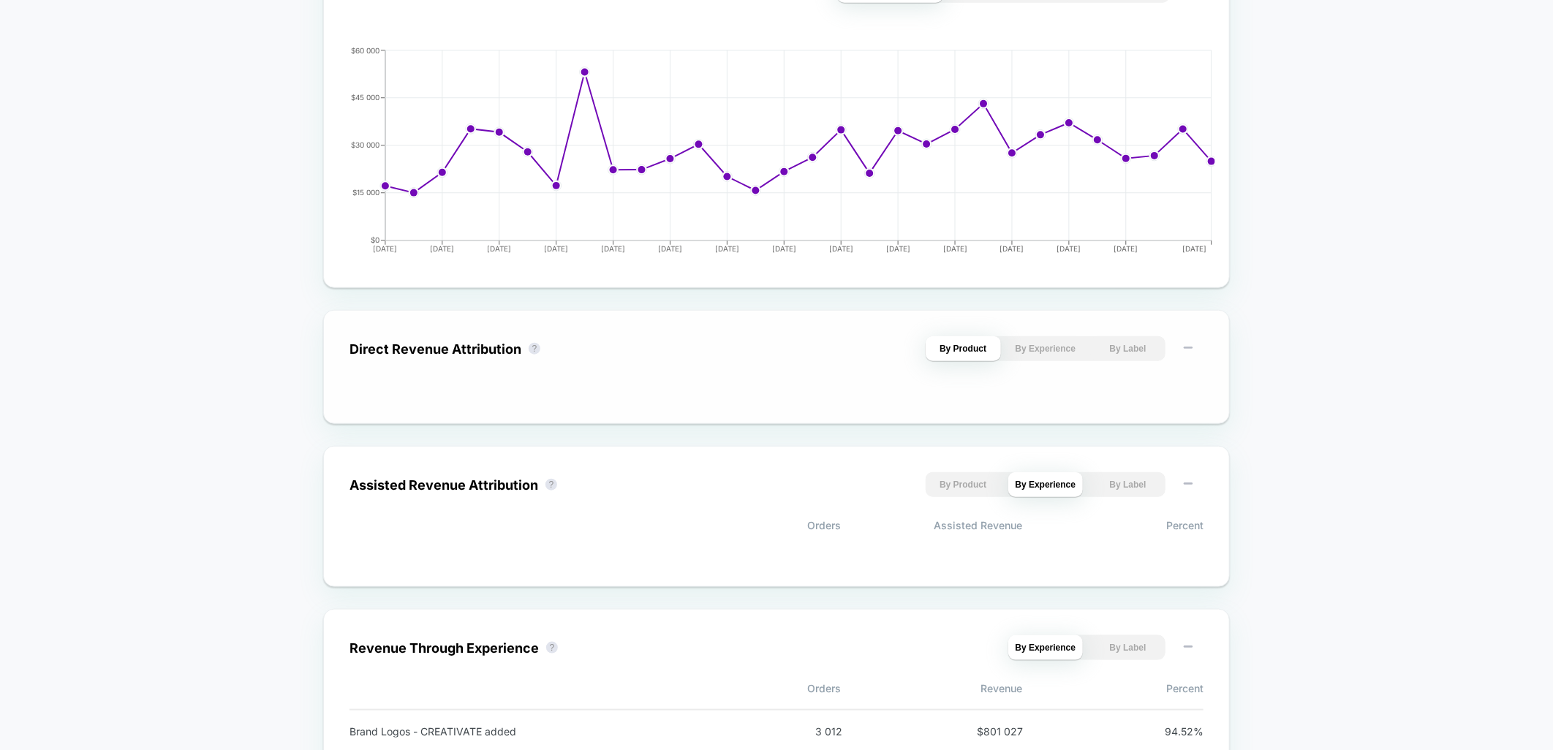
click at [1018, 347] on button "By Experience" at bounding box center [1045, 348] width 75 height 25
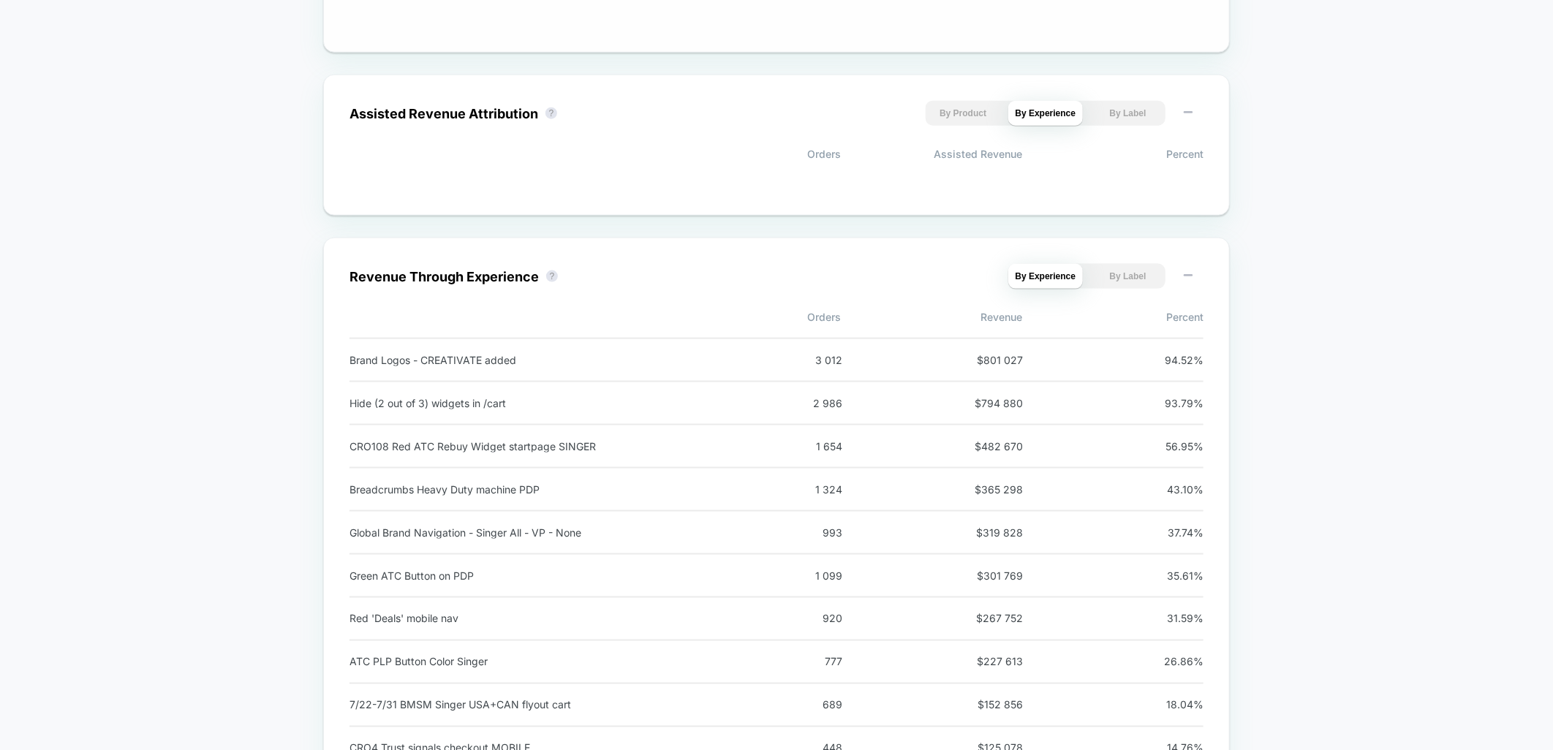
scroll to position [1137, 0]
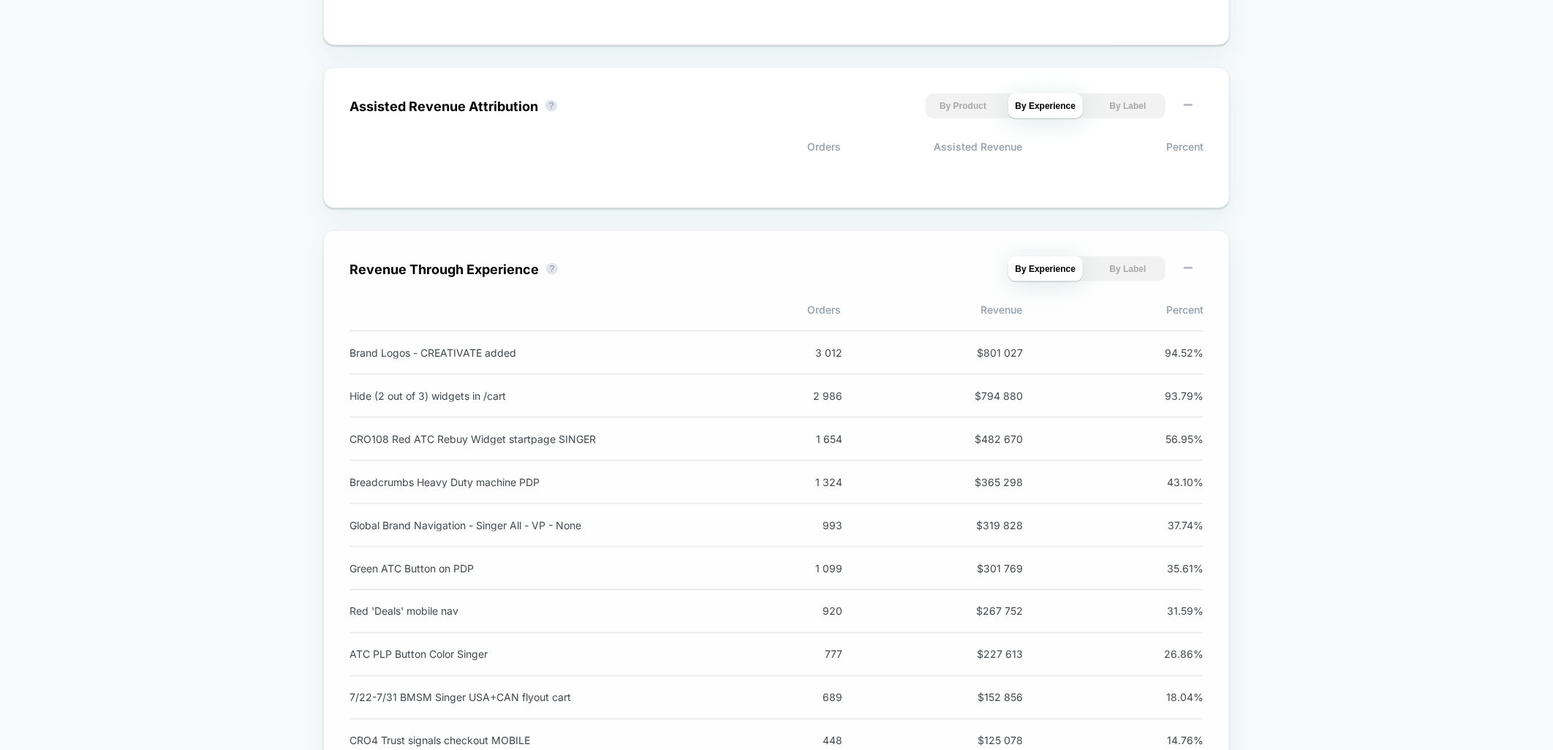
click at [1123, 257] on button "By Label" at bounding box center [1127, 269] width 75 height 25
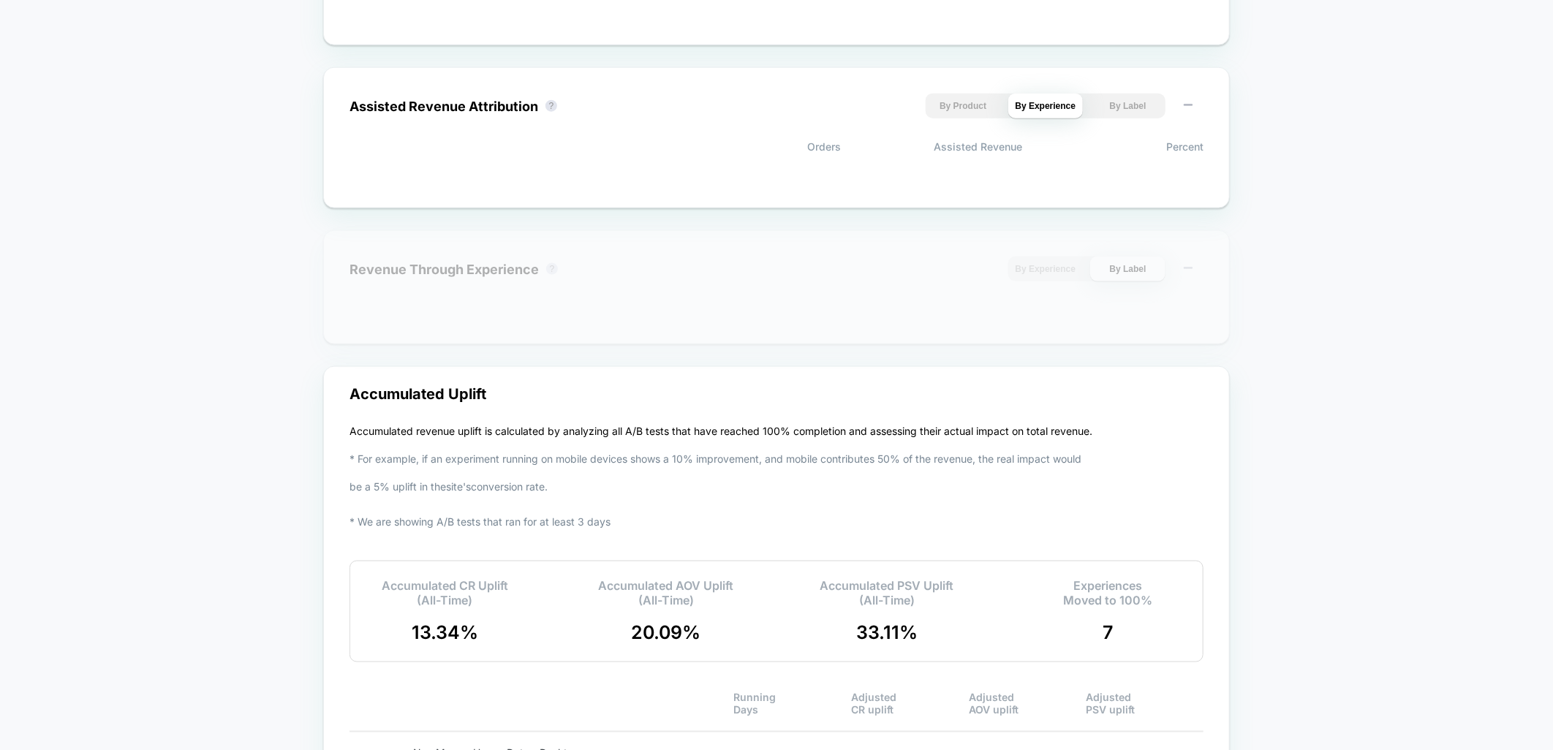
click at [1079, 269] on button "By Experience" at bounding box center [1045, 269] width 75 height 25
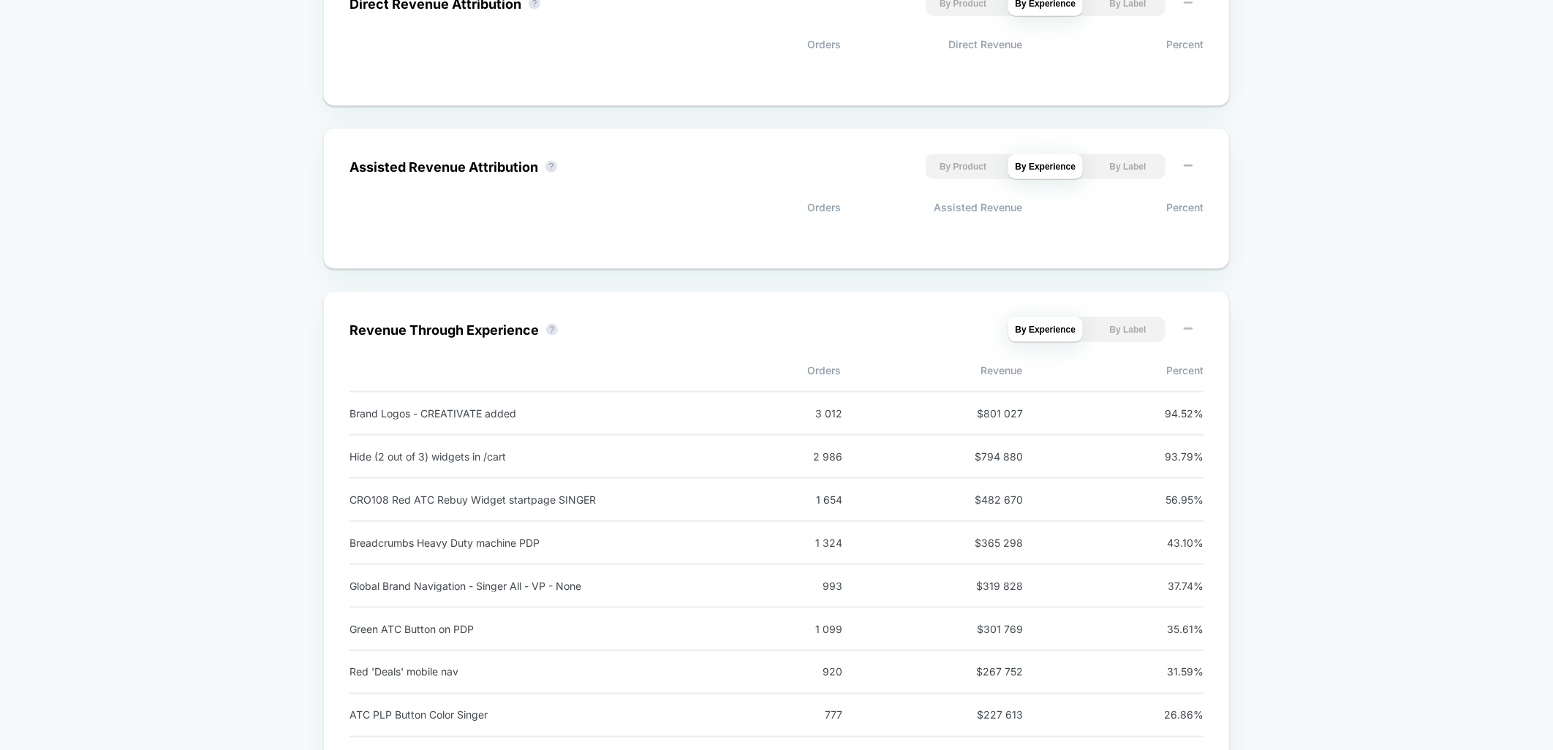
scroll to position [912, 0]
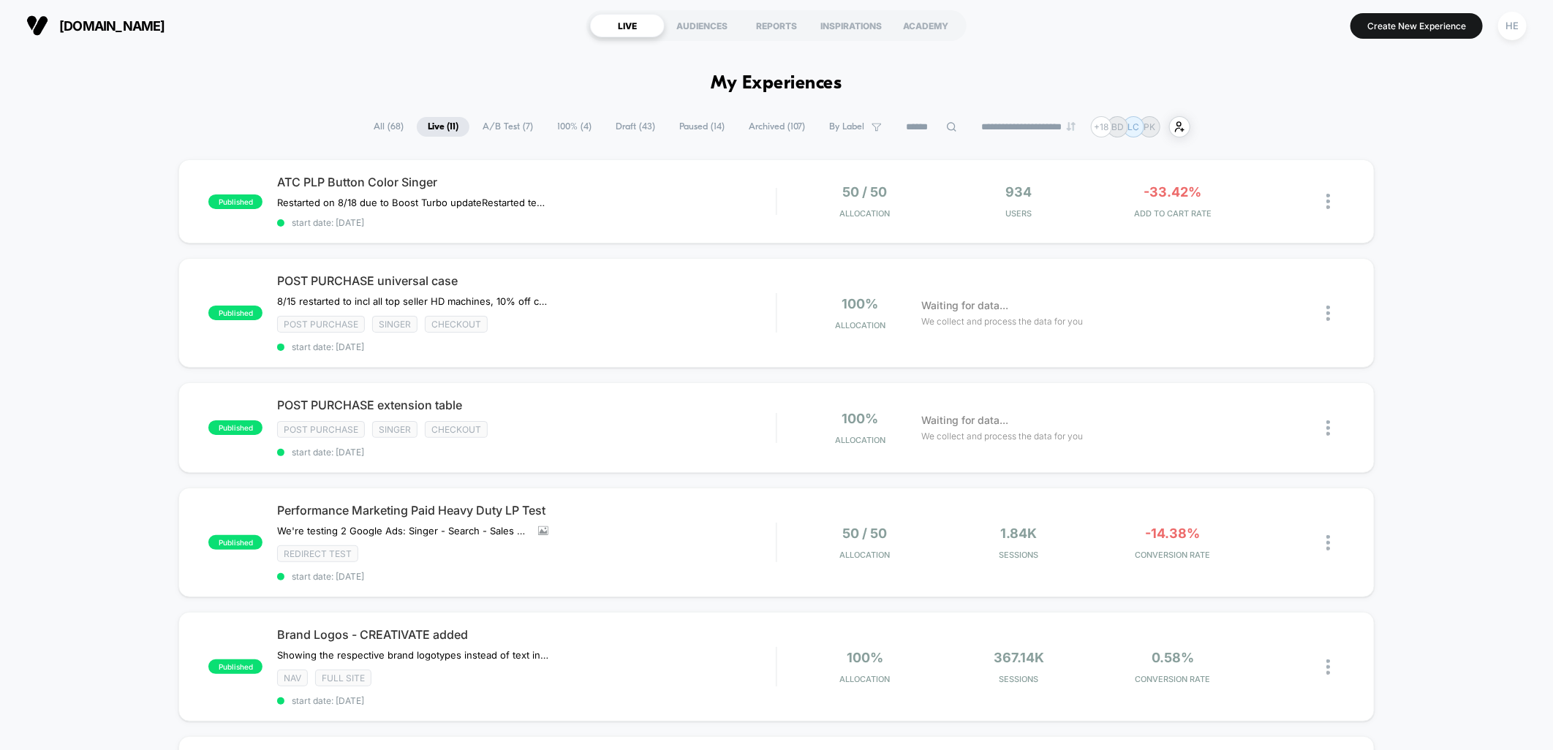
click at [620, 129] on span "Draft ( 43 )" at bounding box center [634, 127] width 61 height 20
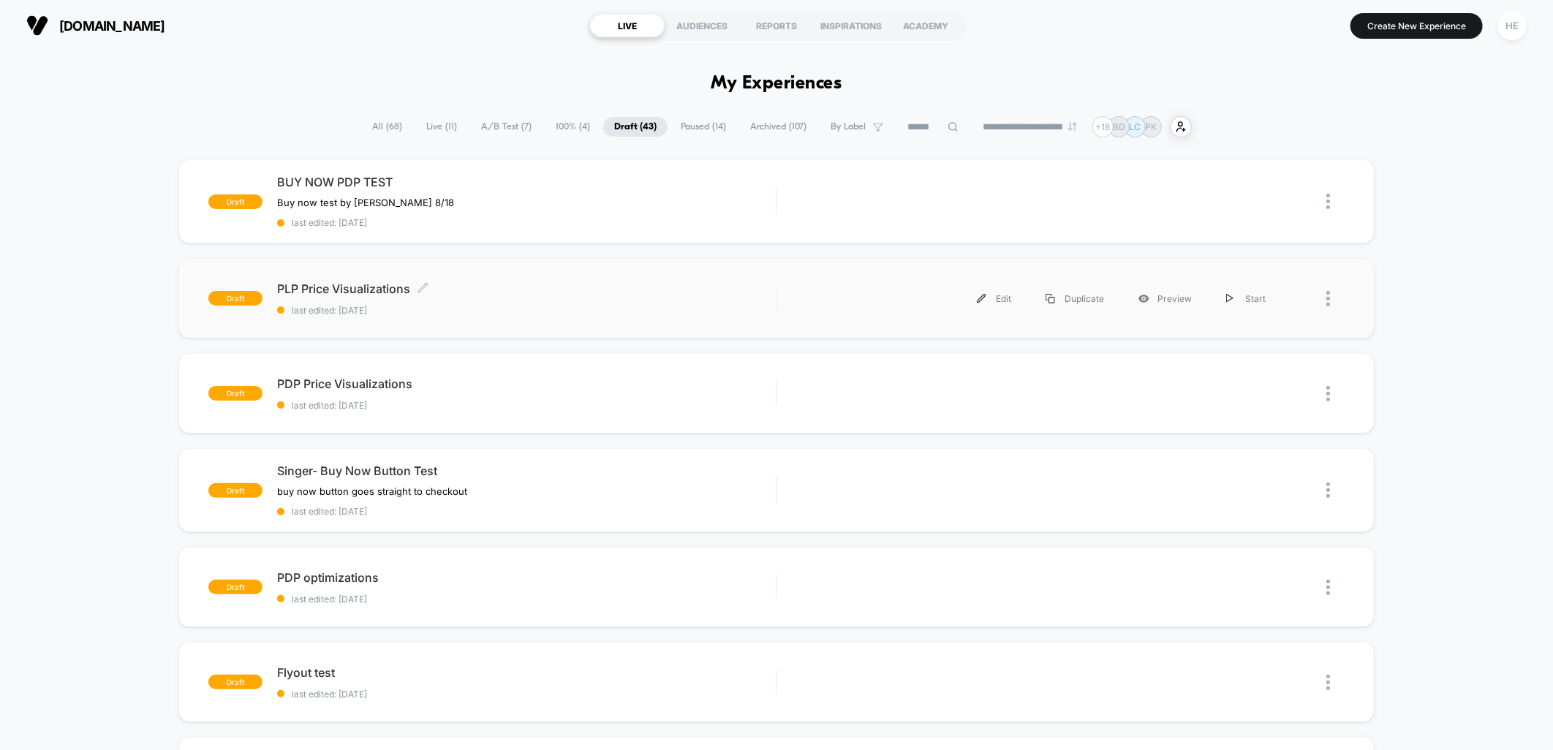
click at [521, 292] on span "PLP Price Visualizations Click to edit experience details" at bounding box center [526, 288] width 499 height 15
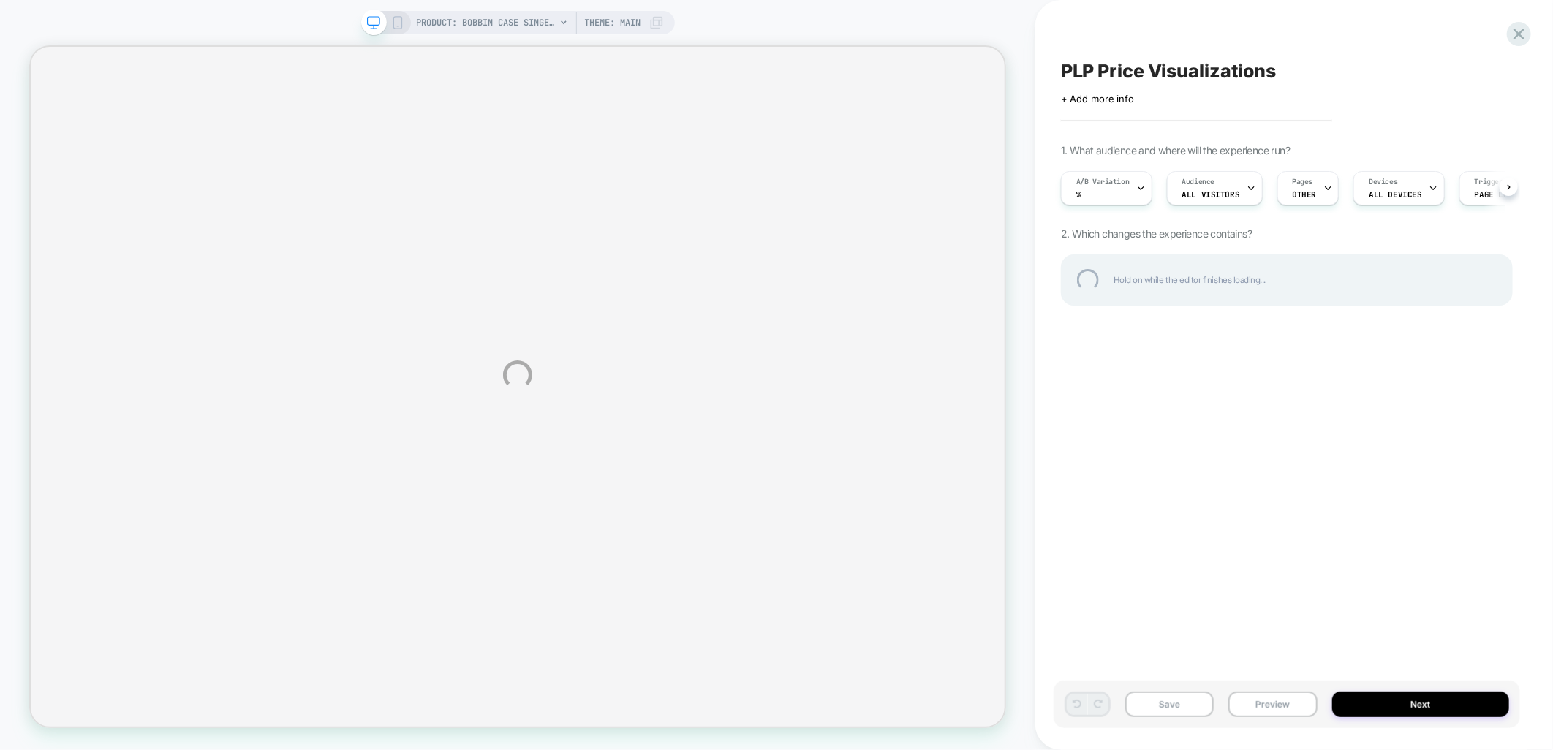
click at [523, 20] on div "PRODUCT: Bobbin Case SINGER® - Class 15 PRODUCT: Bobbin Case SINGER® - Class 15…" at bounding box center [776, 375] width 1553 height 750
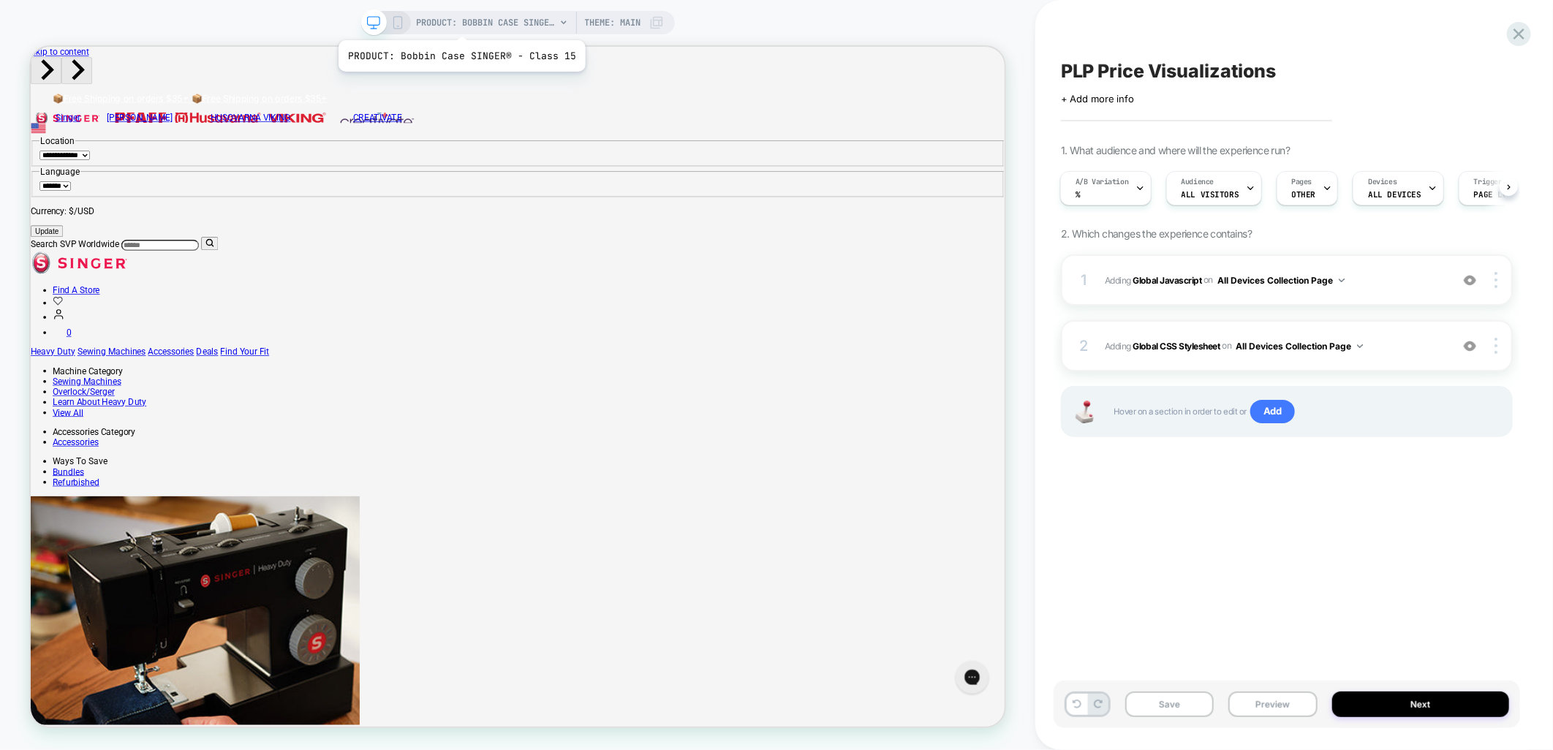
click at [459, 22] on span "PRODUCT: Bobbin Case SINGER® - Class 15" at bounding box center [486, 22] width 139 height 23
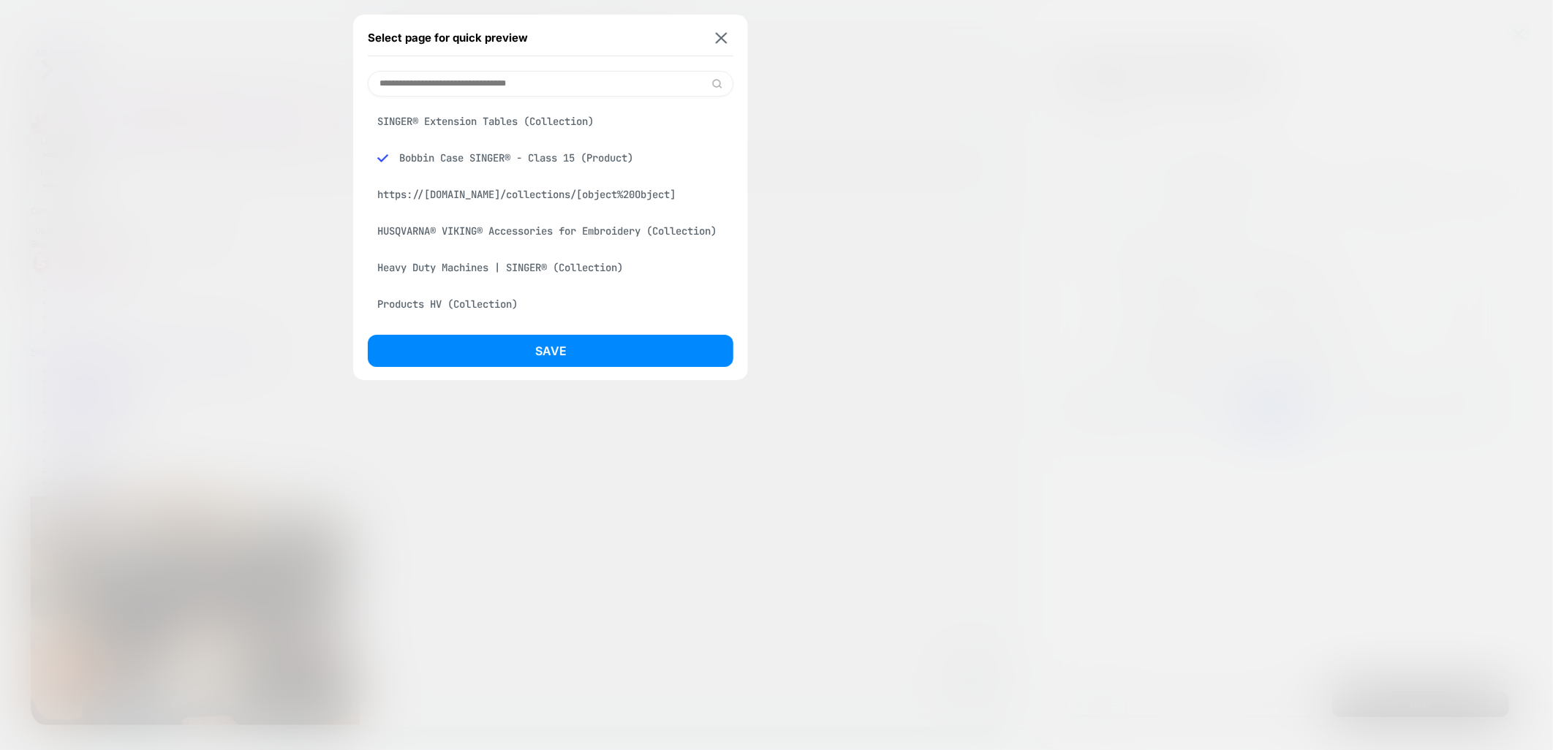
click at [444, 124] on div "SINGER® Extension Tables (Collection)" at bounding box center [550, 121] width 365 height 28
click at [600, 322] on div "Select page for quick preview SINGER® Extension Tables (Collection) Bobbin Case…" at bounding box center [550, 197] width 395 height 365
click at [599, 342] on button "Save" at bounding box center [550, 351] width 365 height 32
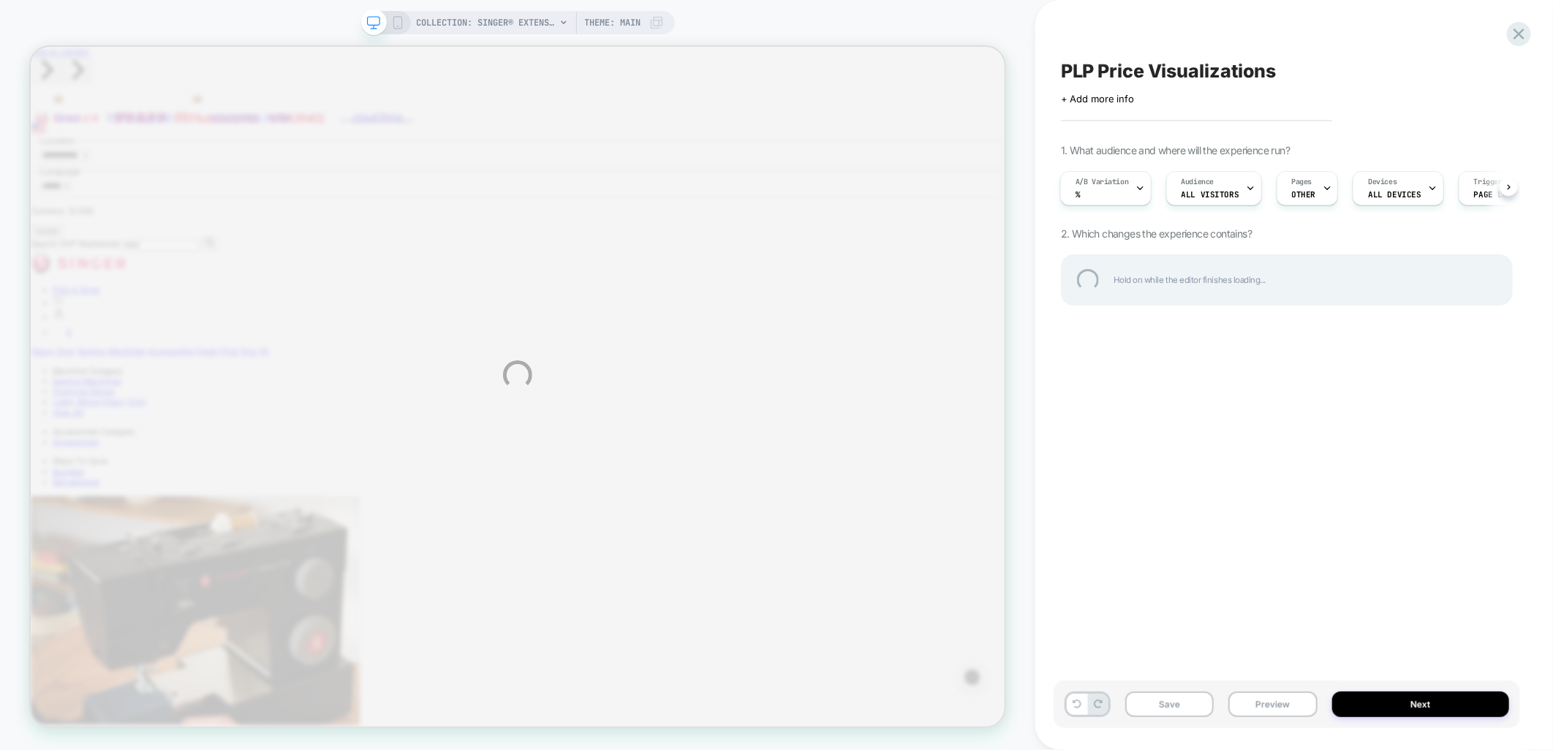
click at [1313, 189] on div "COLLECTION: SINGER® Extension Tables (Category) COLLECTION: SINGER® Extension T…" at bounding box center [776, 375] width 1553 height 750
click at [1312, 194] on div "COLLECTION: SINGER® Extension Tables (Category) COLLECTION: SINGER® Extension T…" at bounding box center [776, 375] width 1553 height 750
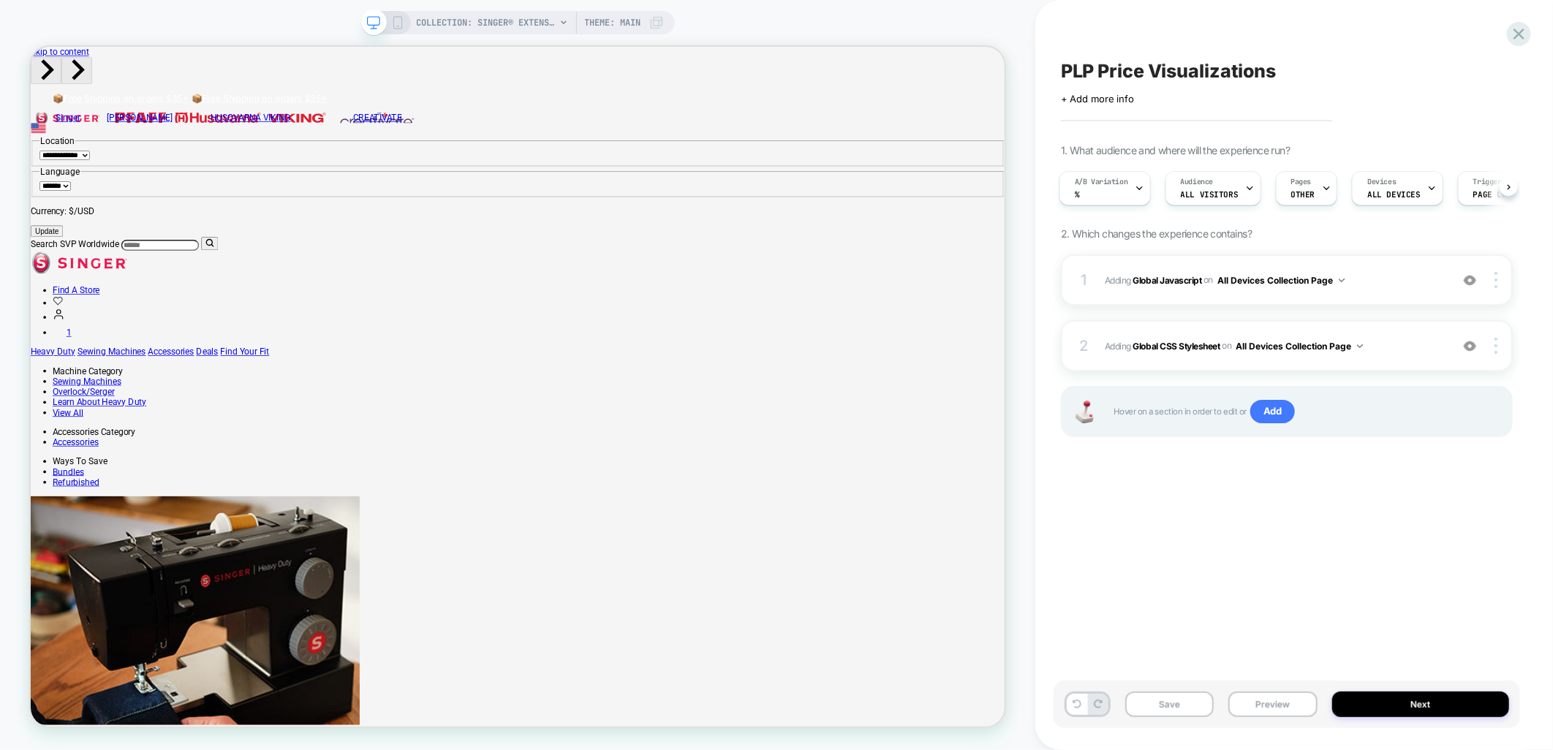
click at [1312, 183] on div "Pages OTHER" at bounding box center [1302, 188] width 53 height 33
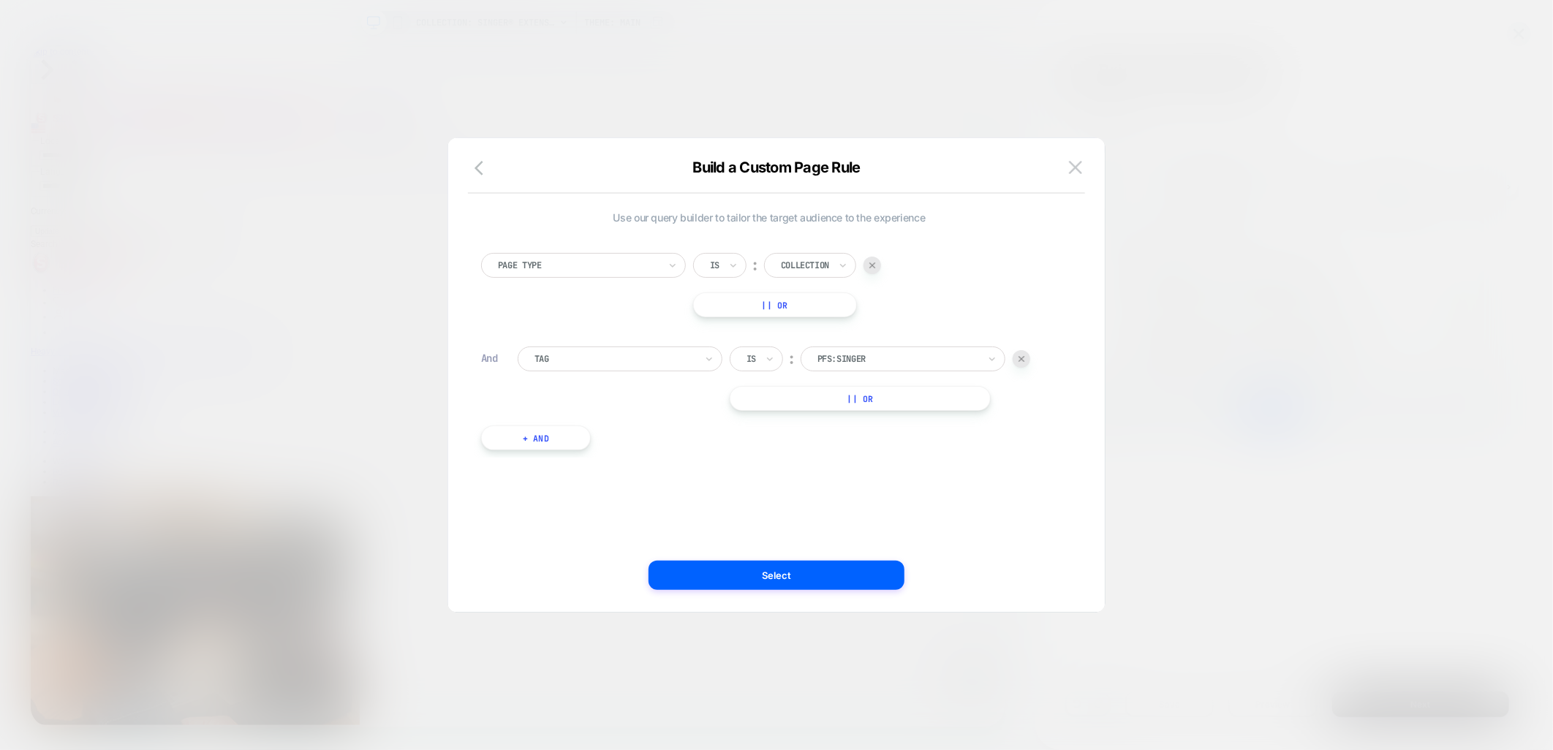
click at [684, 363] on div at bounding box center [614, 358] width 161 height 13
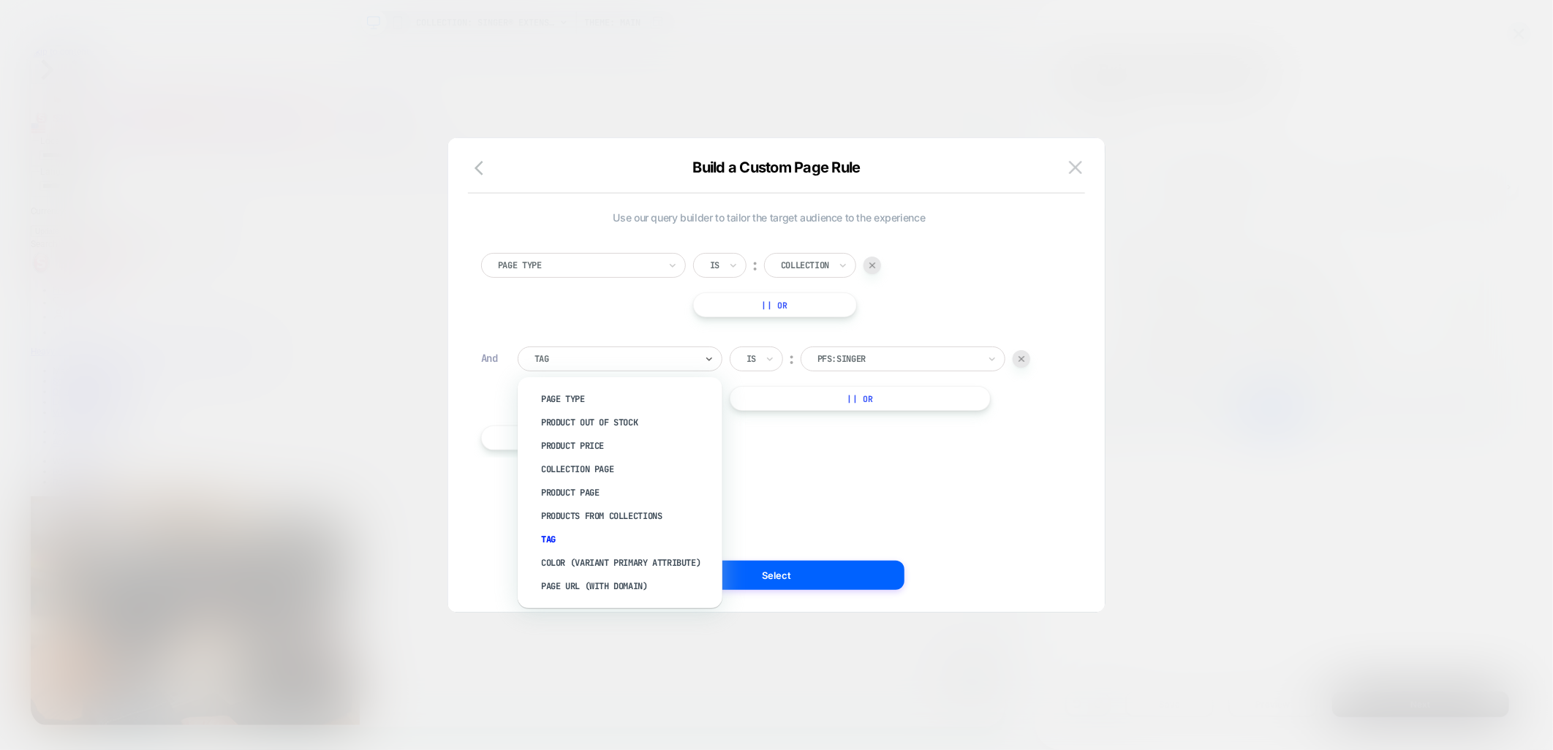
click at [948, 460] on div "Use our query builder to tailor the target audience to the experience Page Type…" at bounding box center [769, 338] width 576 height 254
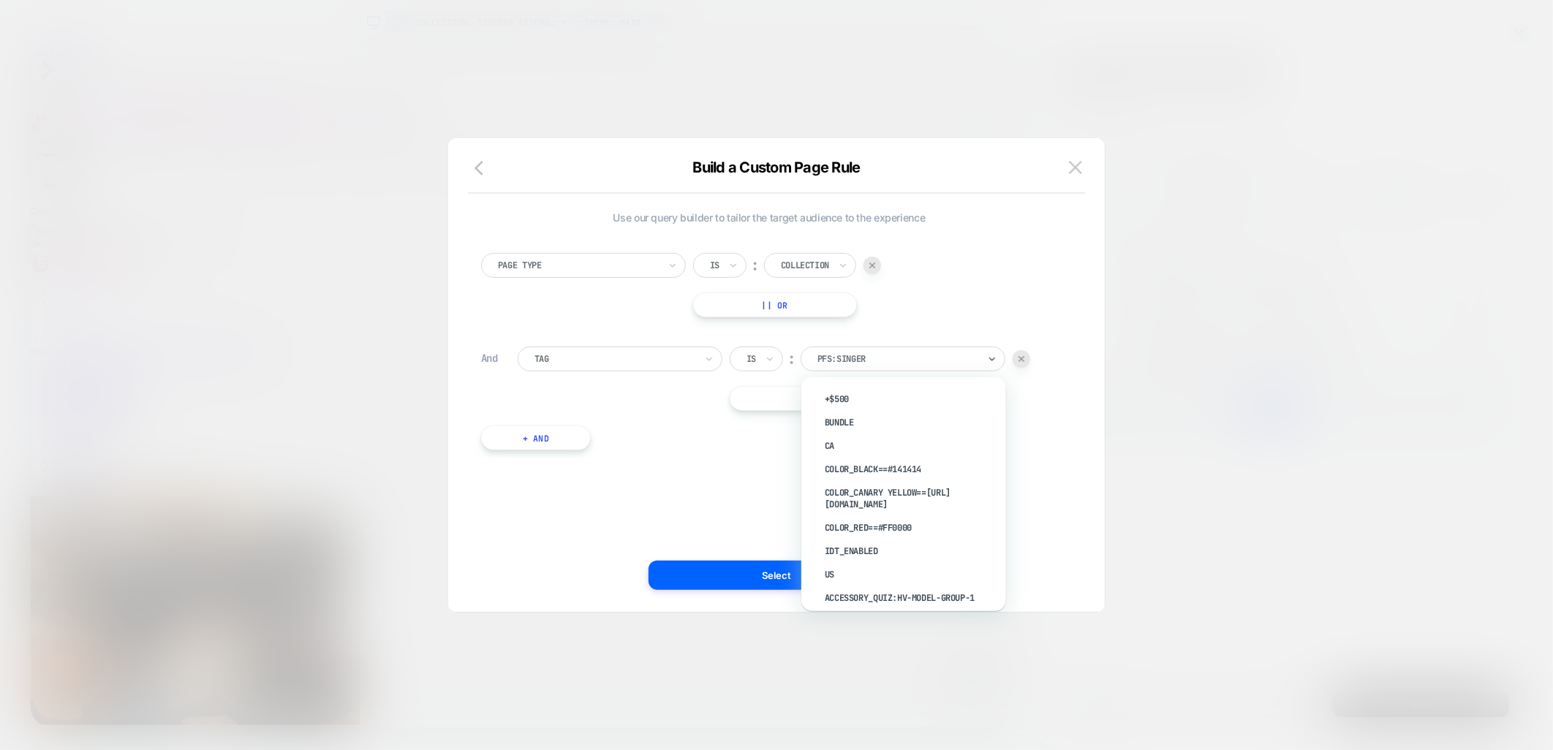
click at [901, 364] on div at bounding box center [897, 358] width 161 height 13
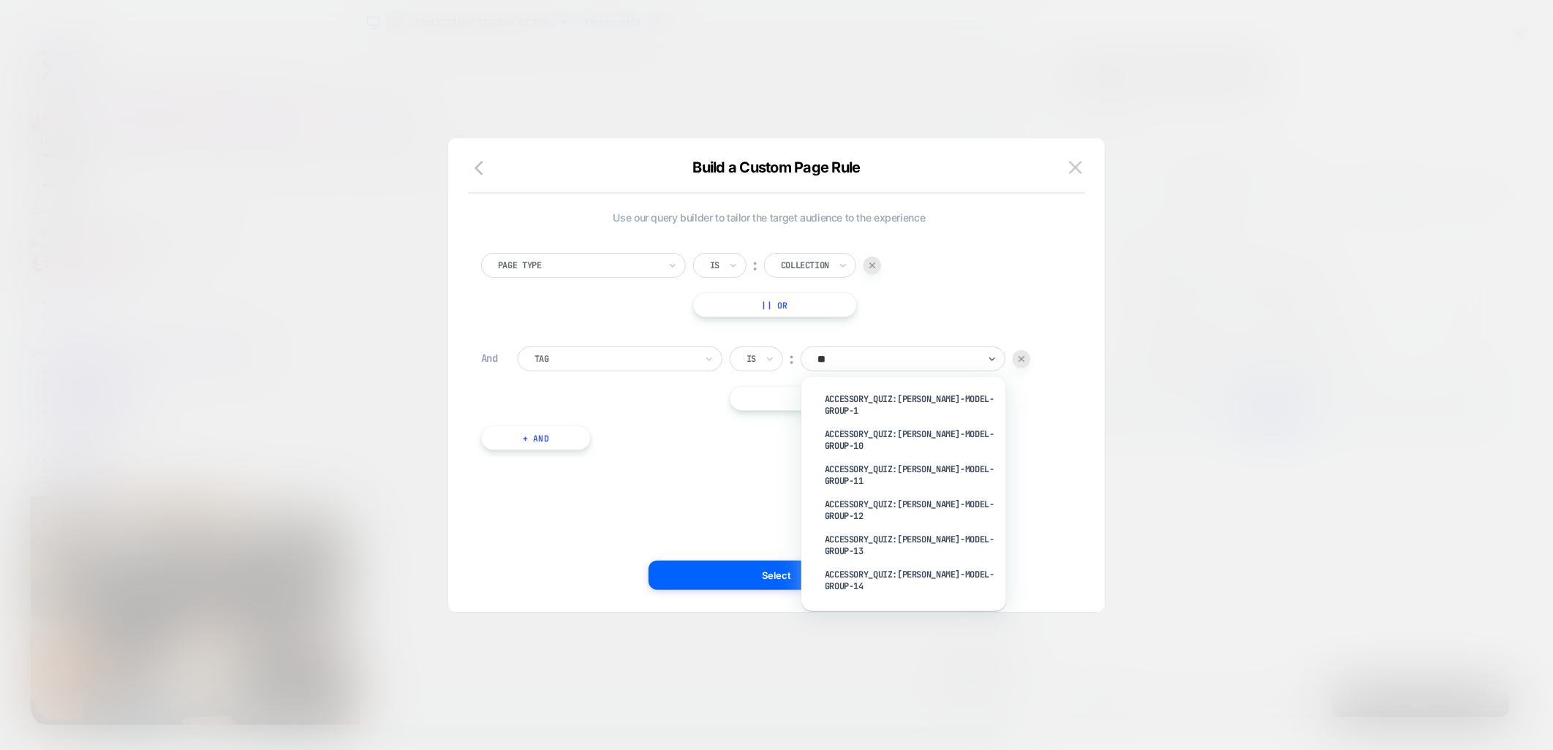
type input "*"
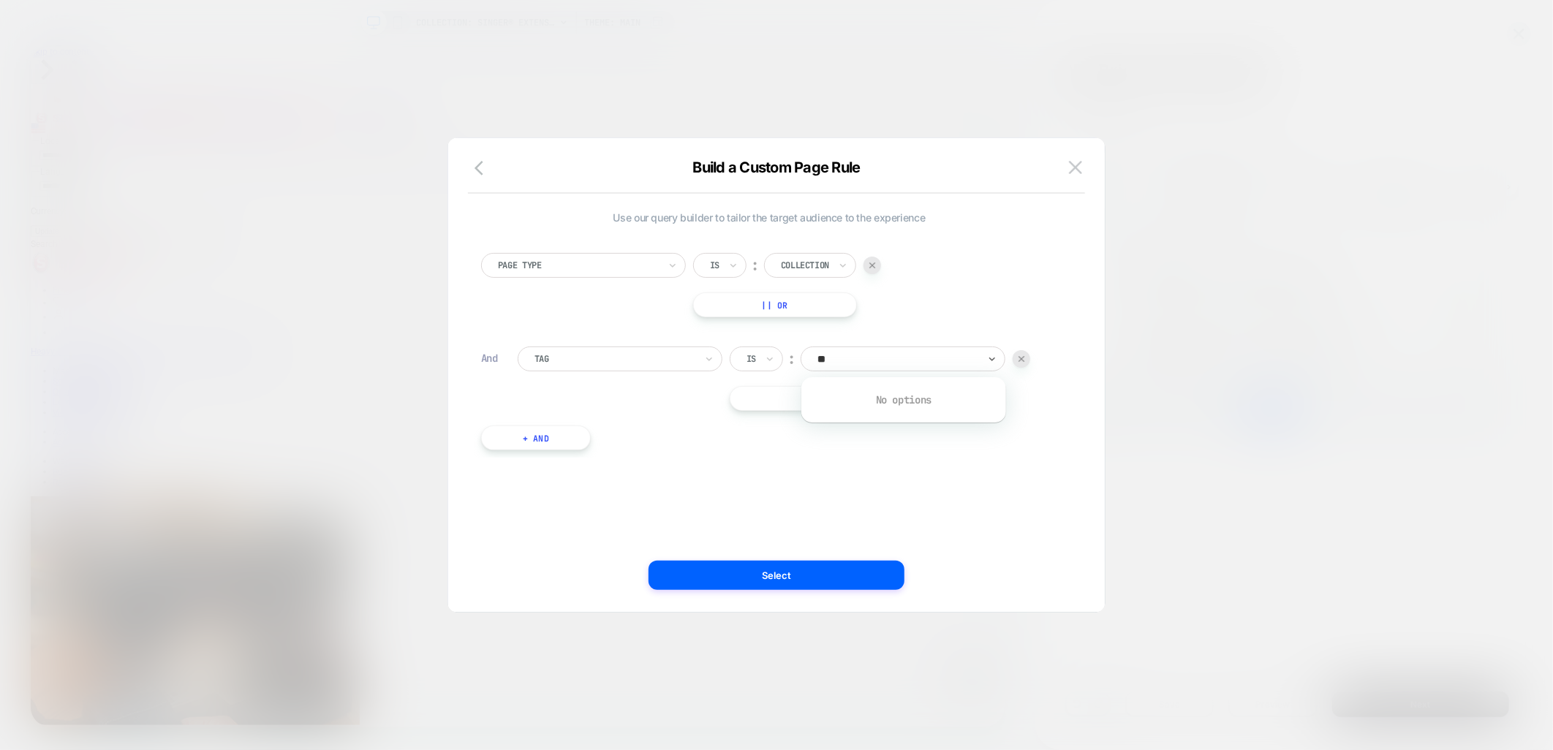
type input "*"
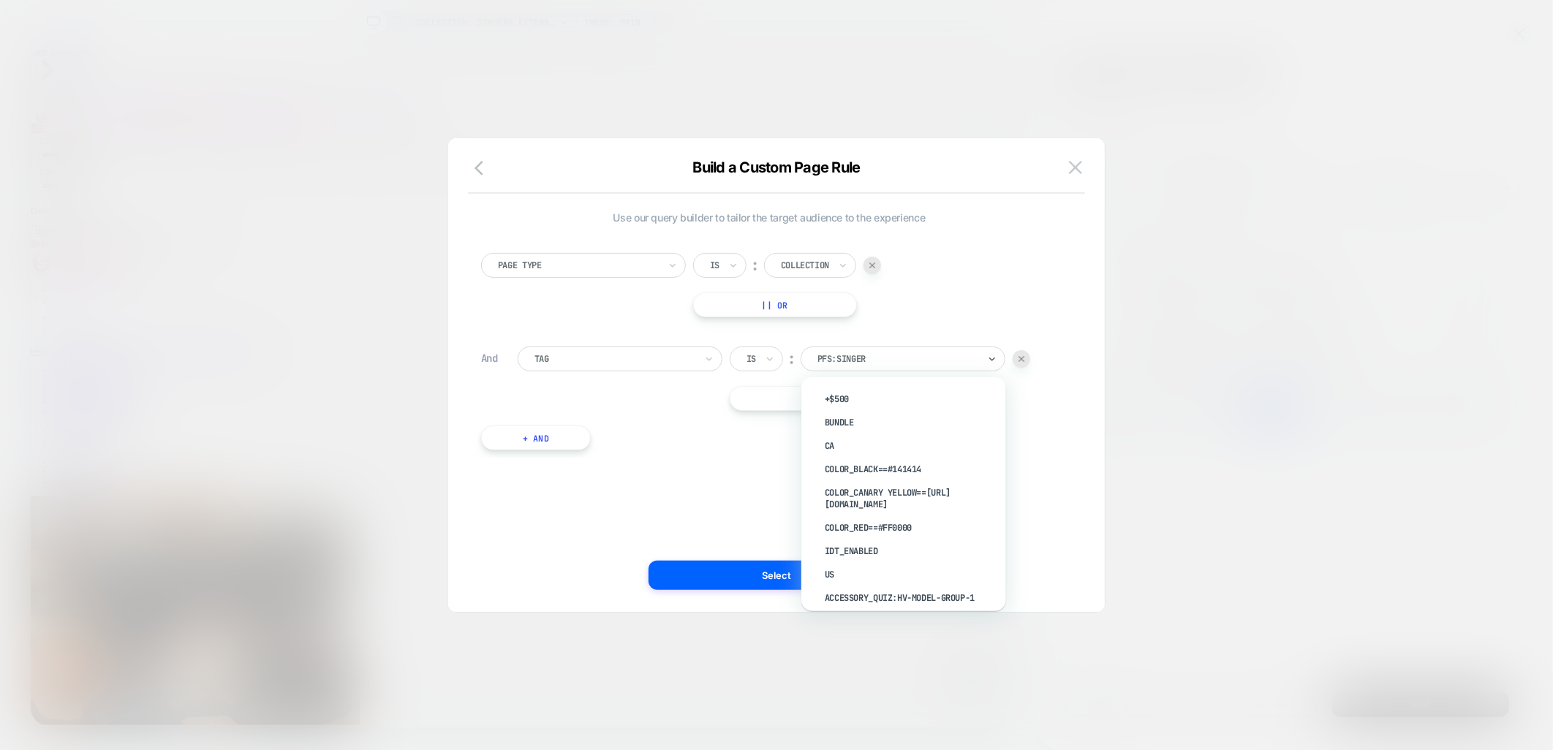
click at [1060, 303] on div "Page Type Is ︰ Collection || Or And Tag Is ︰ option accessory_quiz:[PERSON_NAME…" at bounding box center [769, 344] width 591 height 227
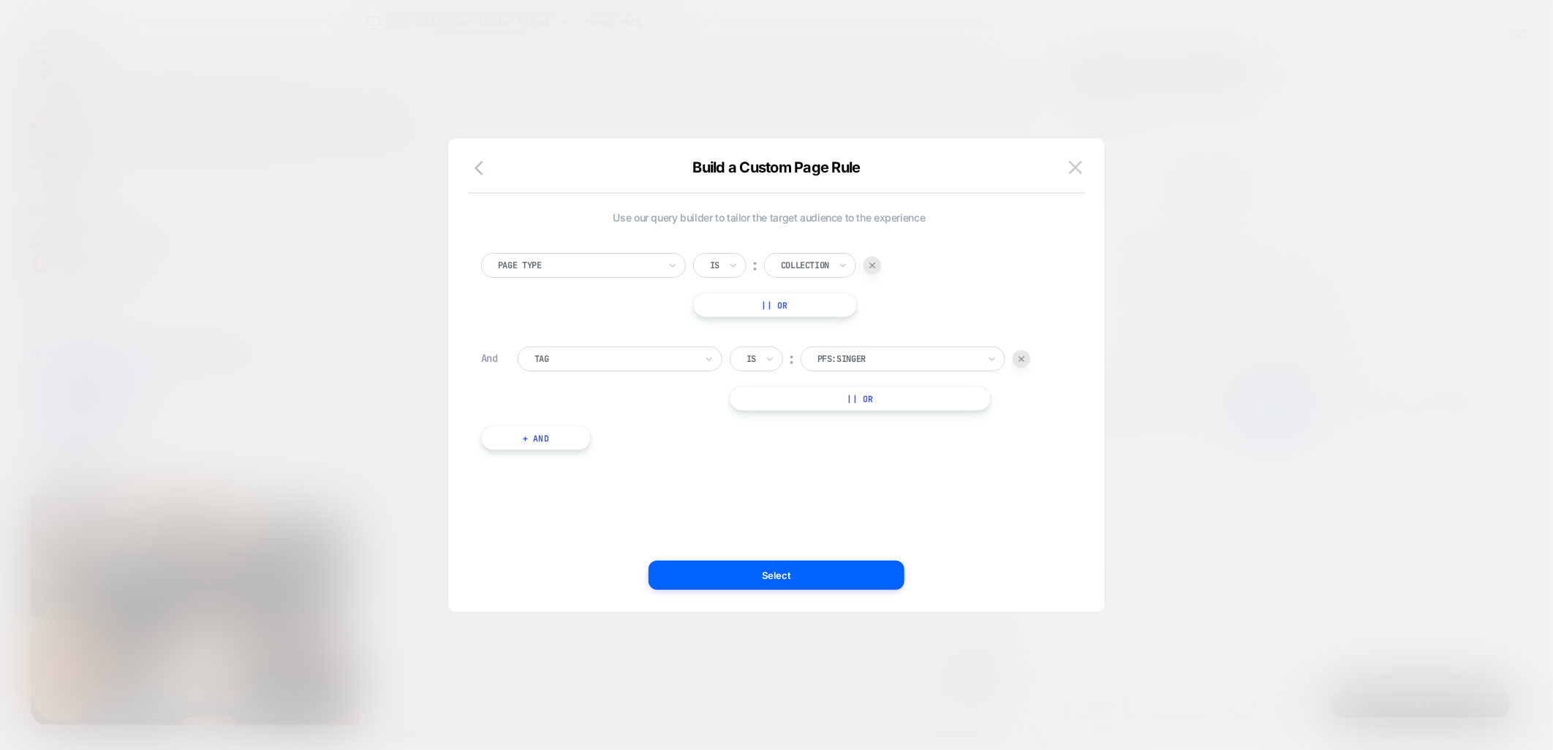
click at [936, 360] on div at bounding box center [897, 358] width 161 height 13
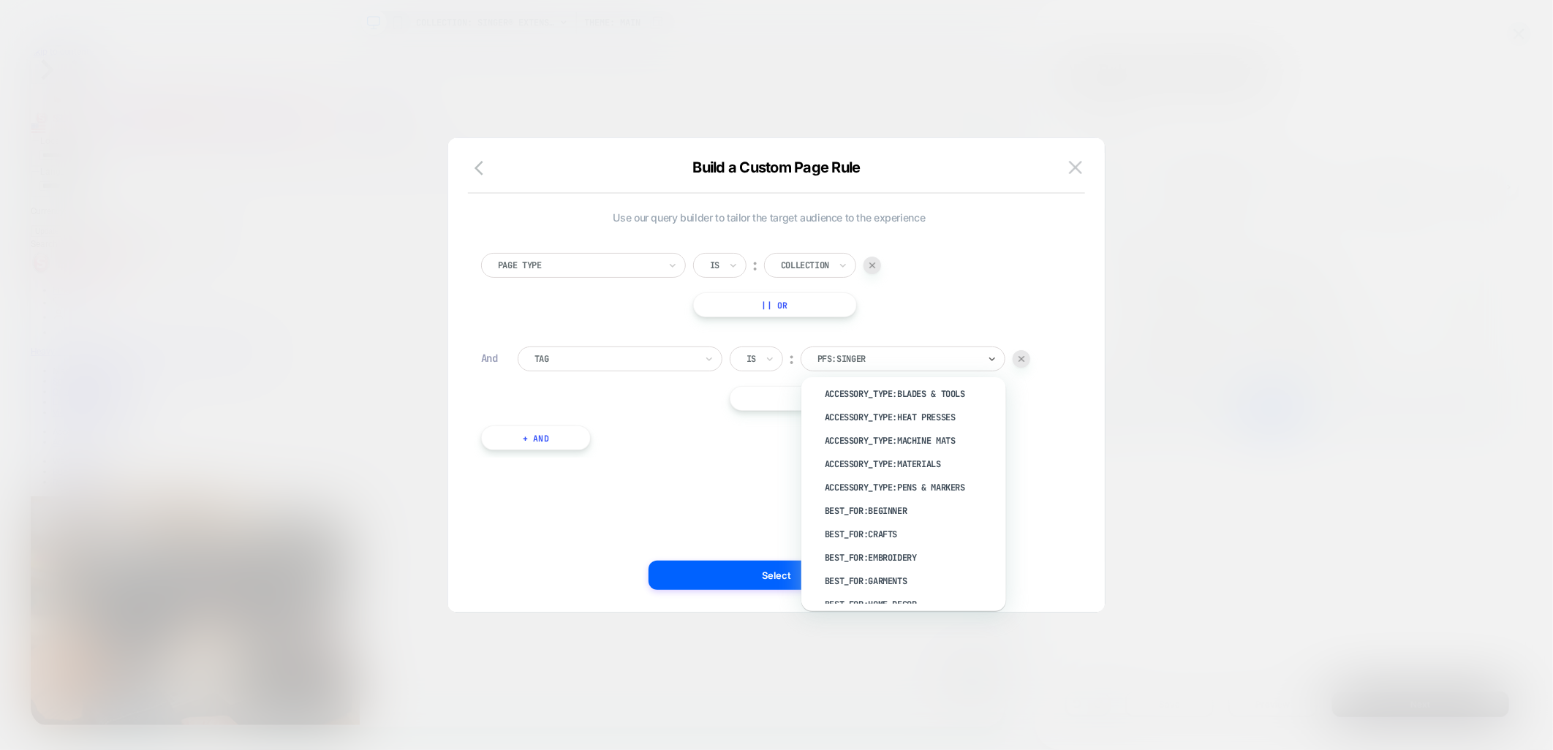
scroll to position [2599, 0]
click at [968, 237] on div "Page Type Is ︰ Collection || Or And Tag Is ︰ option compatible_machine_type:2 f…" at bounding box center [769, 344] width 591 height 227
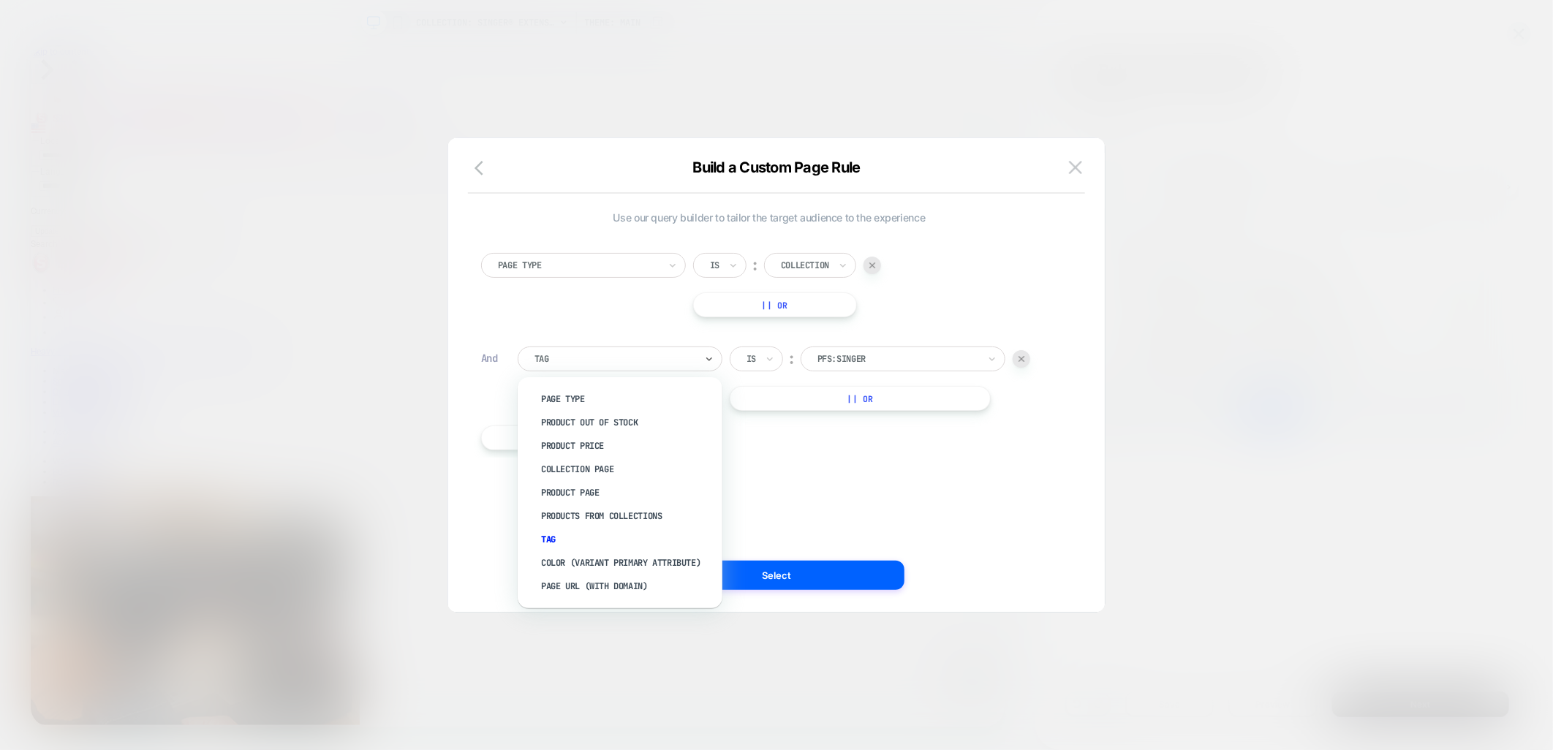
click at [622, 362] on div at bounding box center [614, 358] width 161 height 13
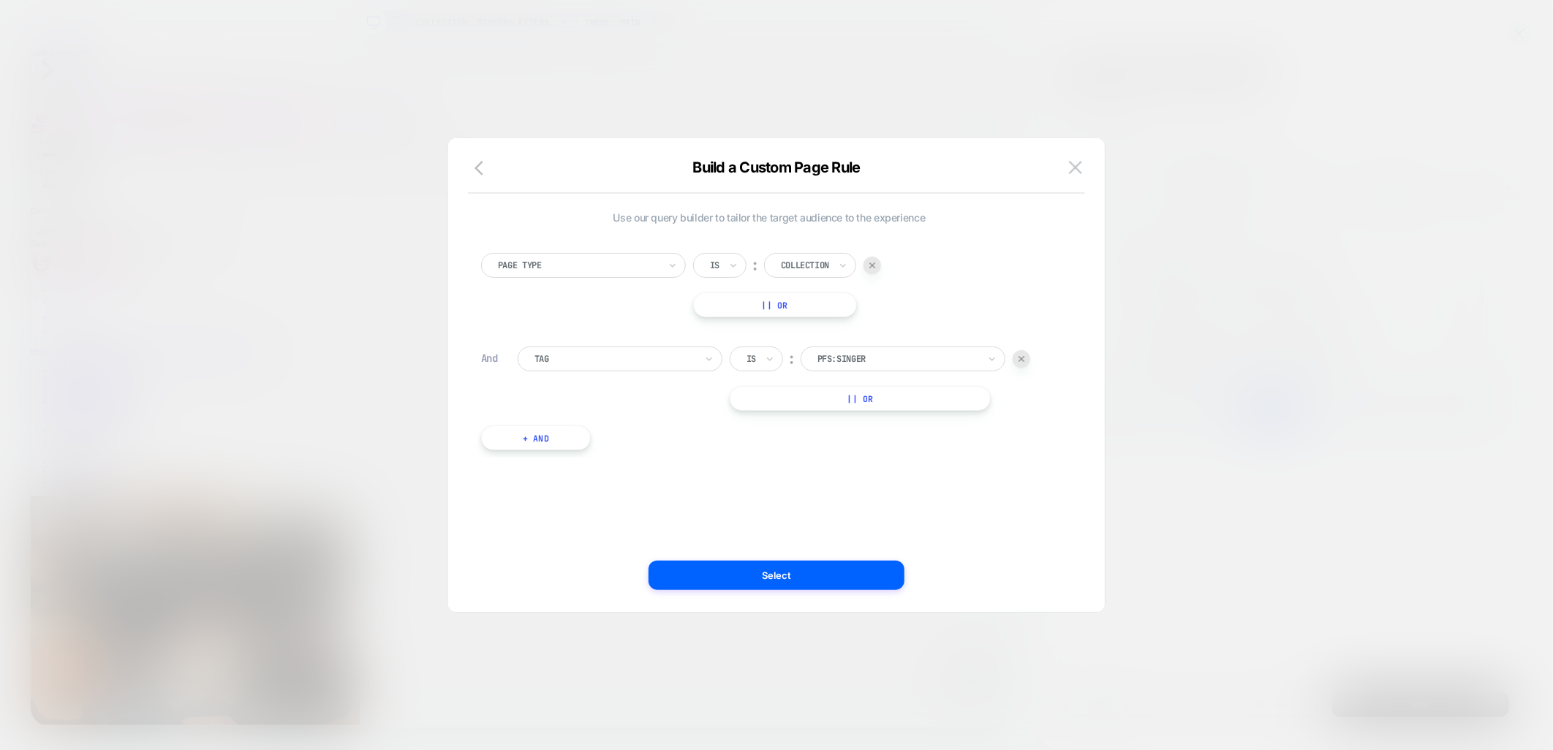
click at [927, 487] on div "Use our query builder to tailor the target audience to the experience Page Type…" at bounding box center [769, 374] width 613 height 415
